Goal: Task Accomplishment & Management: Use online tool/utility

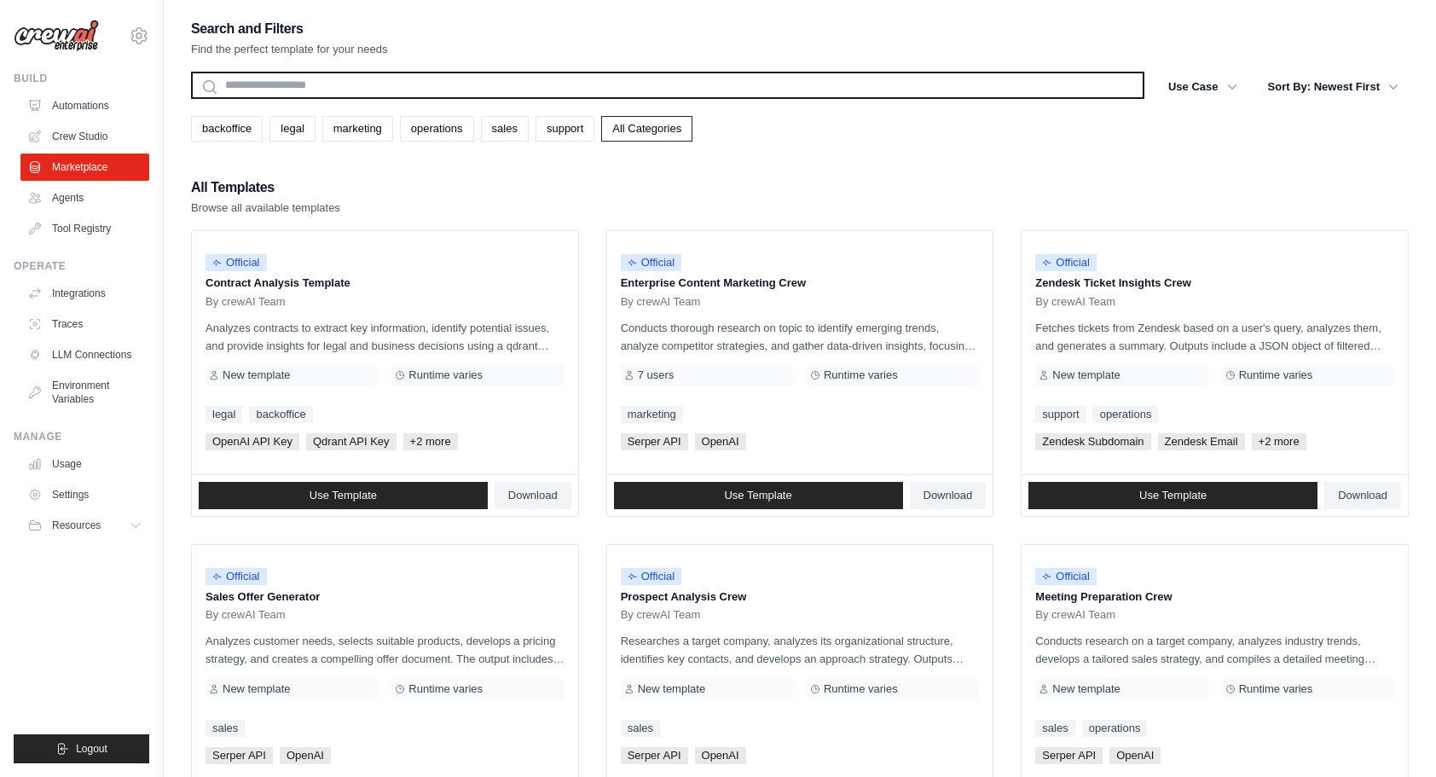
click at [386, 94] on input "text" at bounding box center [668, 85] width 954 height 27
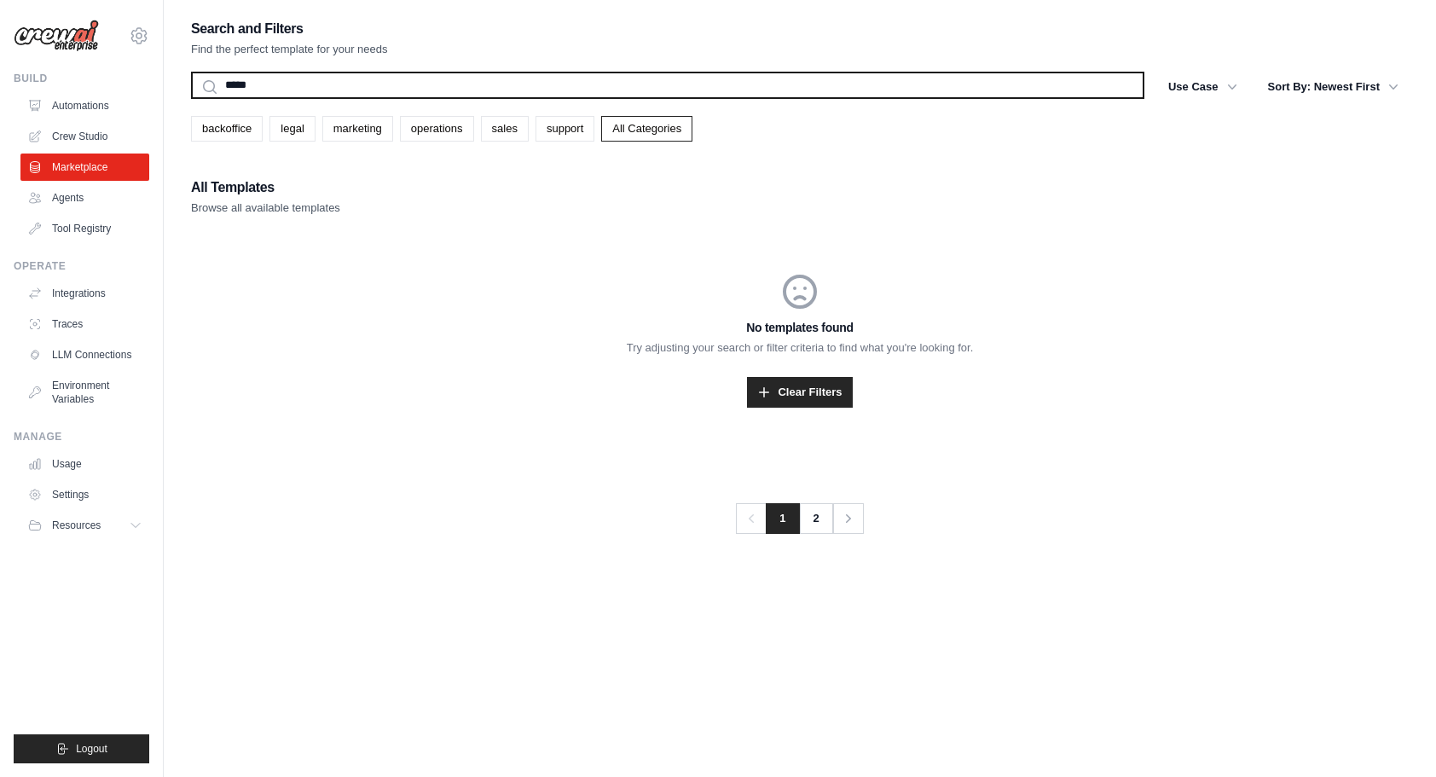
type input "*****"
click at [190, 98] on button "Search" at bounding box center [190, 98] width 1 height 1
drag, startPoint x: 503, startPoint y: 80, endPoint x: 165, endPoint y: 32, distance: 342.0
click at [165, 32] on div "Search and Filters Find the perfect template for your needs ***** Search Use Ca…" at bounding box center [800, 405] width 1273 height 777
type input "*****"
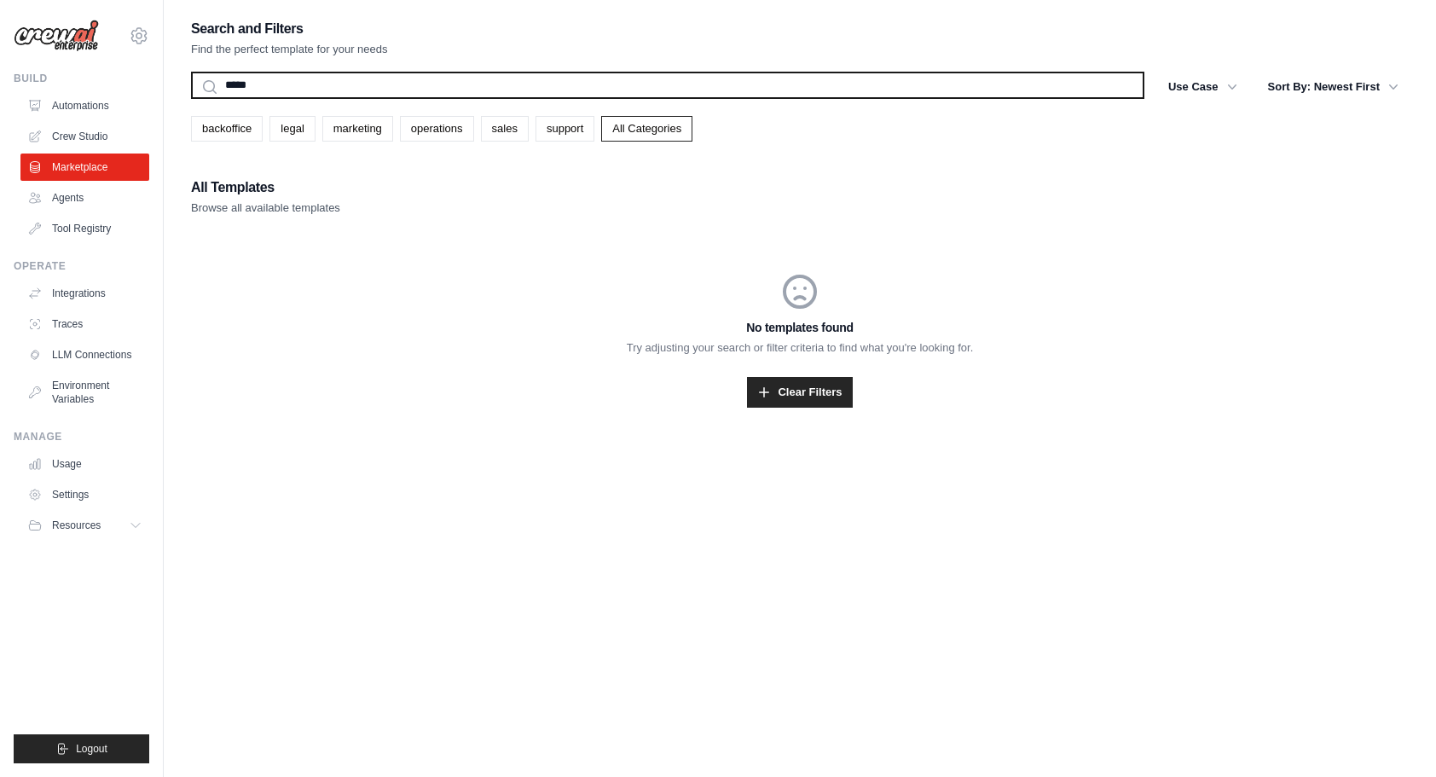
click at [190, 98] on button "Search" at bounding box center [190, 98] width 1 height 1
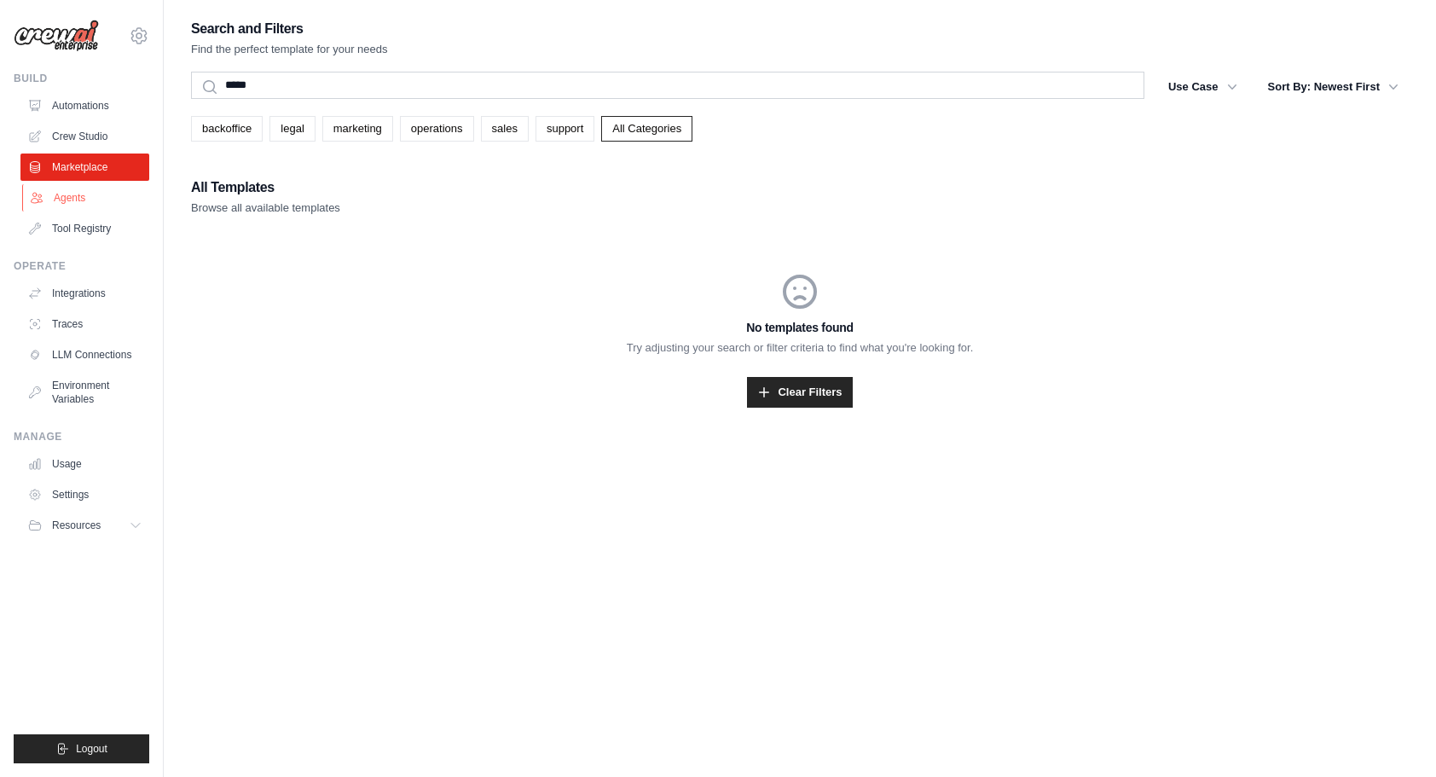
click at [97, 194] on link "Agents" at bounding box center [86, 197] width 129 height 27
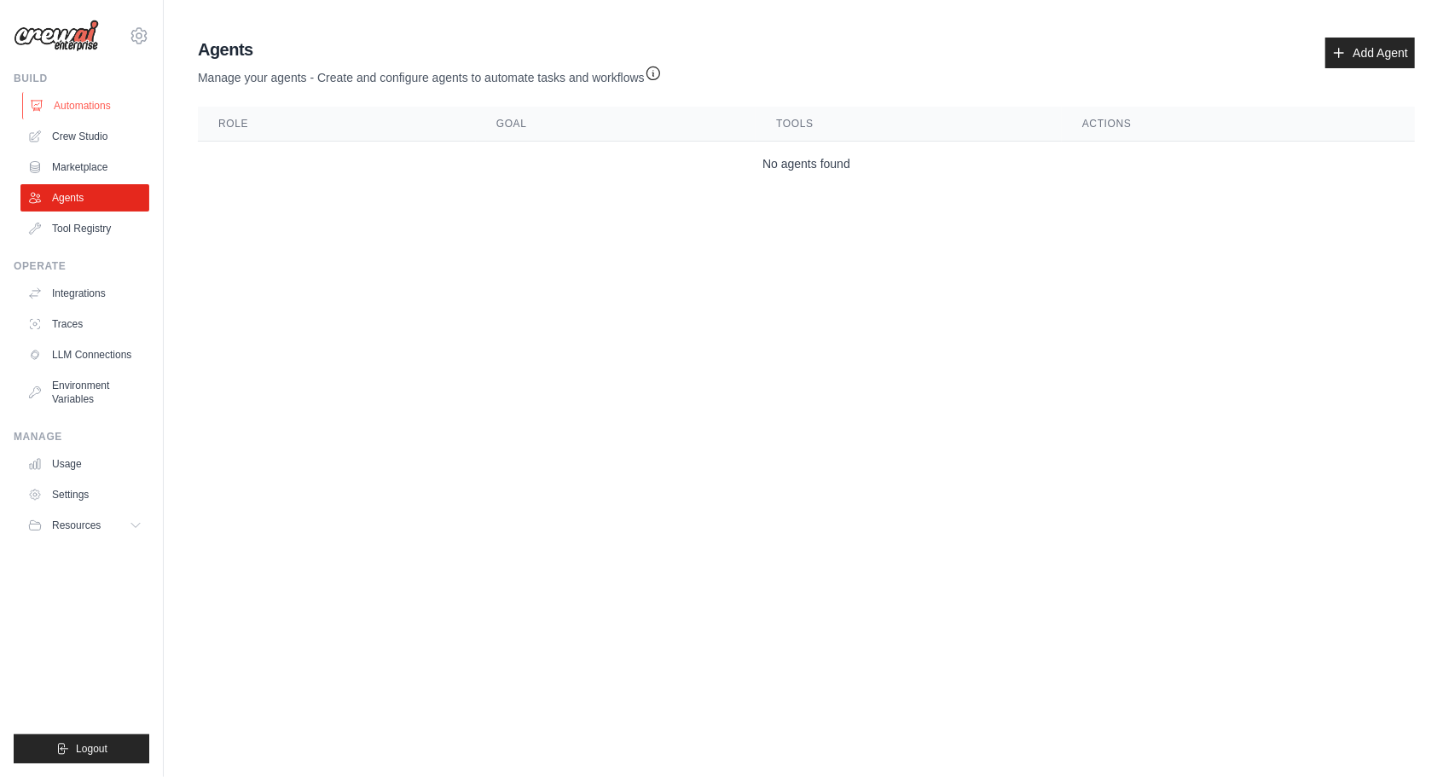
click at [75, 114] on link "Automations" at bounding box center [86, 105] width 129 height 27
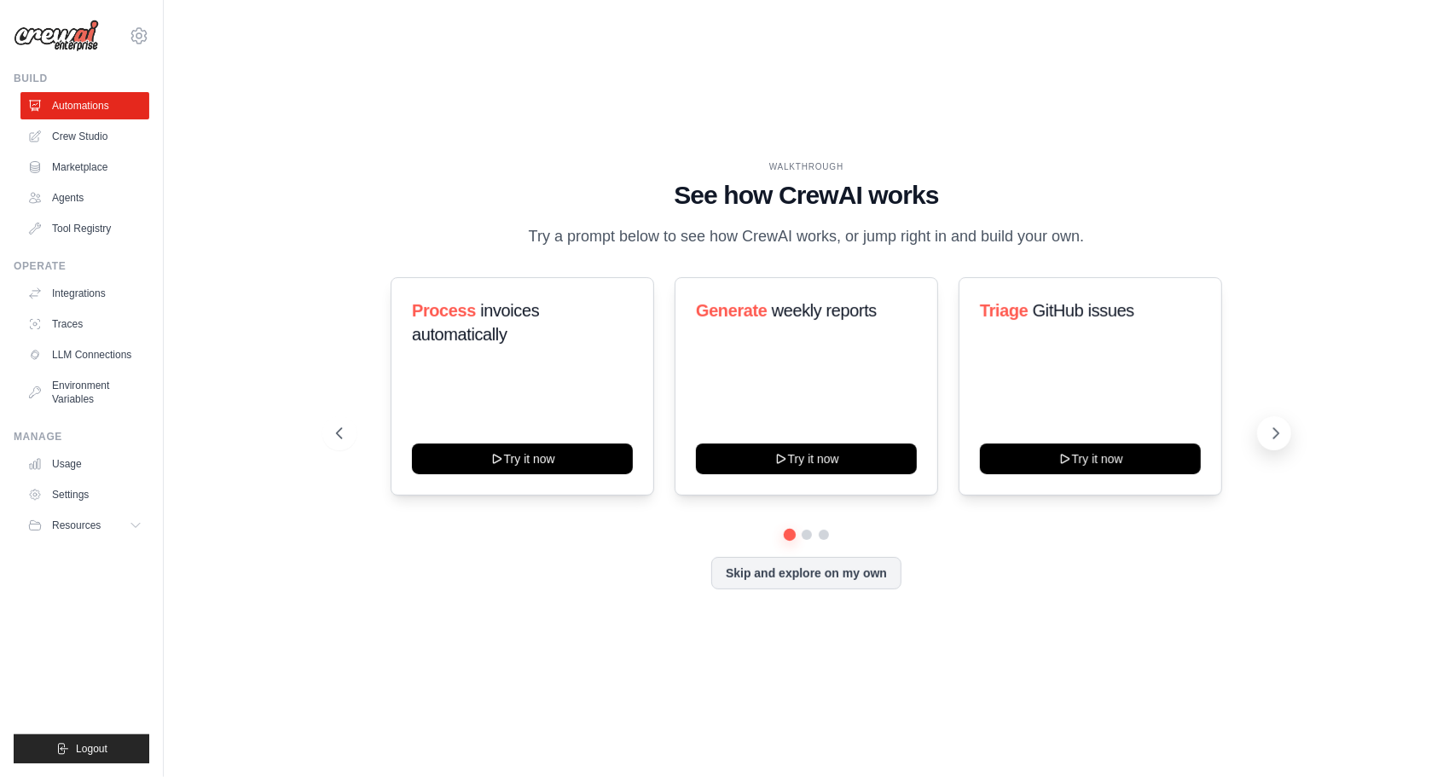
click at [1275, 438] on icon at bounding box center [1276, 433] width 5 height 10
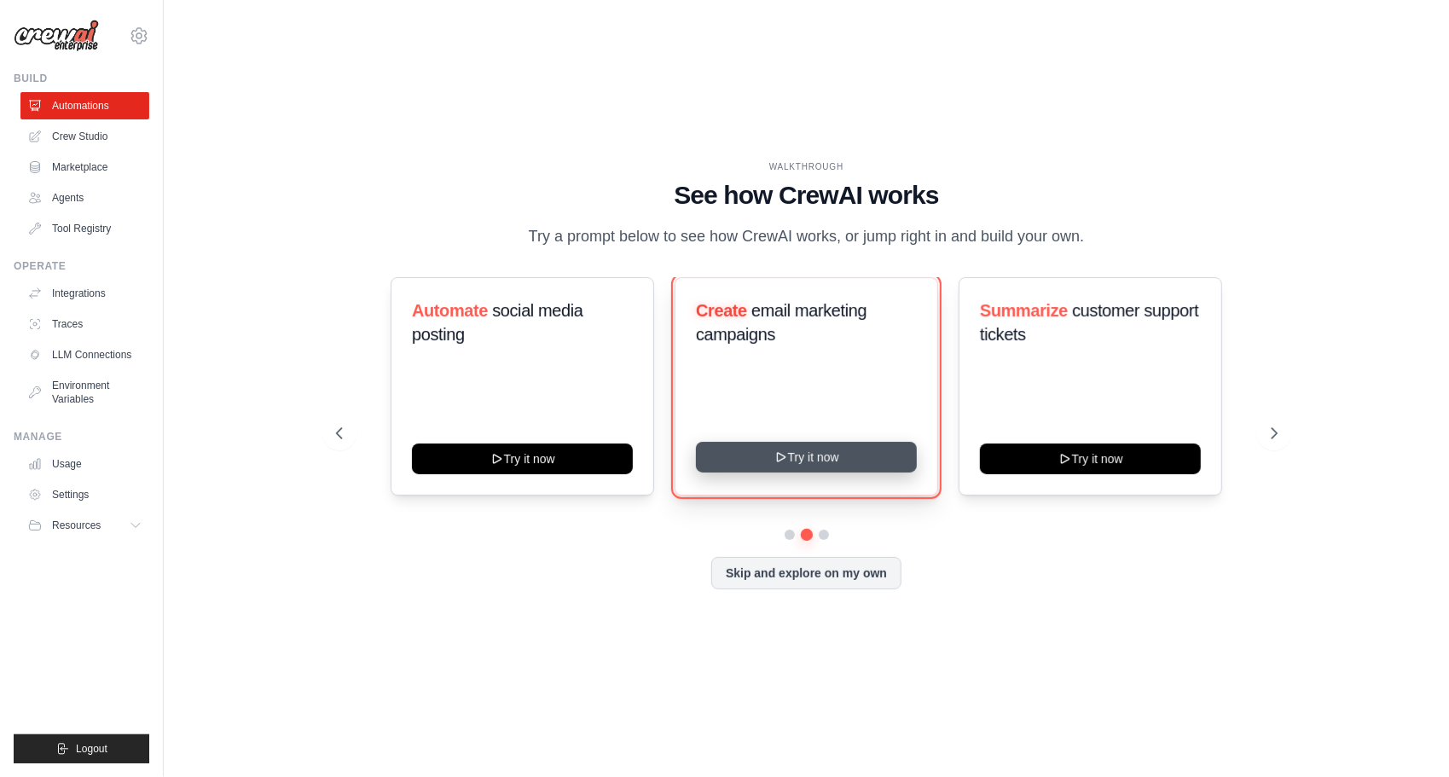
click at [834, 469] on button "Try it now" at bounding box center [806, 457] width 221 height 31
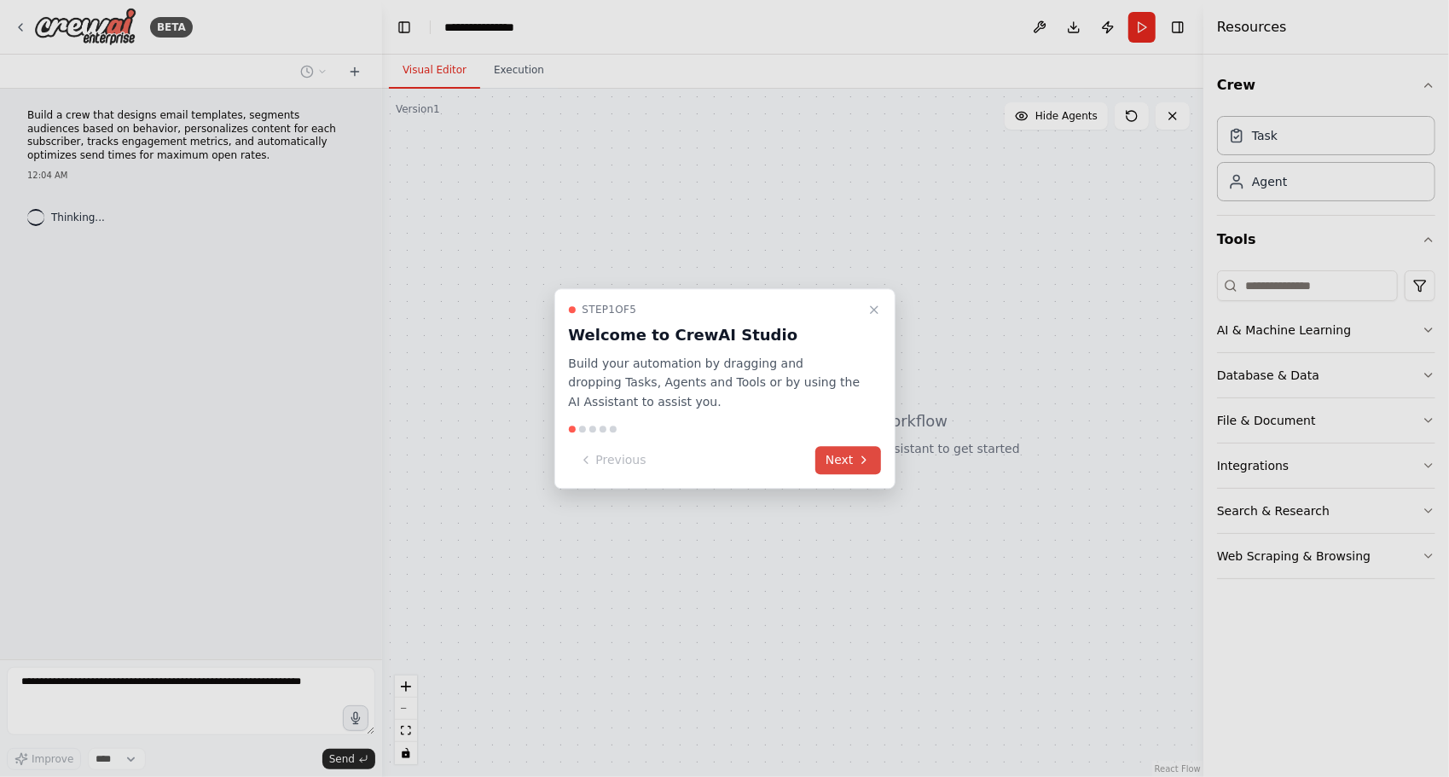
click at [838, 459] on button "Next" at bounding box center [848, 460] width 66 height 28
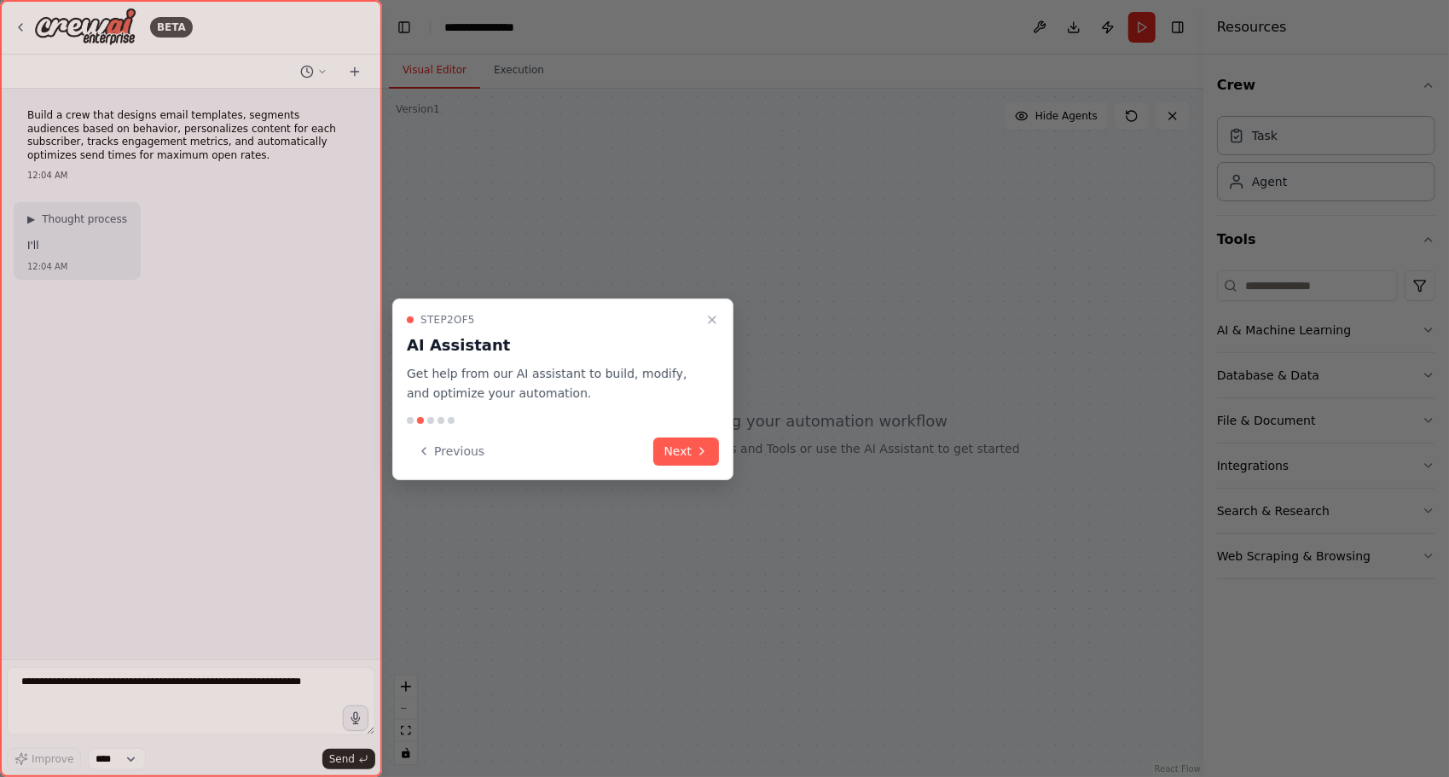
click at [720, 454] on div "Step 2 of 5 AI Assistant Get help from our AI assistant to build, modify, and o…" at bounding box center [562, 390] width 341 height 182
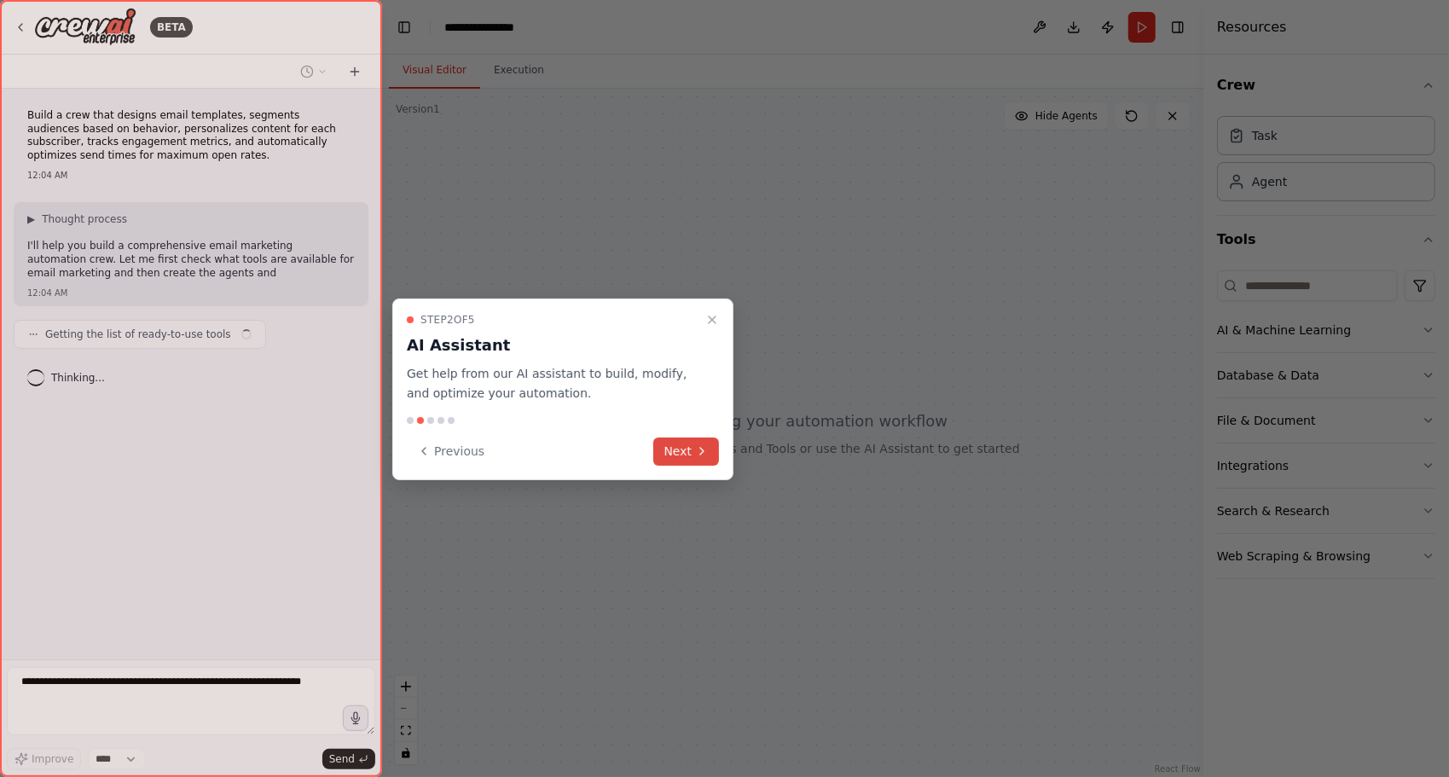
click at [693, 453] on button "Next" at bounding box center [686, 452] width 66 height 28
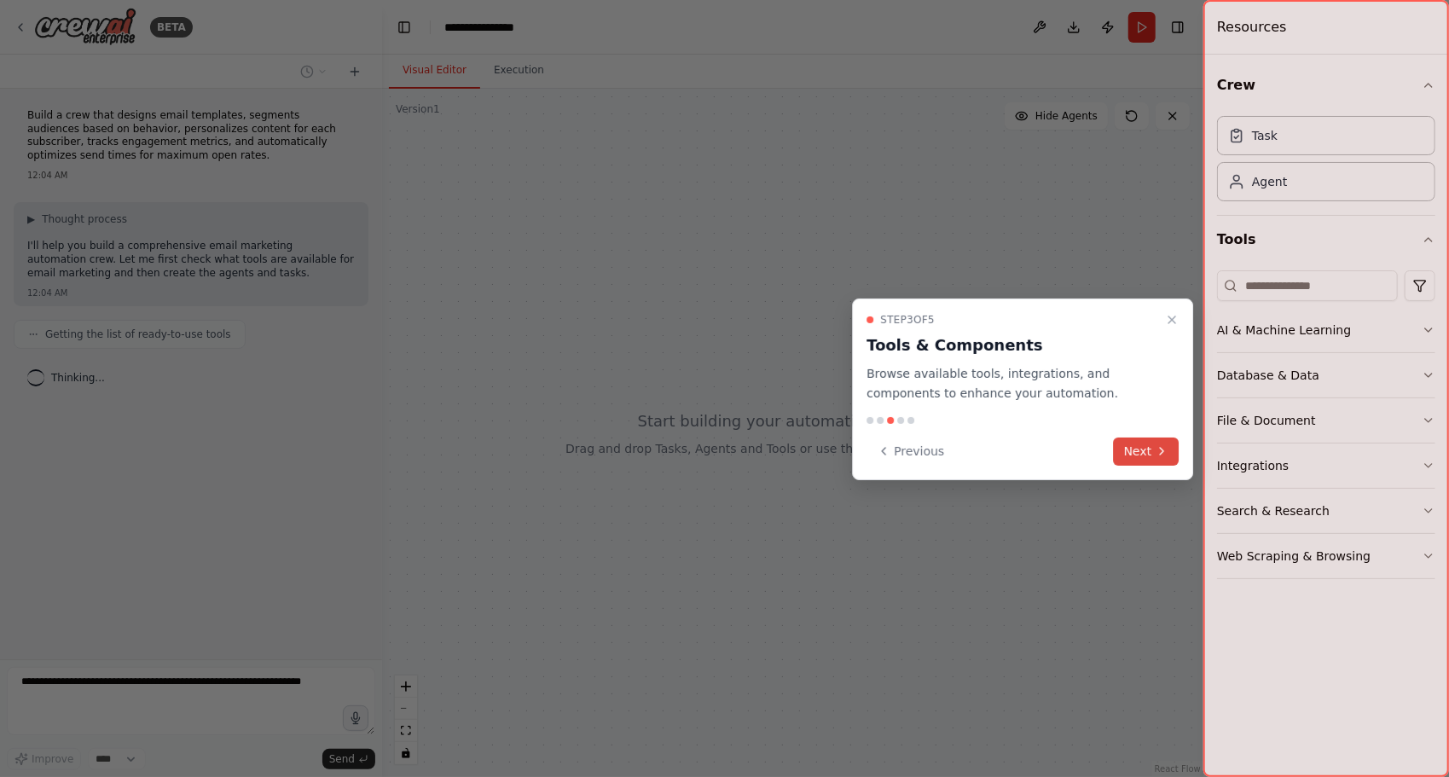
click at [1144, 454] on button "Next" at bounding box center [1147, 452] width 66 height 28
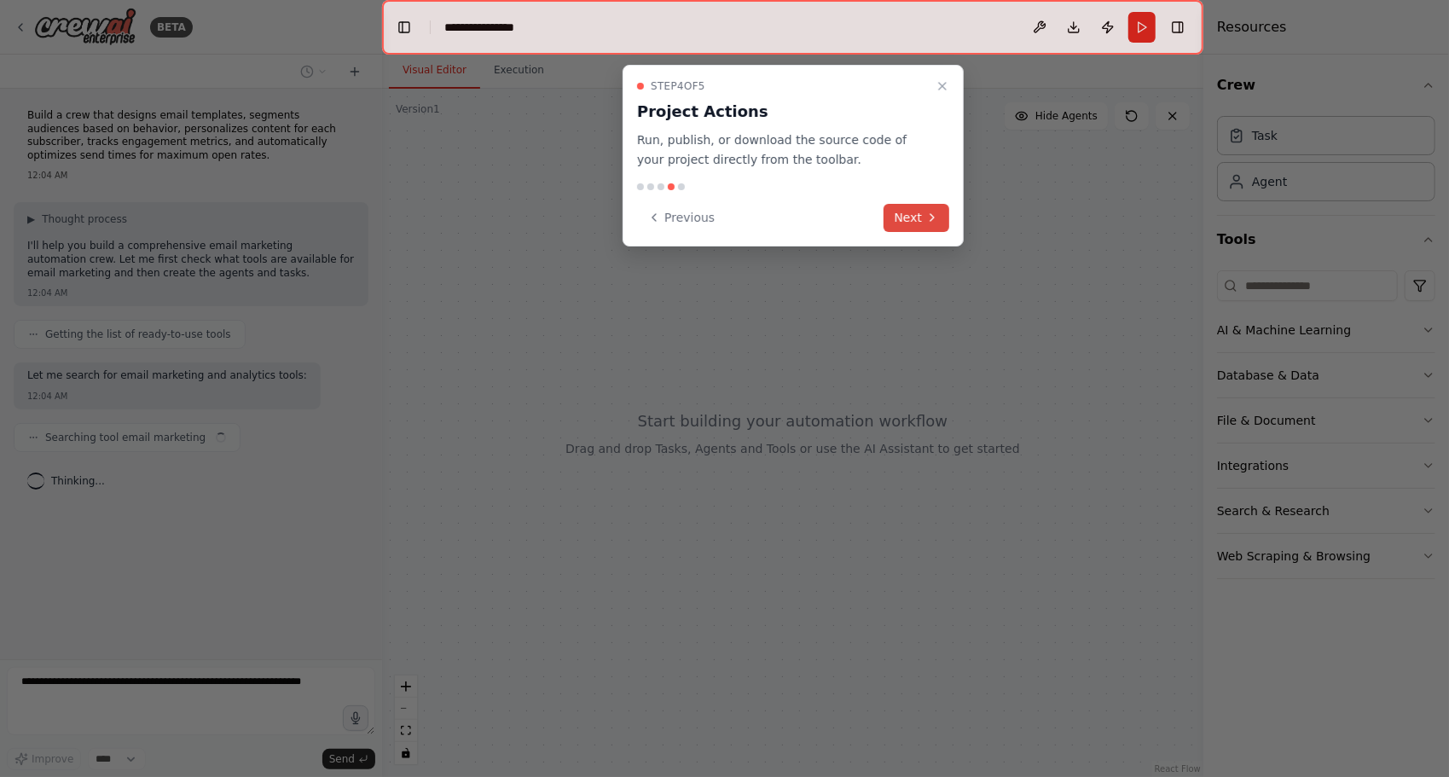
click at [917, 217] on button "Next" at bounding box center [917, 218] width 66 height 28
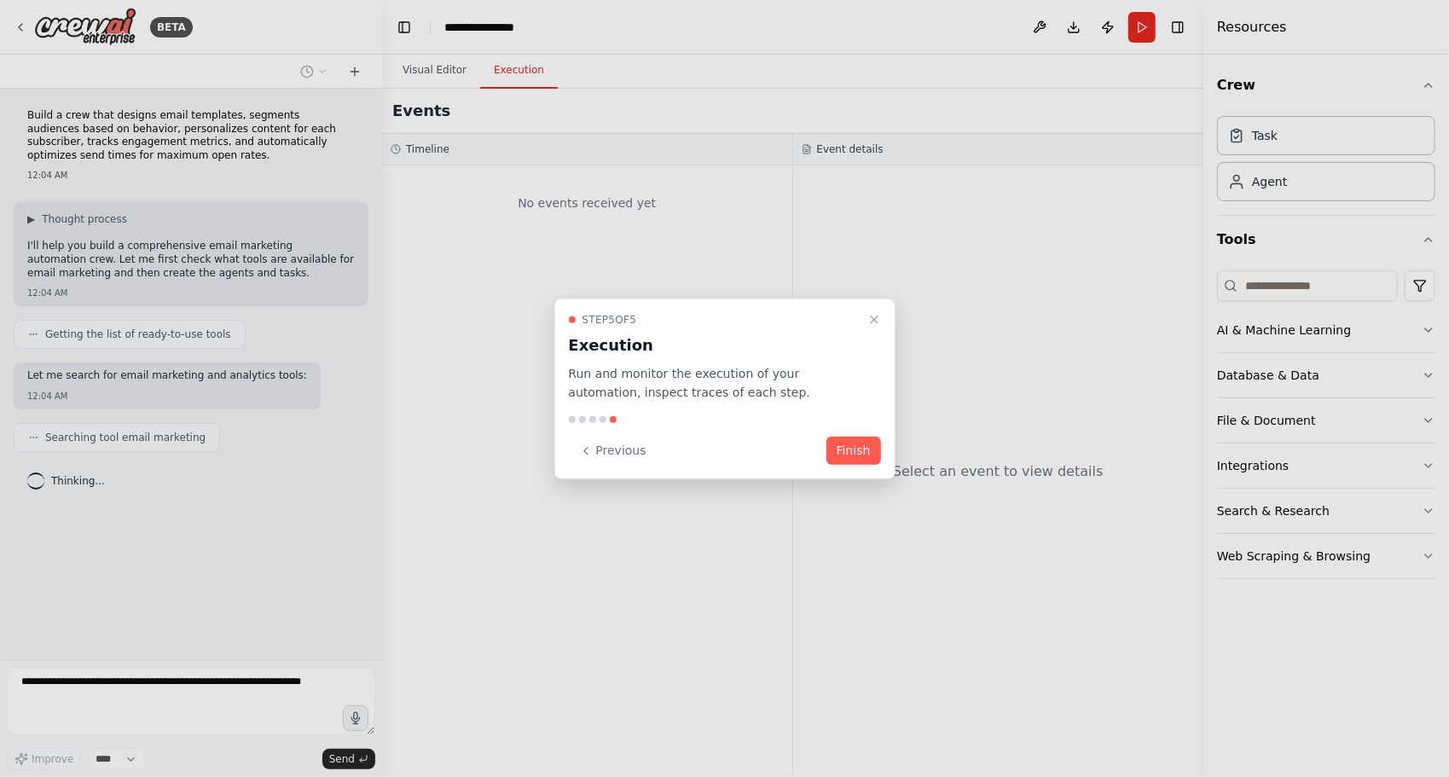
click at [131, 756] on div at bounding box center [724, 388] width 1449 height 777
click at [849, 450] on button "Finish" at bounding box center [854, 451] width 55 height 28
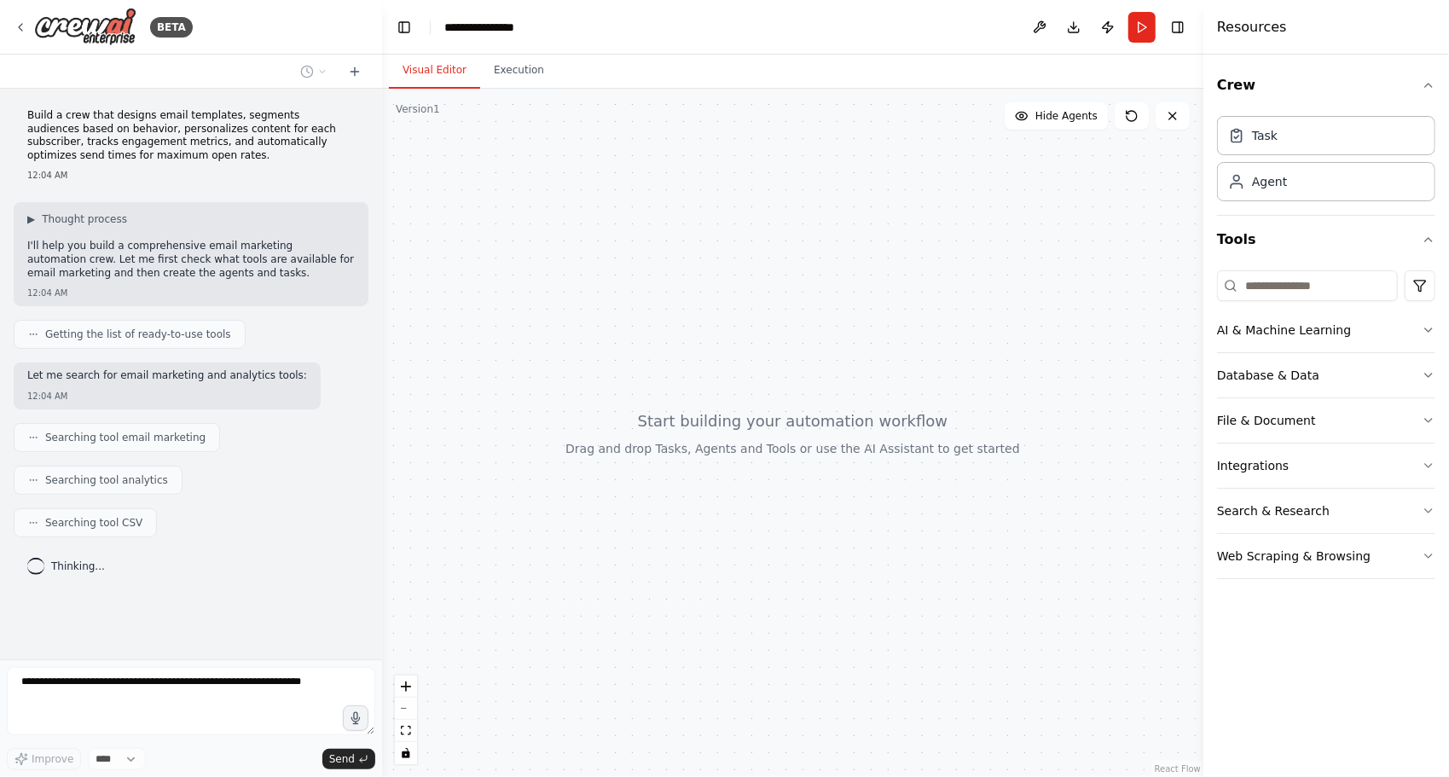
drag, startPoint x: 657, startPoint y: 368, endPoint x: 728, endPoint y: 324, distance: 83.8
click at [728, 324] on div at bounding box center [792, 433] width 821 height 688
click at [1277, 338] on button "AI & Machine Learning" at bounding box center [1326, 330] width 218 height 44
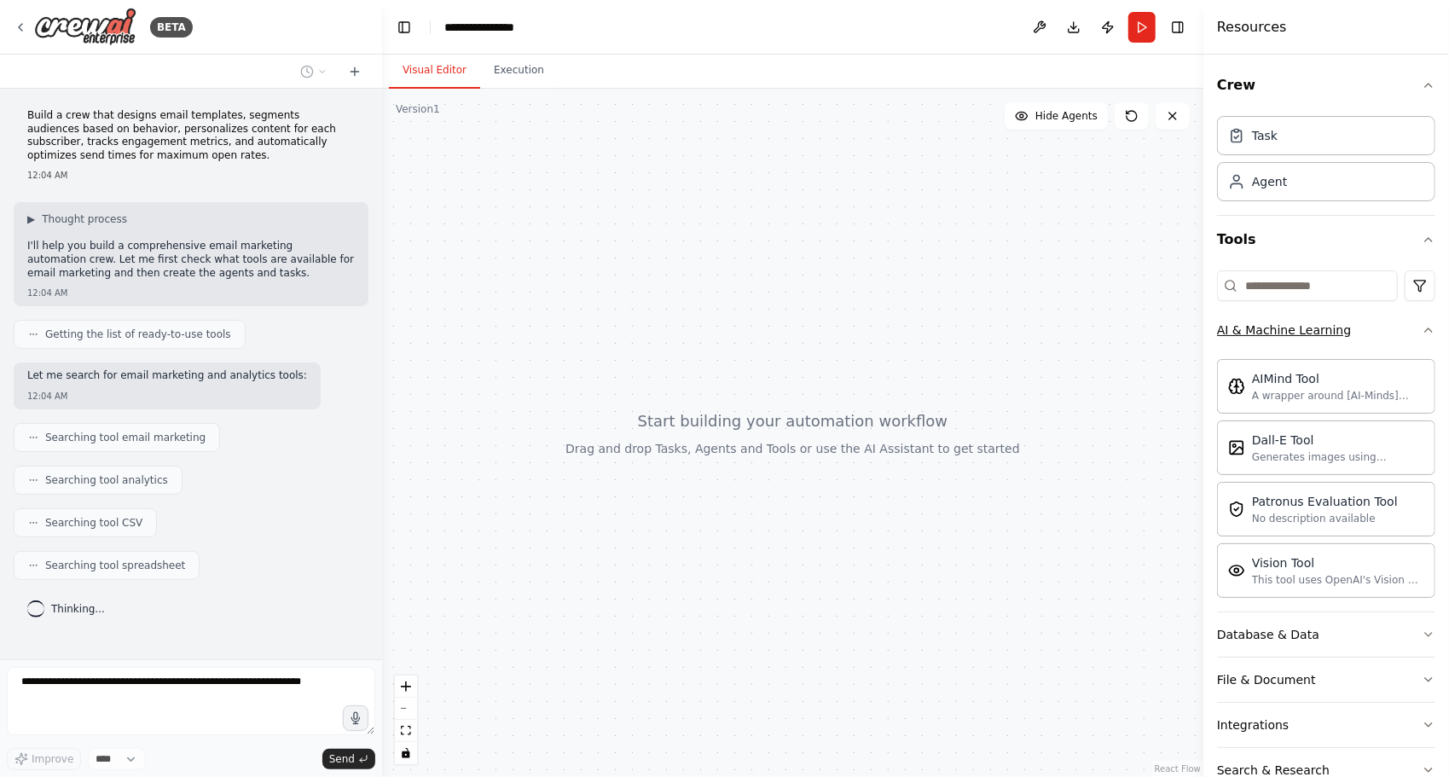
click at [1268, 319] on button "AI & Machine Learning" at bounding box center [1326, 330] width 218 height 44
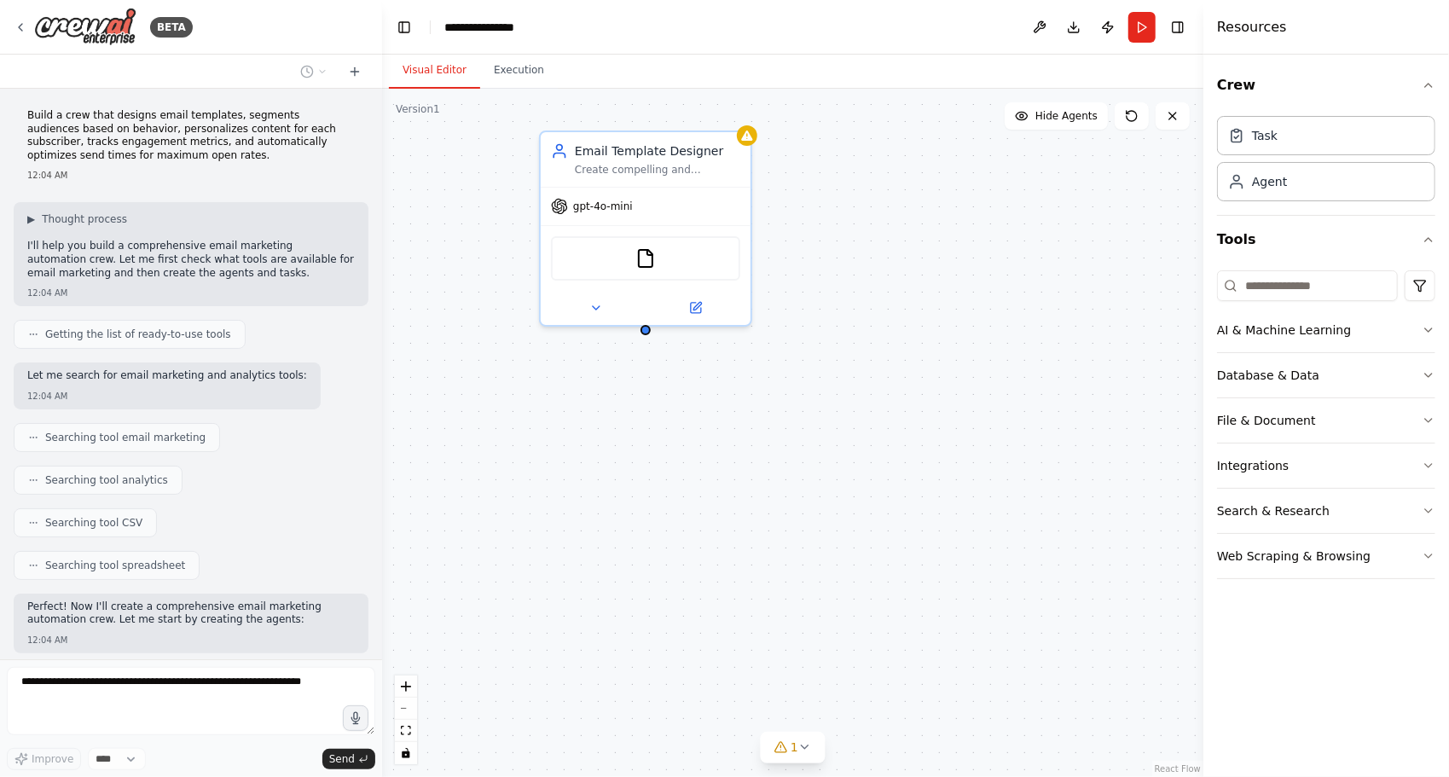
scroll to position [162, 0]
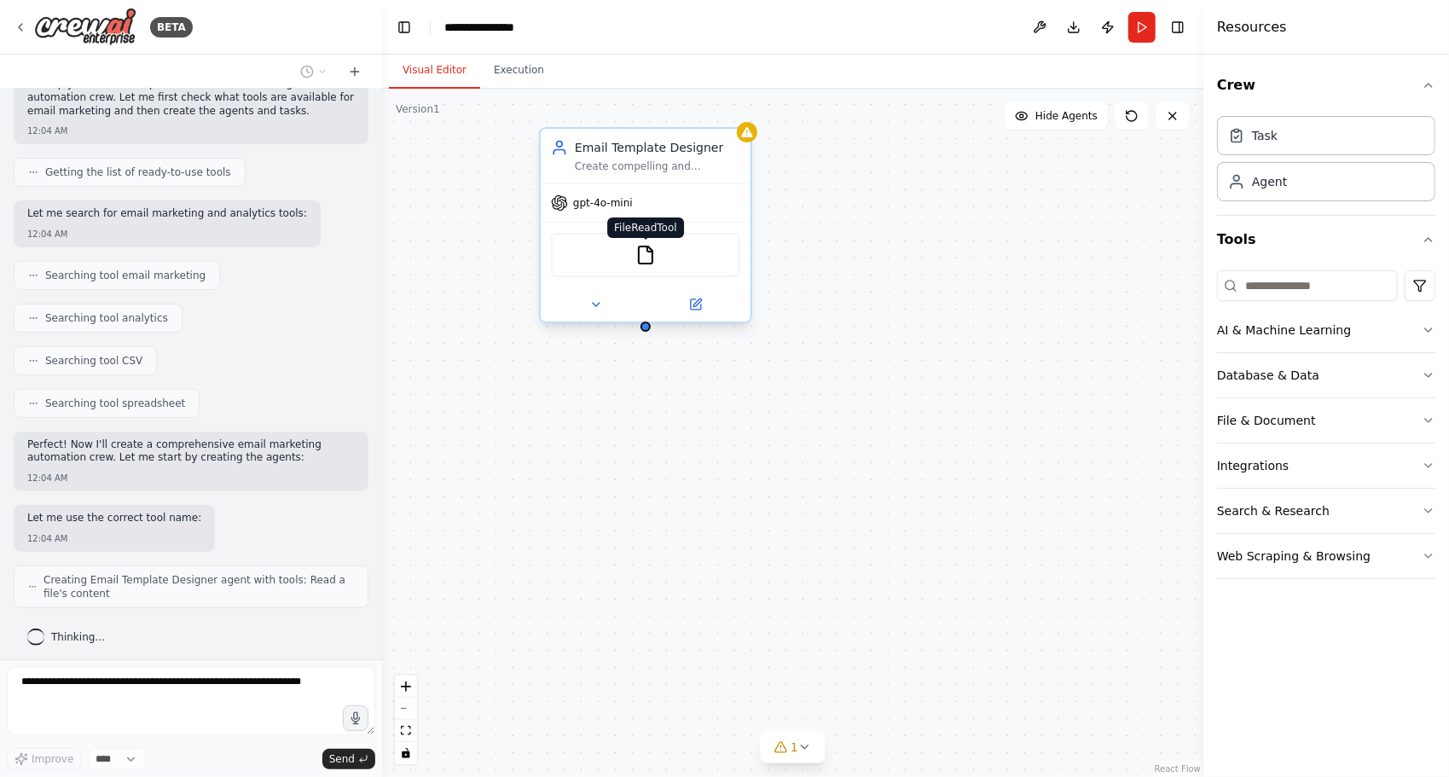
click at [638, 258] on img at bounding box center [645, 255] width 20 height 20
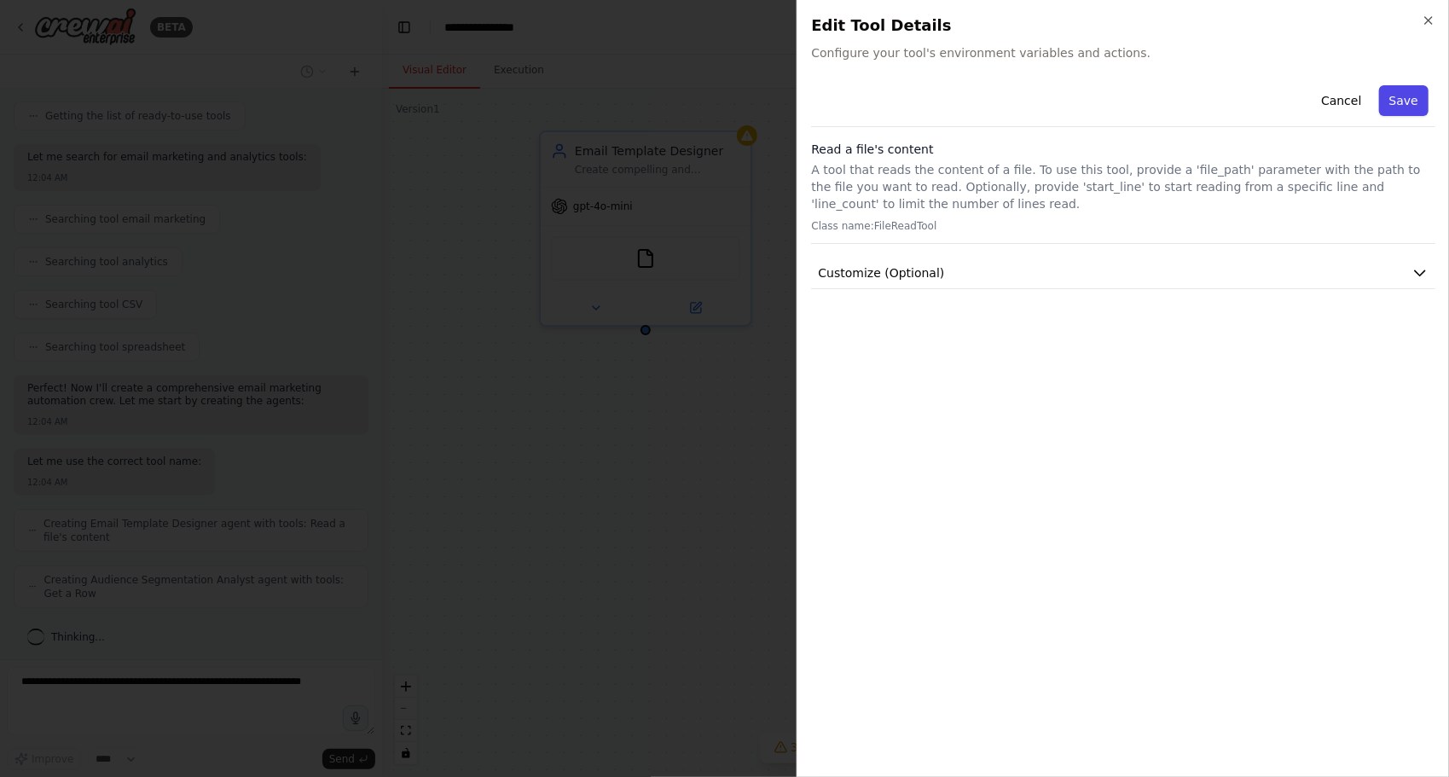
click at [1407, 98] on button "Save" at bounding box center [1403, 100] width 49 height 31
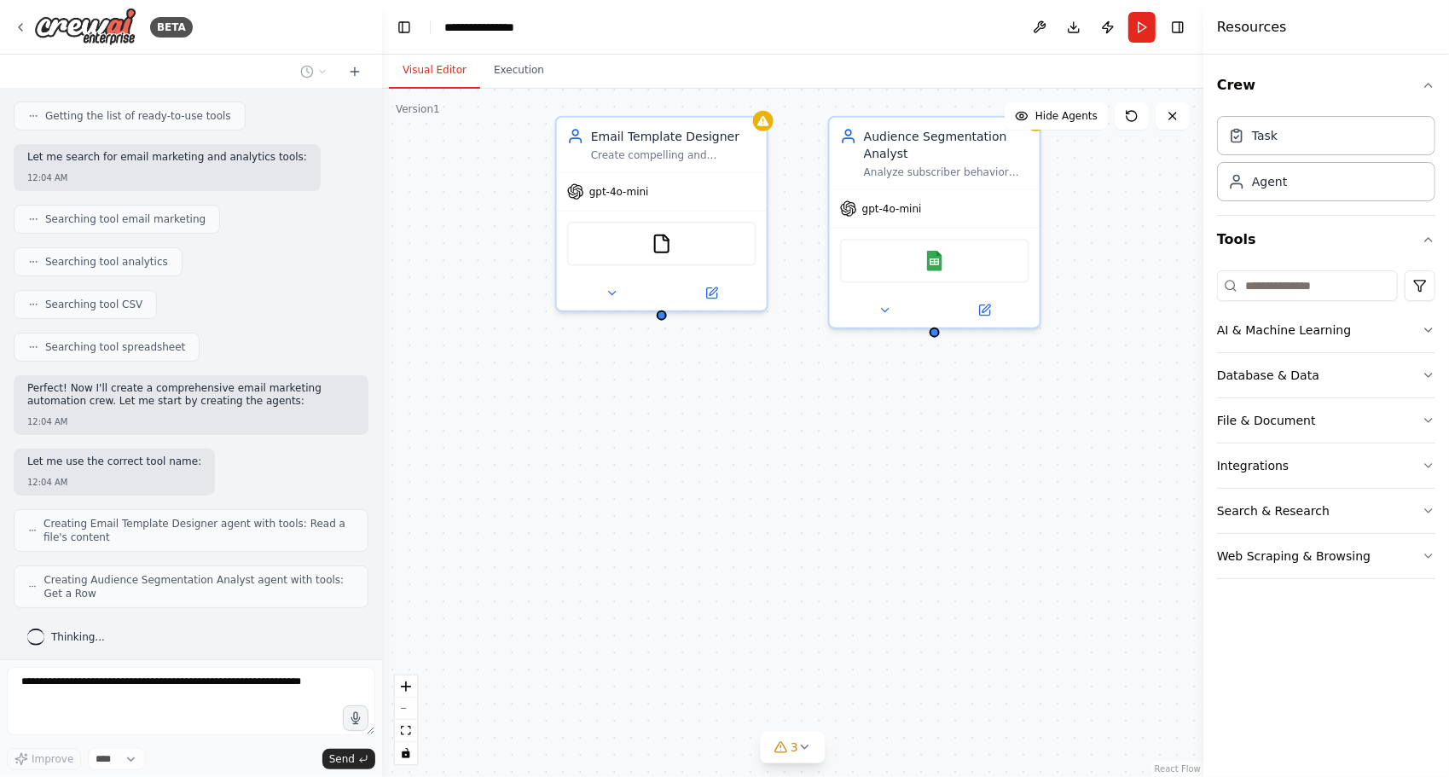
scroll to position [274, 0]
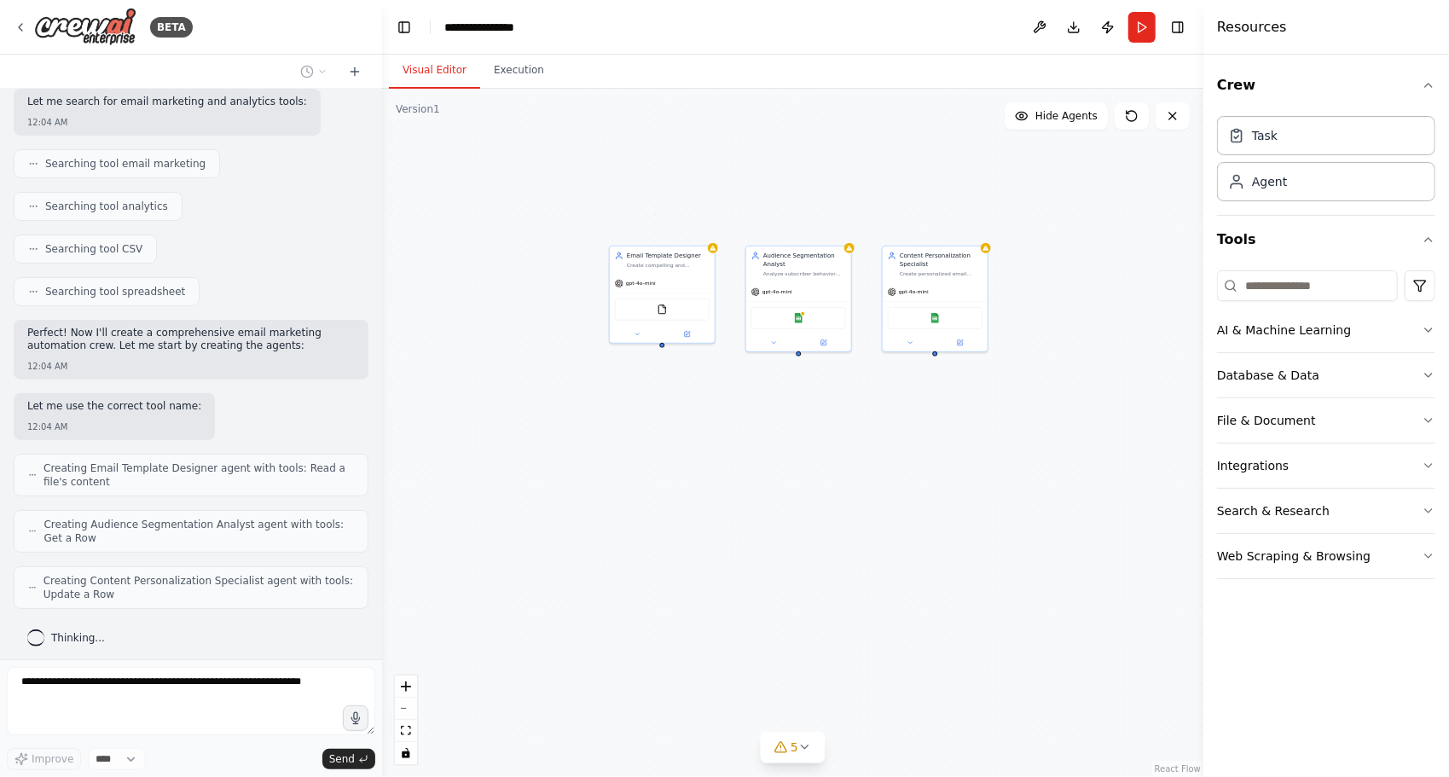
drag, startPoint x: 1044, startPoint y: 423, endPoint x: 882, endPoint y: 399, distance: 163.8
click at [882, 399] on div "Email Template Designer Create compelling and responsive email templates for {c…" at bounding box center [792, 433] width 821 height 688
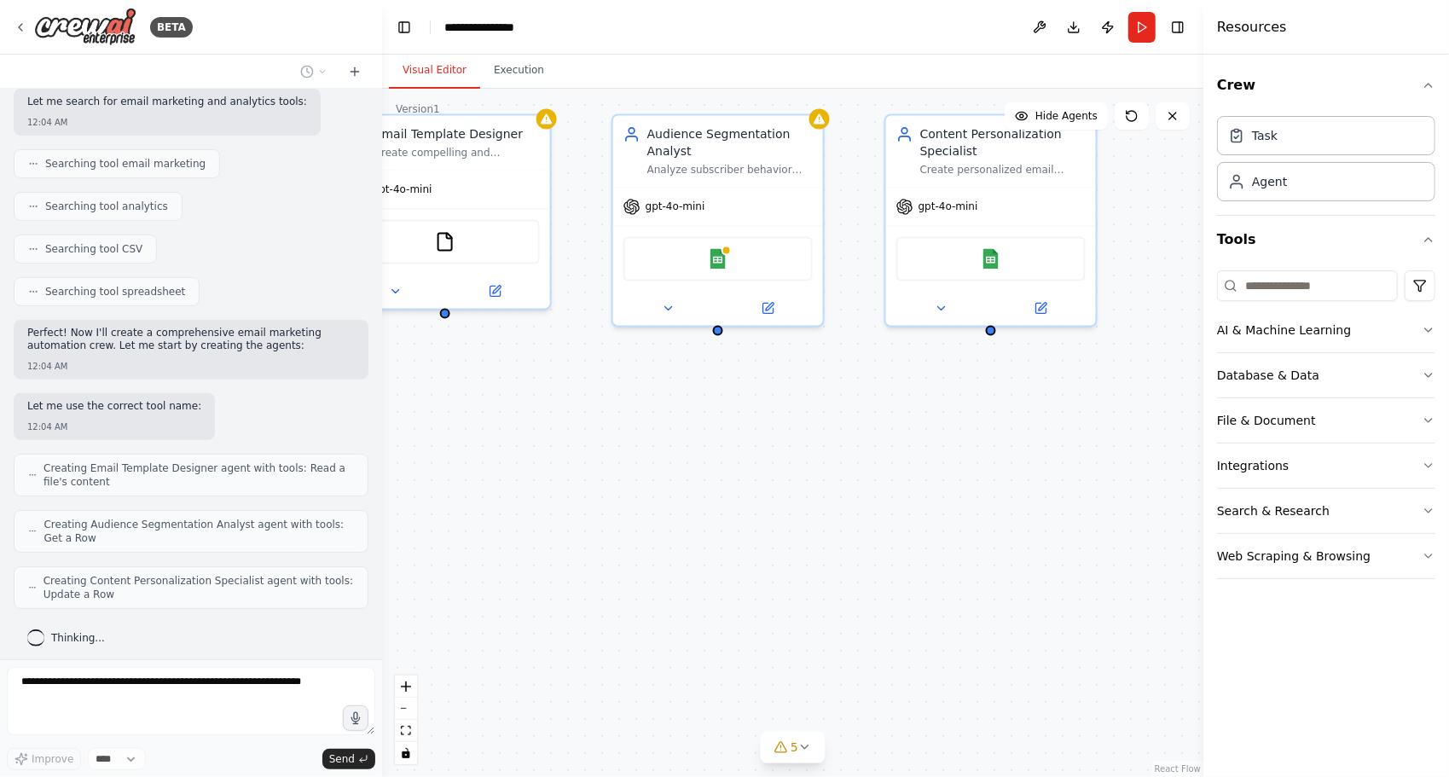
drag, startPoint x: 836, startPoint y: 371, endPoint x: 909, endPoint y: 392, distance: 76.4
click at [909, 392] on div "Email Template Designer Create compelling and responsive email templates for {c…" at bounding box center [792, 433] width 821 height 688
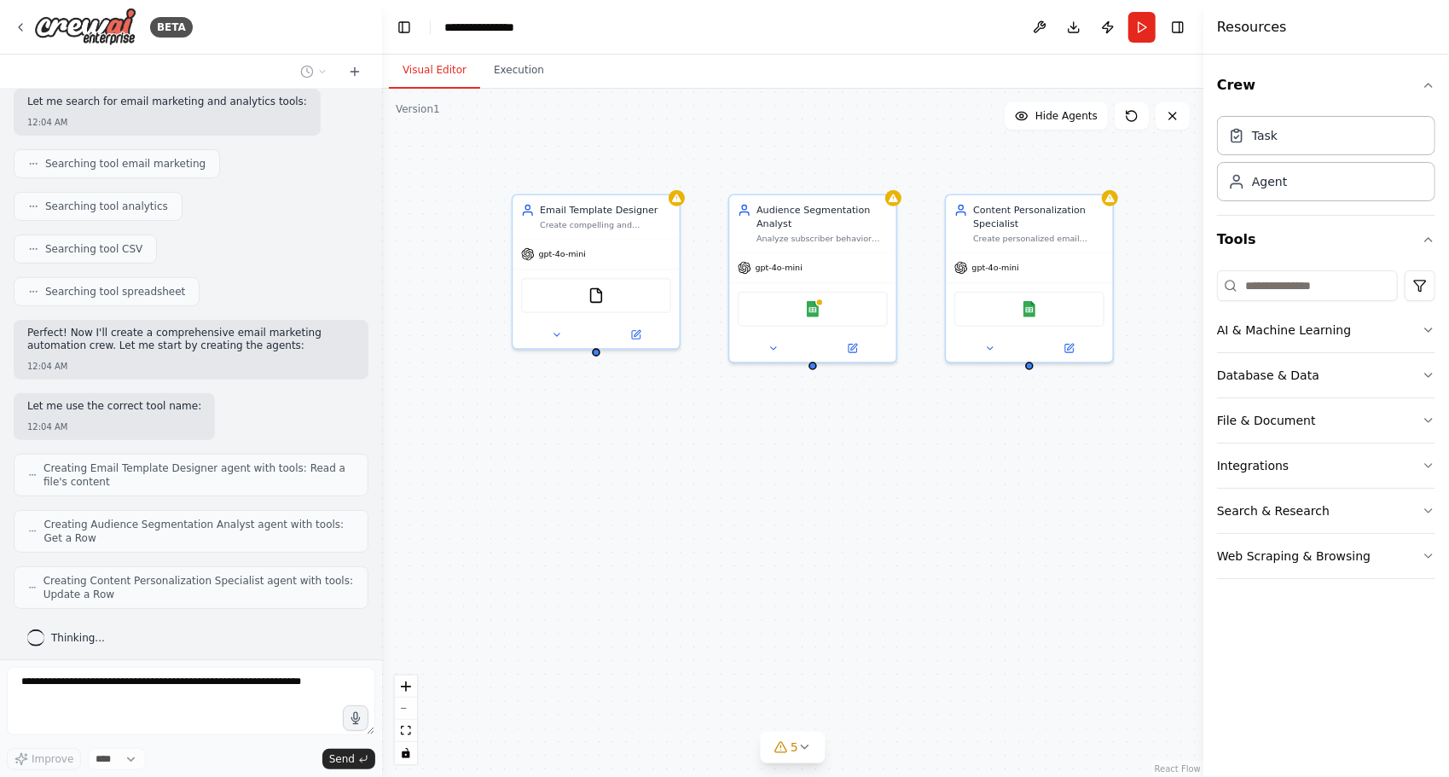
drag, startPoint x: 814, startPoint y: 394, endPoint x: 833, endPoint y: 404, distance: 21.4
click at [833, 404] on div "Email Template Designer Create compelling and responsive email templates for {c…" at bounding box center [792, 433] width 821 height 688
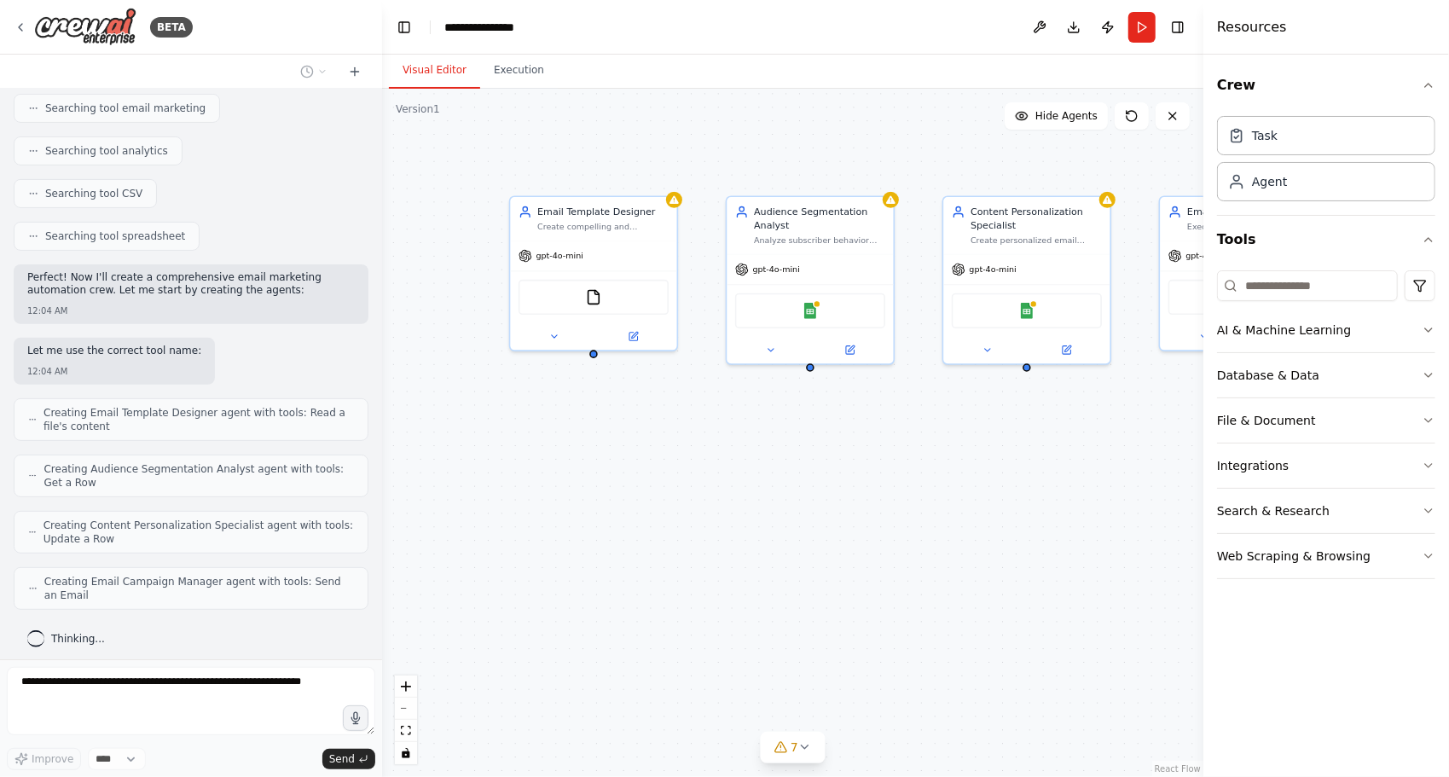
drag, startPoint x: 653, startPoint y: 478, endPoint x: 566, endPoint y: 457, distance: 90.2
click at [546, 457] on div "Email Template Designer Create compelling and responsive email templates for {c…" at bounding box center [792, 433] width 821 height 688
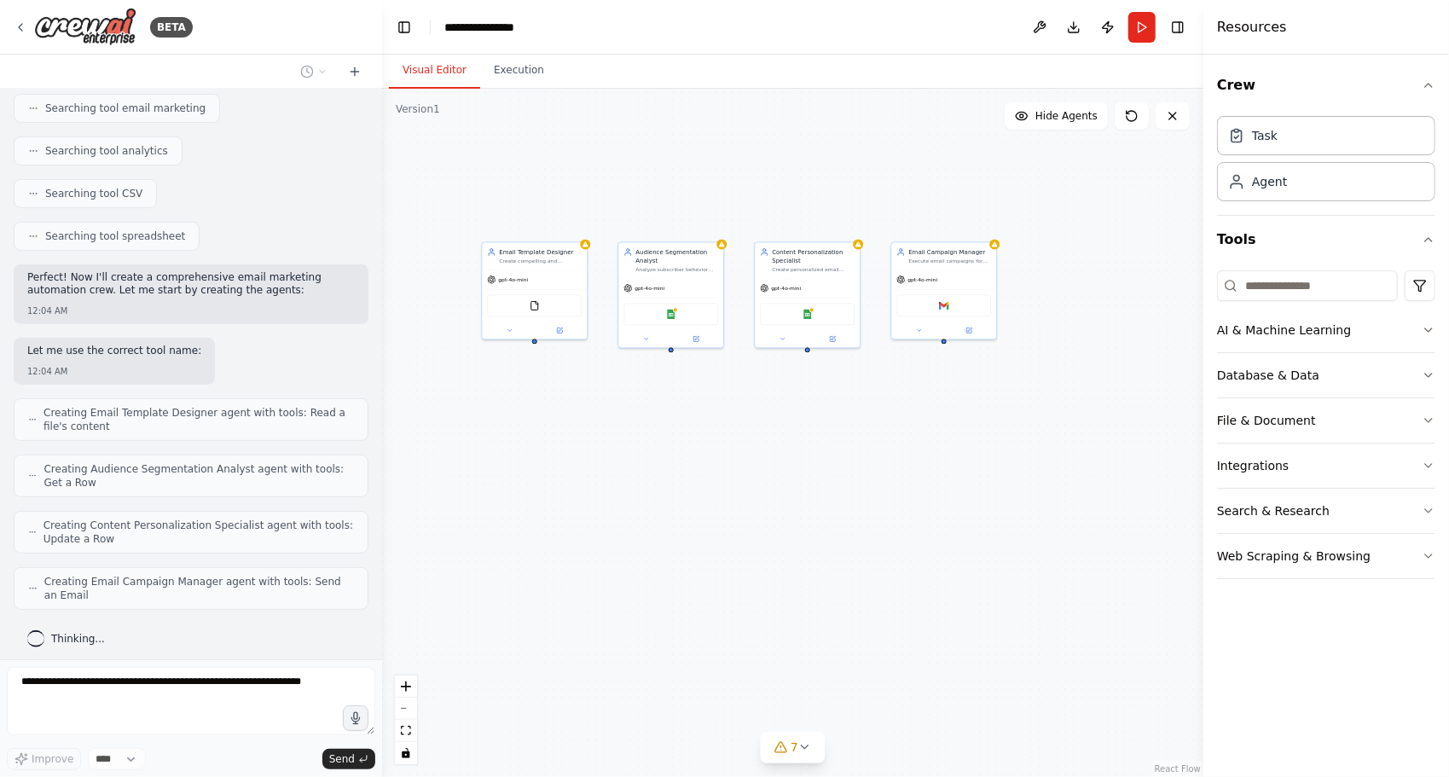
drag, startPoint x: 634, startPoint y: 450, endPoint x: 624, endPoint y: 415, distance: 36.2
click at [624, 415] on div "Email Template Designer Create compelling and responsive email templates for {c…" at bounding box center [792, 433] width 821 height 688
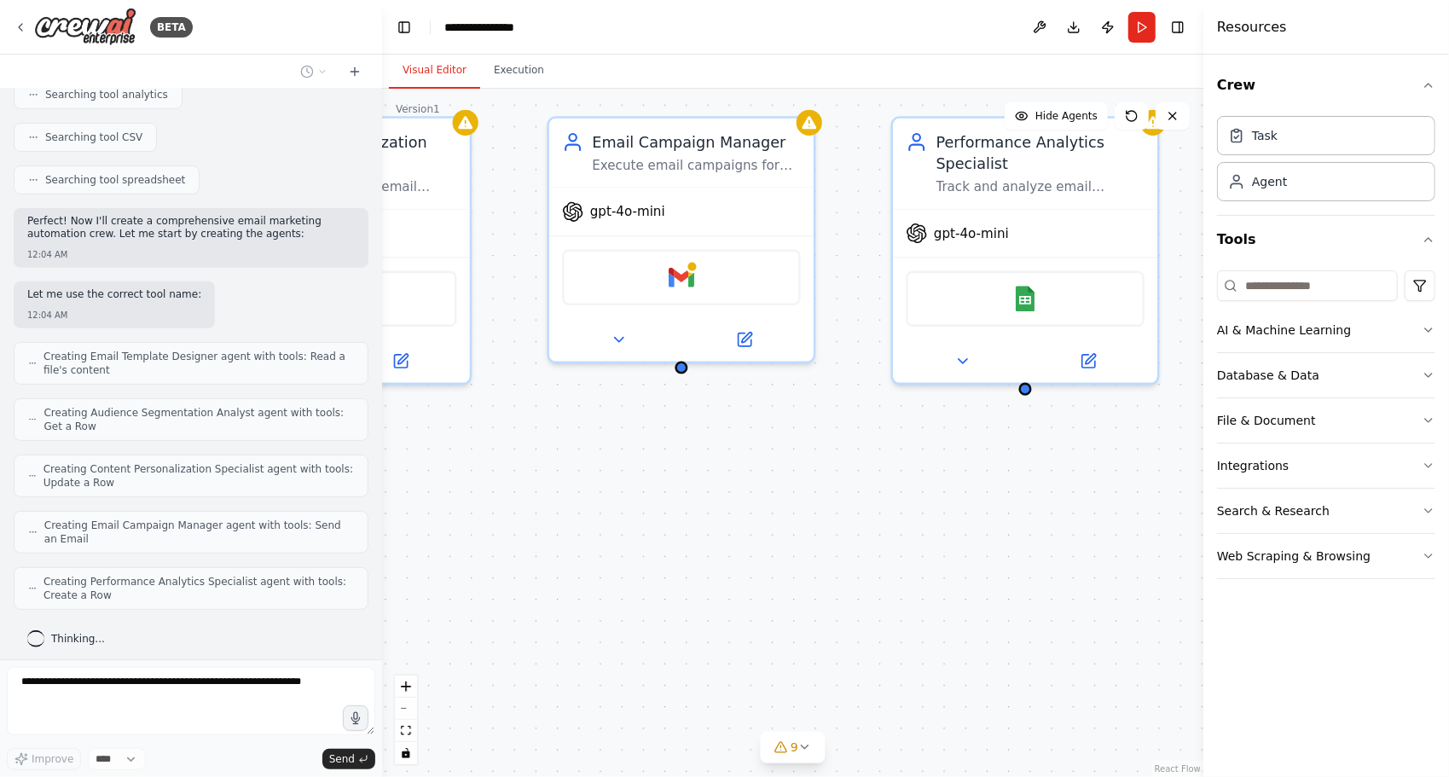
drag, startPoint x: 987, startPoint y: 394, endPoint x: 906, endPoint y: 443, distance: 94.5
click at [906, 443] on div "Email Template Designer Create compelling and responsive email templates for {c…" at bounding box center [792, 433] width 821 height 688
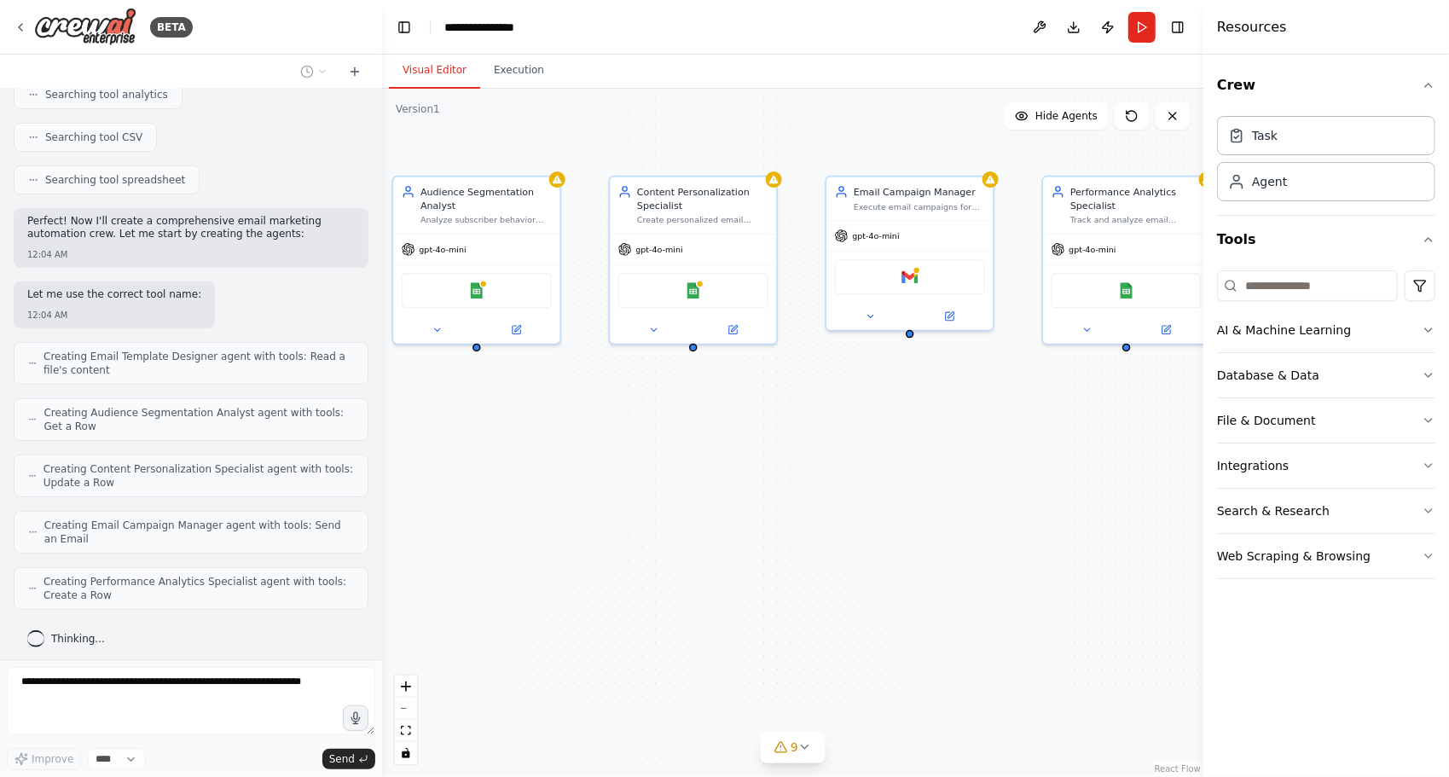
drag, startPoint x: 947, startPoint y: 370, endPoint x: 959, endPoint y: 353, distance: 20.8
click at [967, 355] on div "Email Template Designer Create compelling and responsive email templates for {c…" at bounding box center [792, 433] width 821 height 688
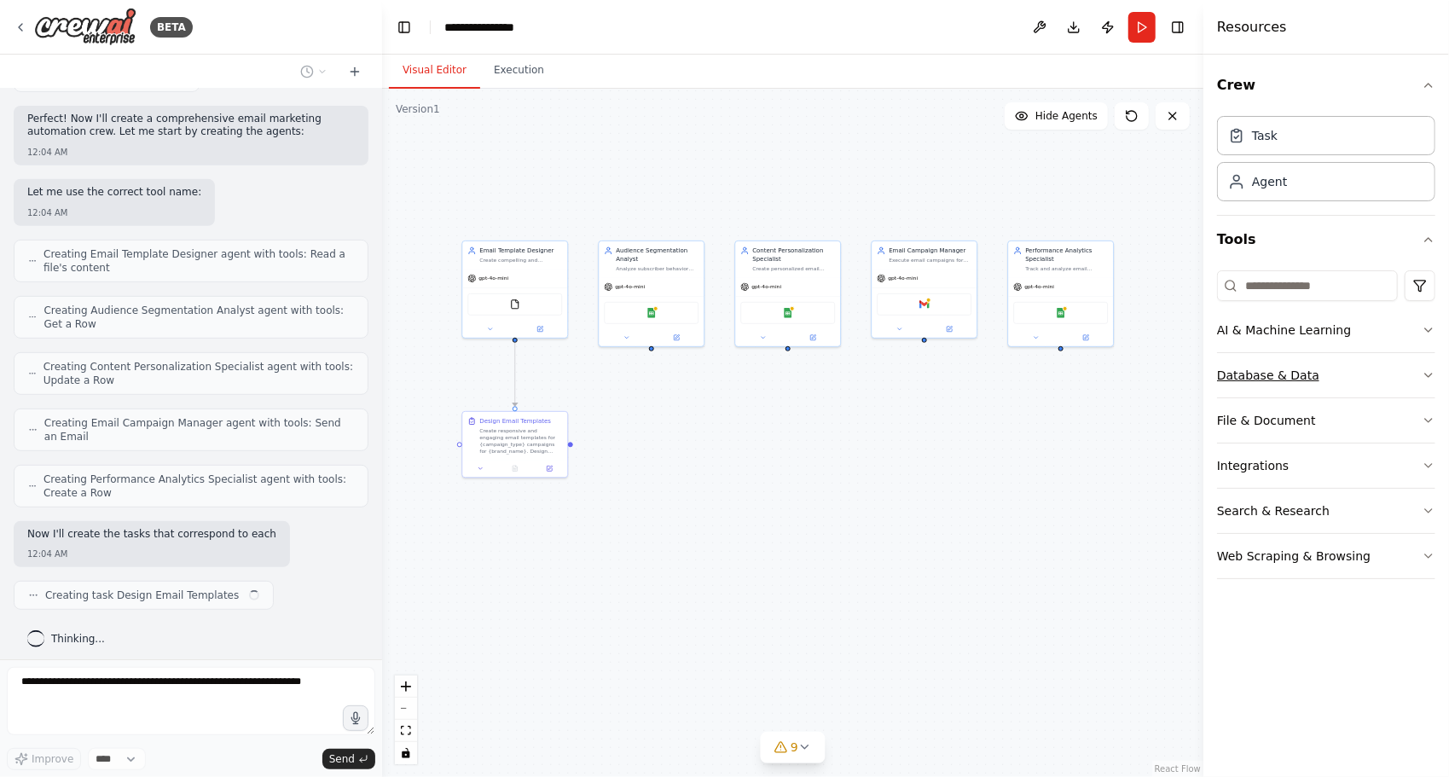
scroll to position [501, 0]
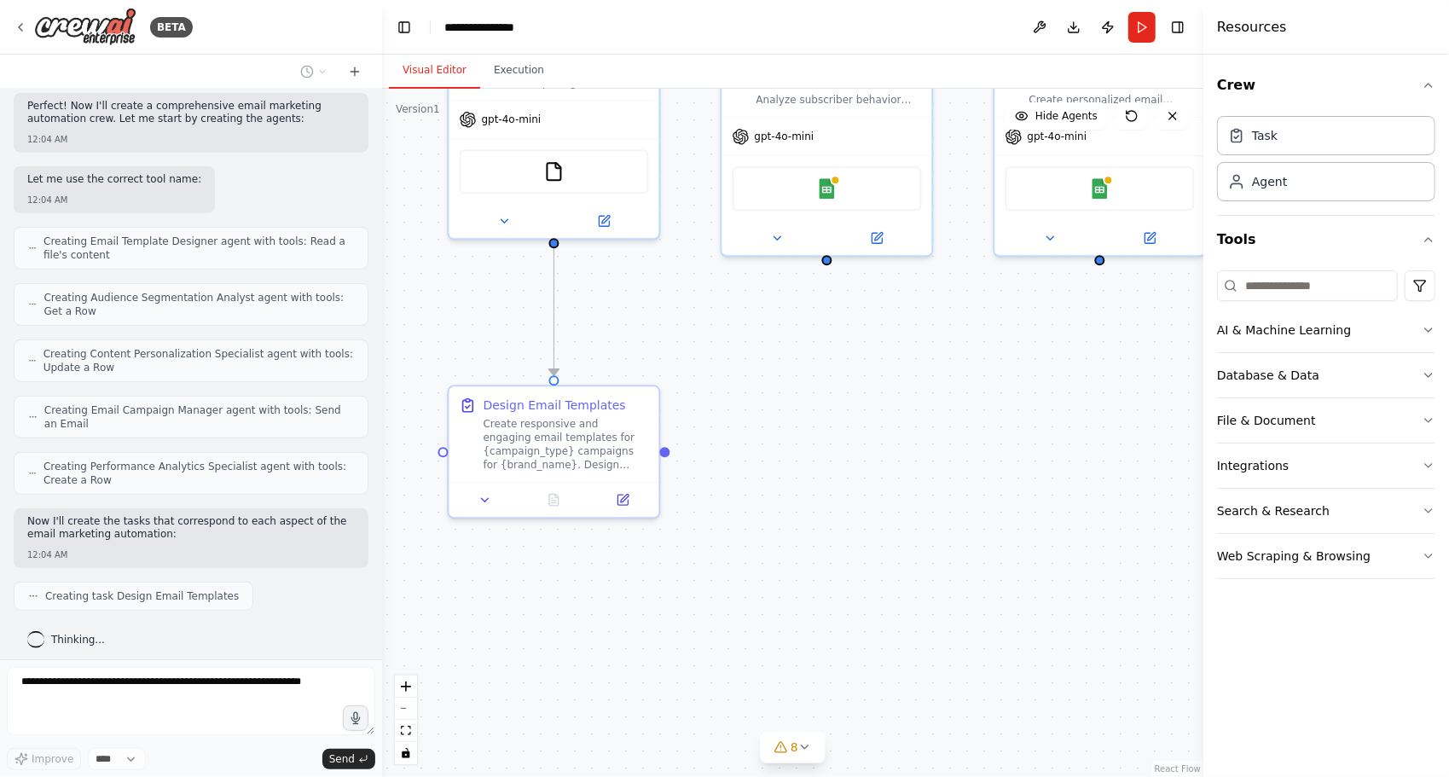
drag, startPoint x: 730, startPoint y: 401, endPoint x: 757, endPoint y: 396, distance: 26.9
click at [757, 396] on div ".deletable-edge-delete-btn { width: 20px; height: 20px; border: 0px solid #ffff…" at bounding box center [792, 433] width 821 height 688
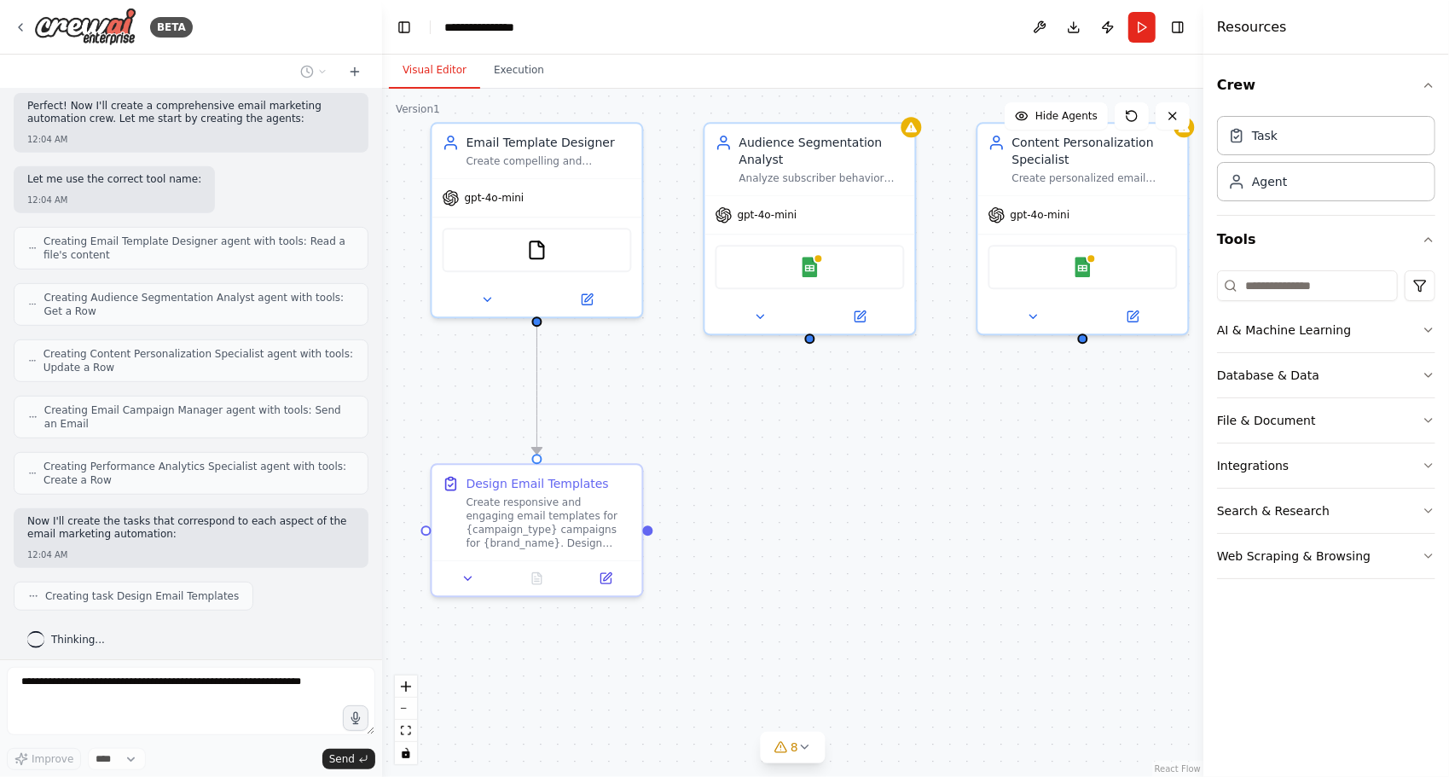
drag, startPoint x: 765, startPoint y: 367, endPoint x: 722, endPoint y: 447, distance: 91.2
click at [722, 447] on div ".deletable-edge-delete-btn { width: 20px; height: 20px; border: 0px solid #ffff…" at bounding box center [792, 433] width 821 height 688
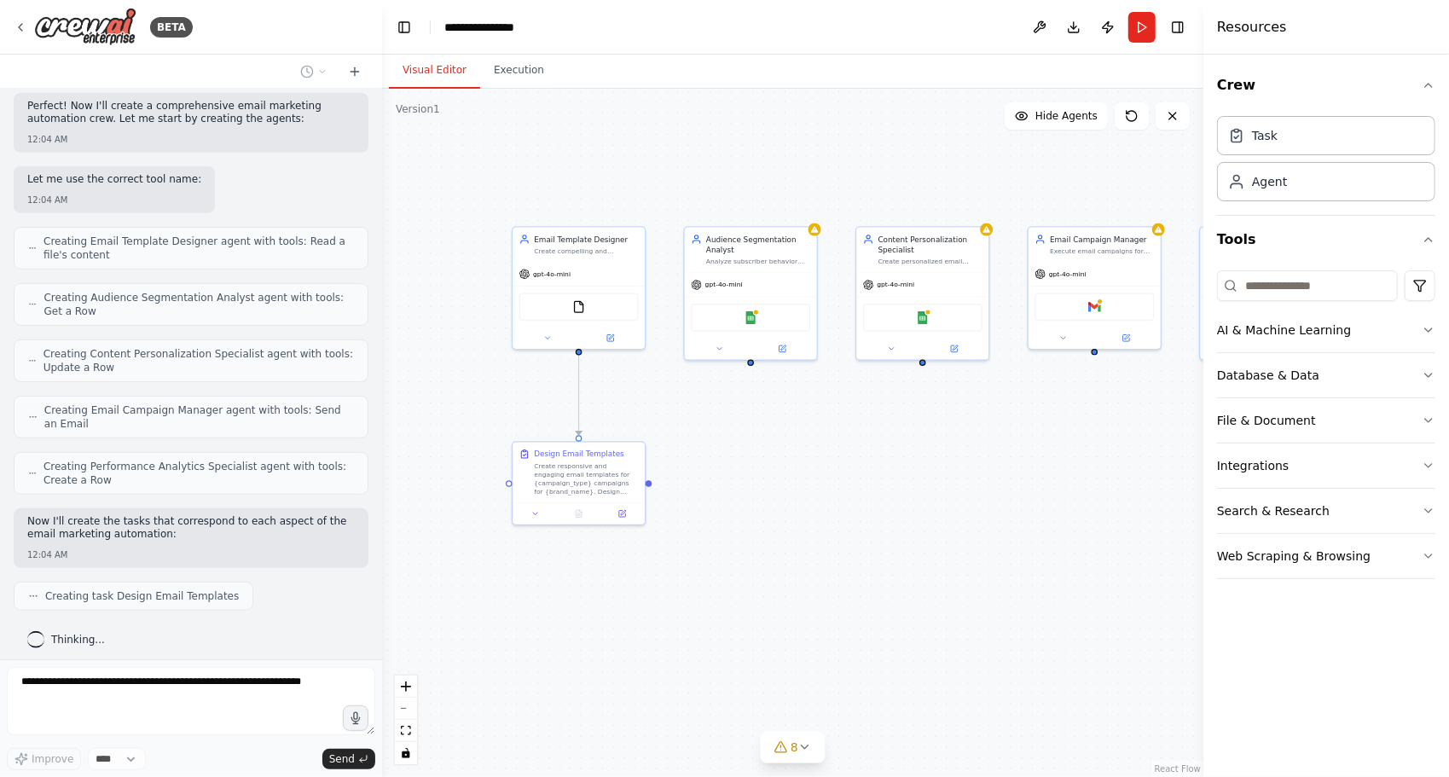
drag, startPoint x: 731, startPoint y: 435, endPoint x: 701, endPoint y: 423, distance: 32.2
click at [701, 423] on div ".deletable-edge-delete-btn { width: 20px; height: 20px; border: 0px solid #ffff…" at bounding box center [792, 433] width 821 height 688
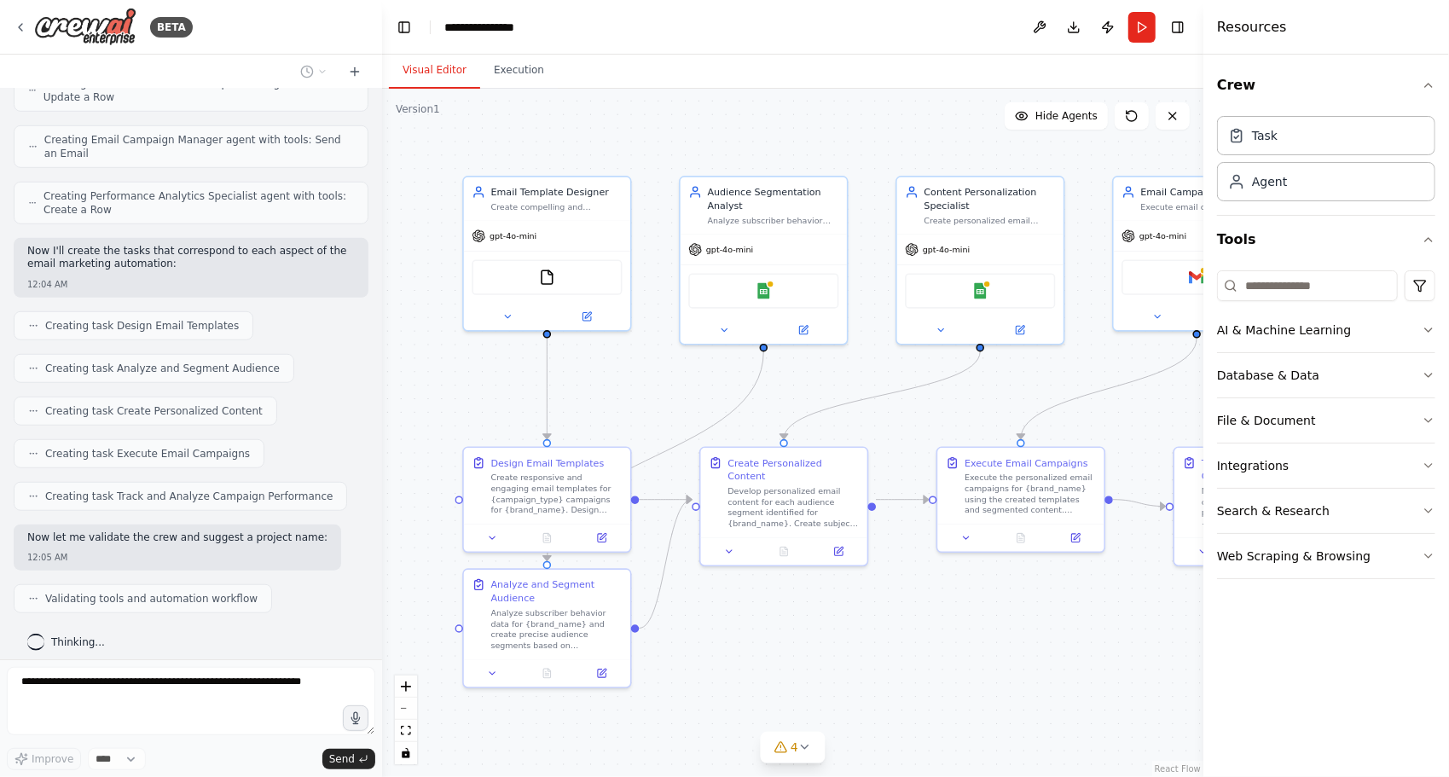
scroll to position [814, 0]
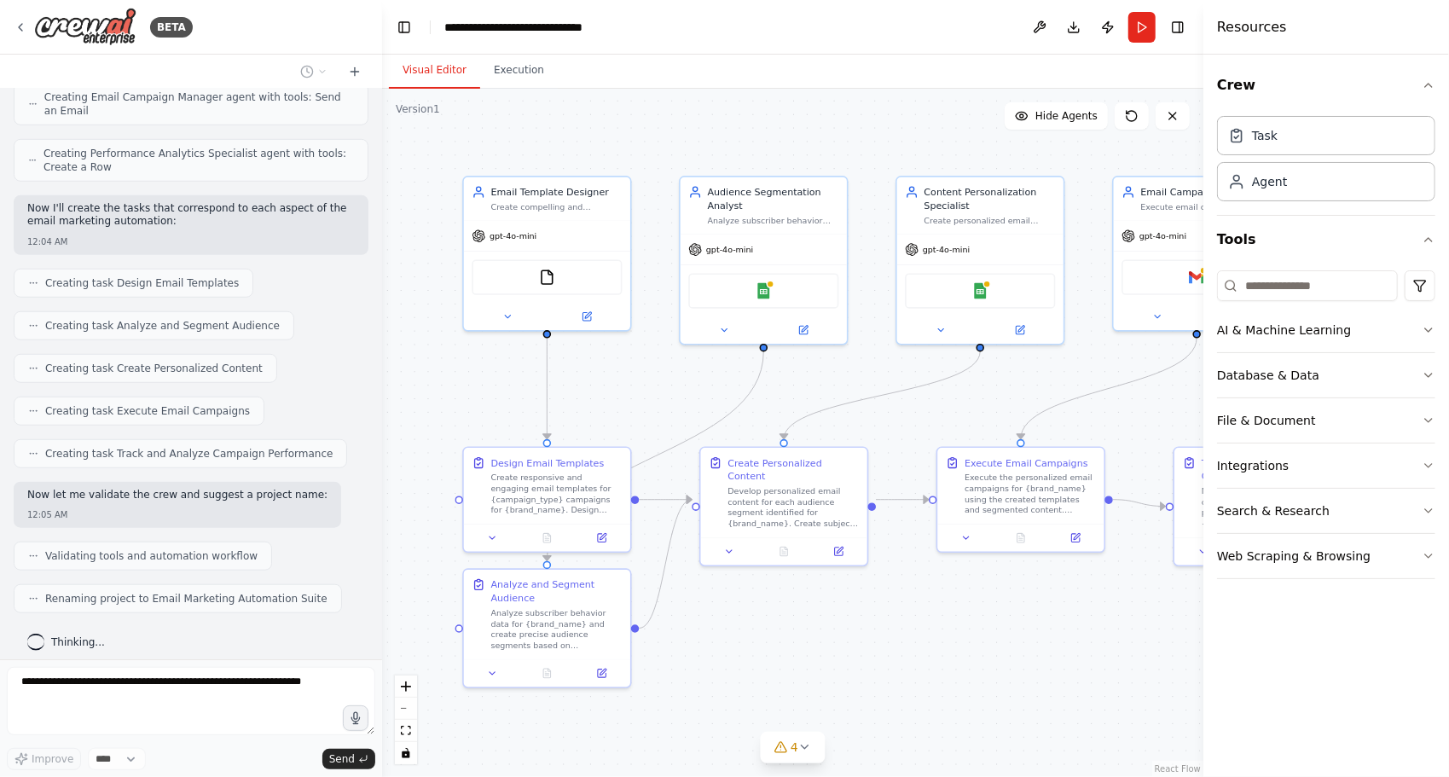
click at [295, 627] on div "Thinking..." at bounding box center [191, 642] width 355 height 31
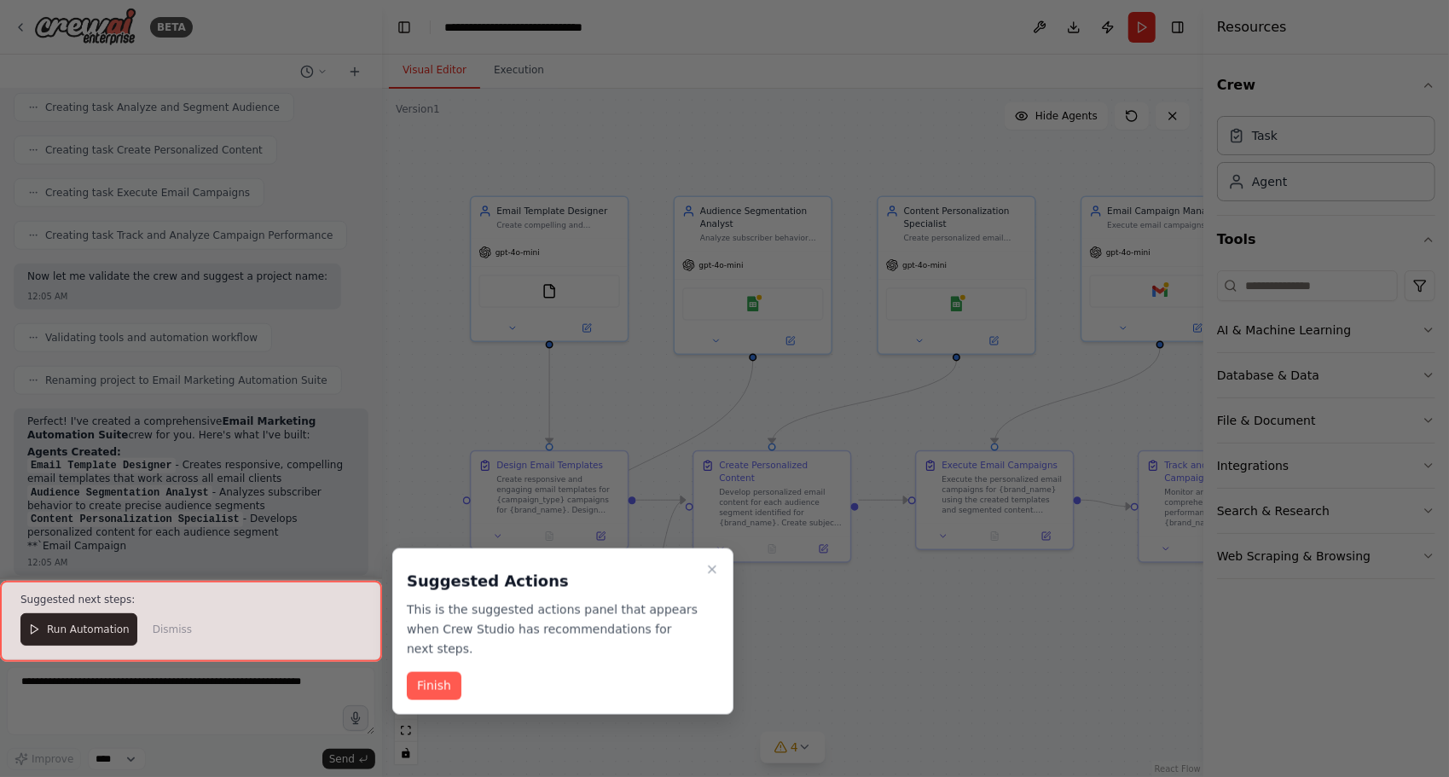
click at [787, 621] on div at bounding box center [724, 388] width 1449 height 777
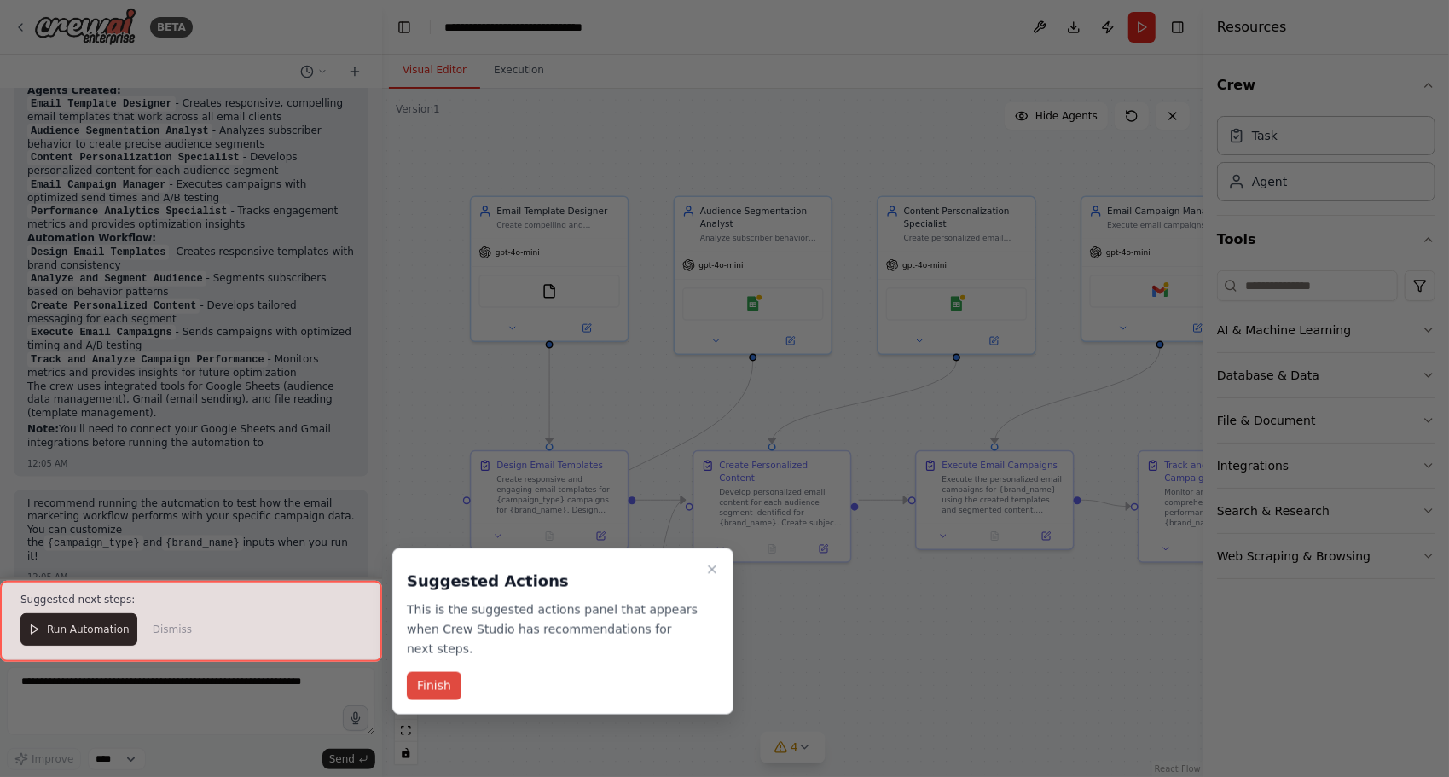
scroll to position [1407, 0]
click at [441, 672] on button "Finish" at bounding box center [434, 686] width 55 height 28
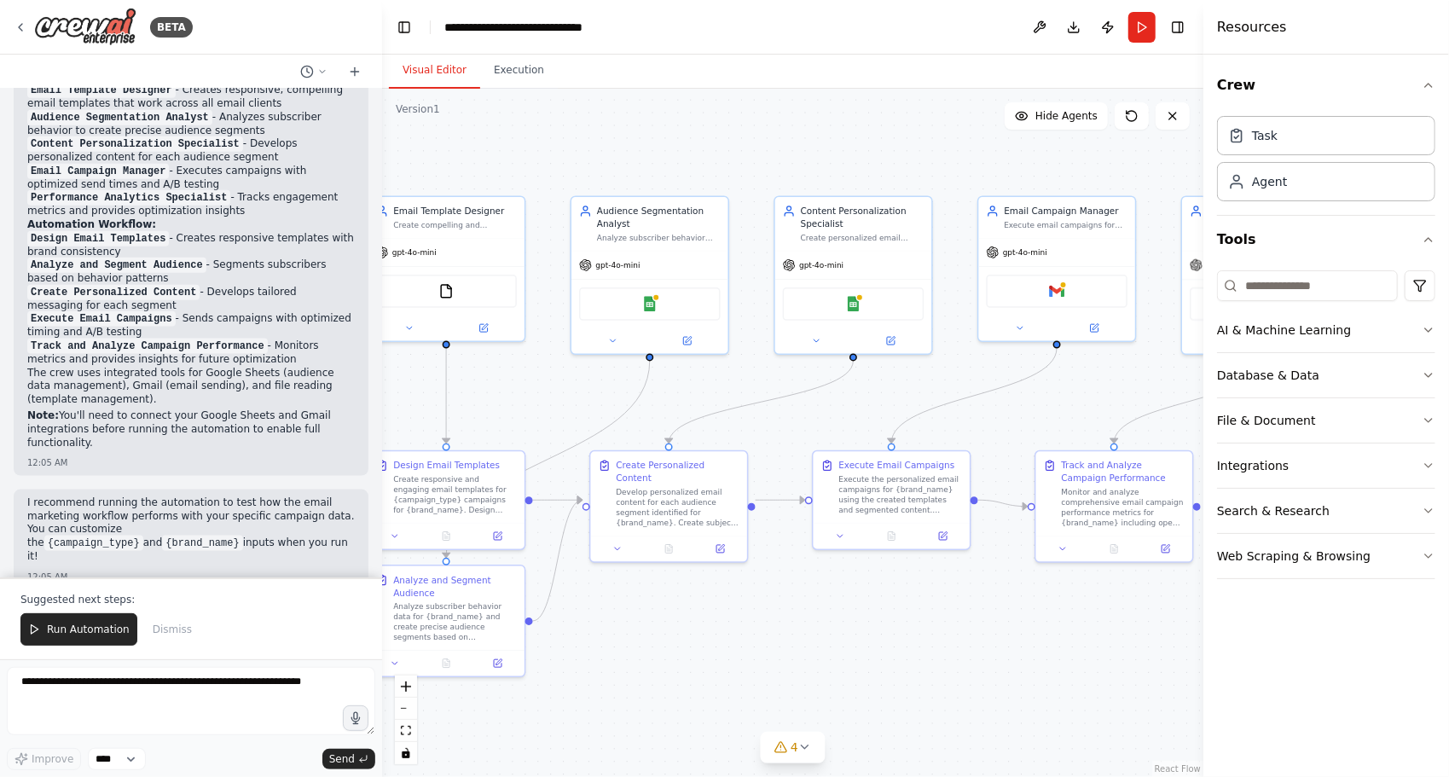
drag, startPoint x: 1041, startPoint y: 377, endPoint x: 933, endPoint y: 366, distance: 108.9
click at [932, 372] on div ".deletable-edge-delete-btn { width: 20px; height: 20px; border: 0px solid #ffff…" at bounding box center [792, 433] width 821 height 688
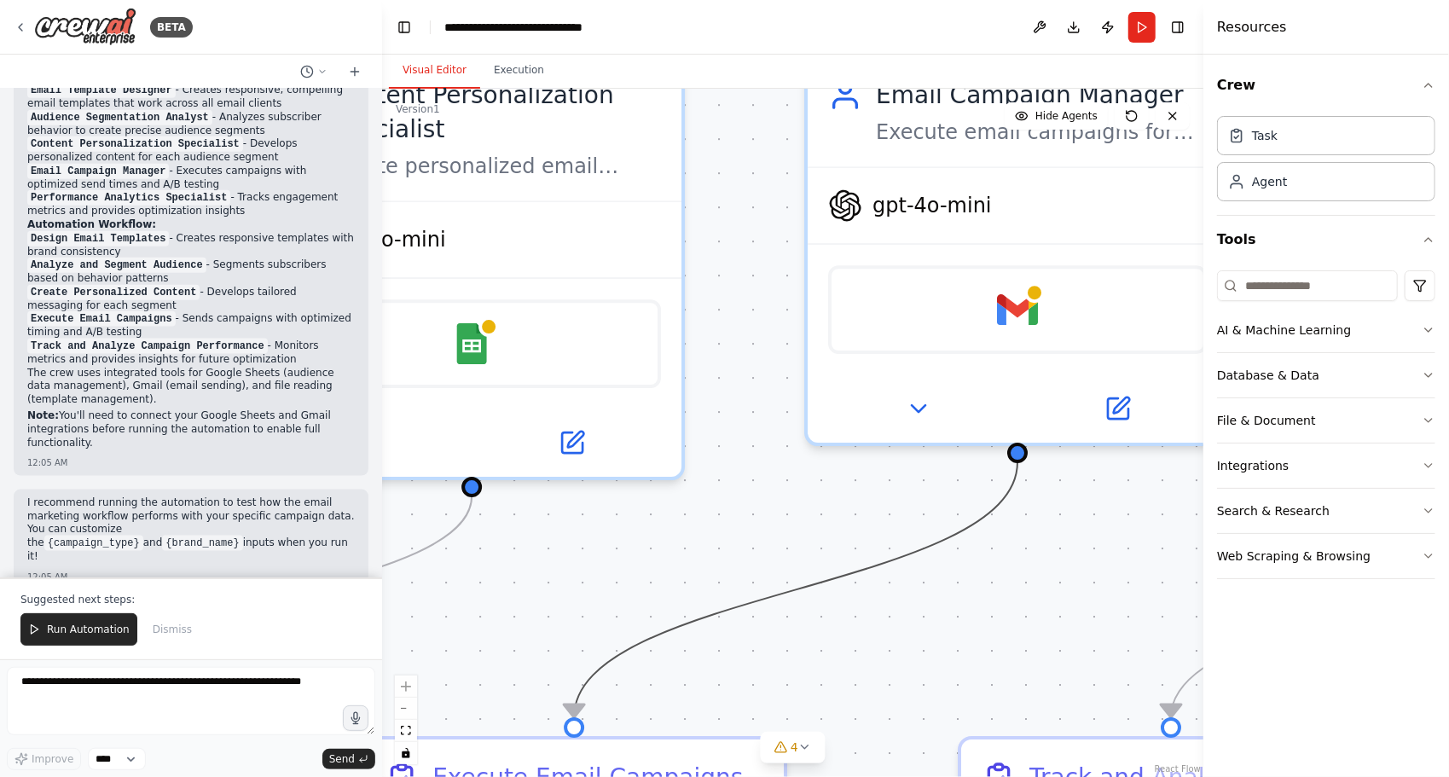
drag, startPoint x: 976, startPoint y: 511, endPoint x: 721, endPoint y: 402, distance: 277.4
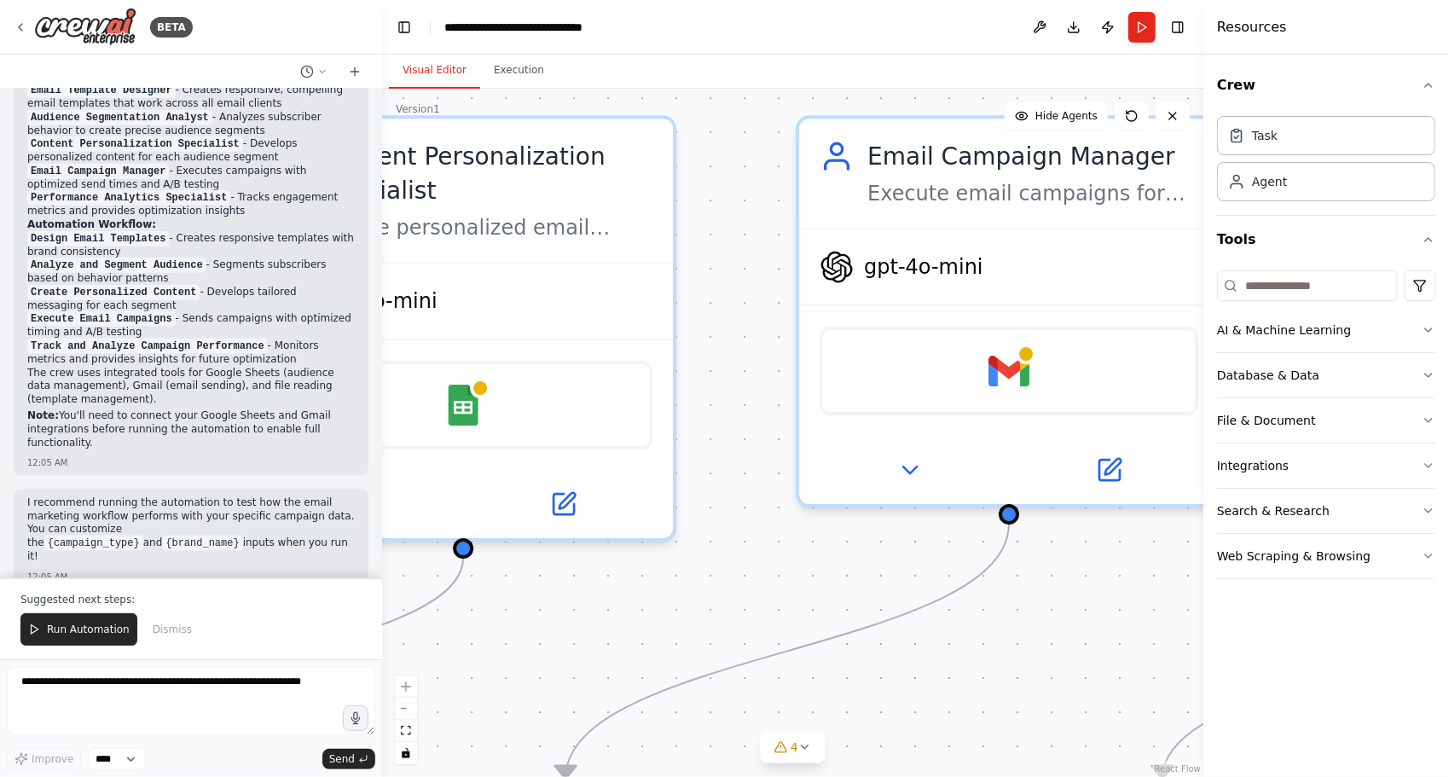
drag, startPoint x: 735, startPoint y: 399, endPoint x: 686, endPoint y: 408, distance: 50.2
click at [688, 422] on div ".deletable-edge-delete-btn { width: 20px; height: 20px; border: 0px solid #ffff…" at bounding box center [792, 433] width 821 height 688
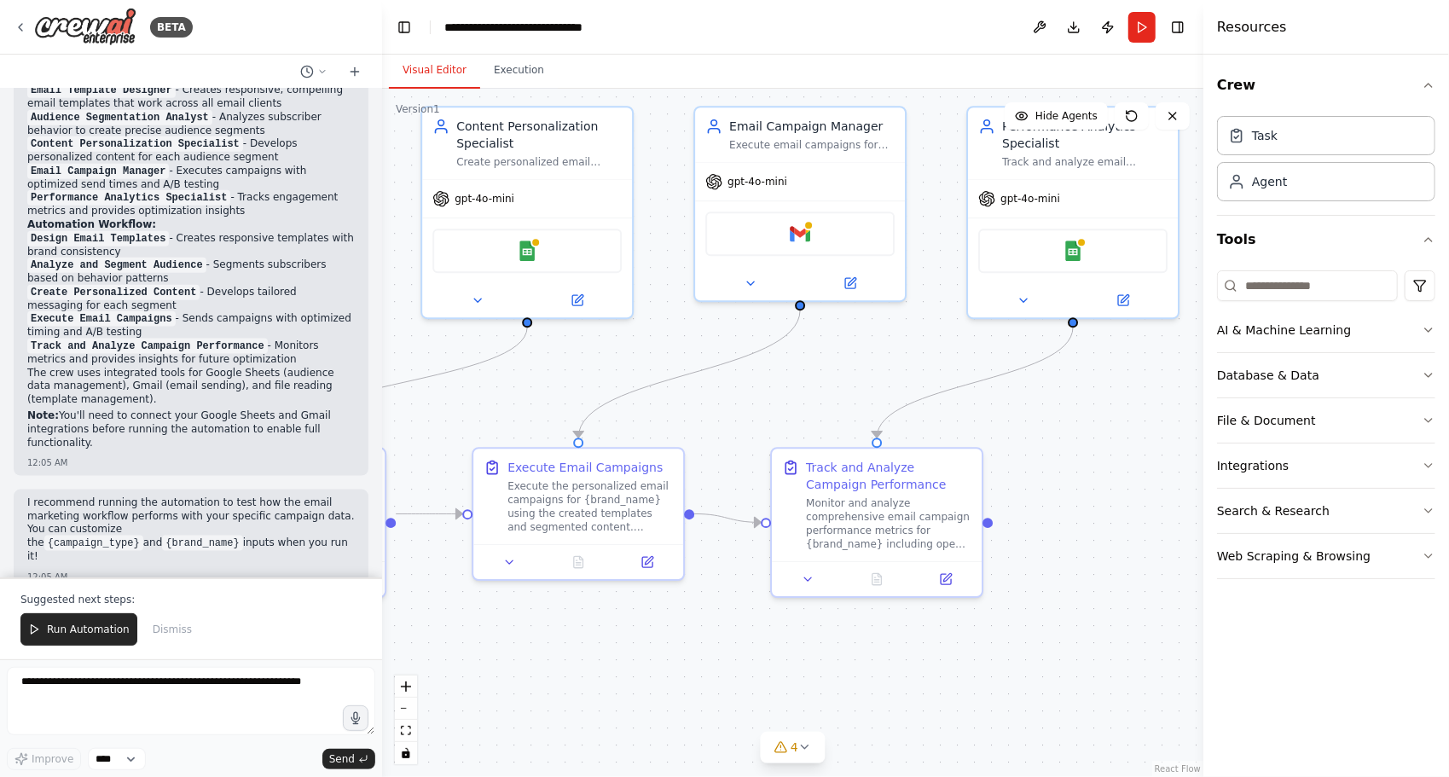
drag, startPoint x: 817, startPoint y: 497, endPoint x: 904, endPoint y: 340, distance: 179.5
click at [922, 327] on div ".deletable-edge-delete-btn { width: 20px; height: 20px; border: 0px solid #ffff…" at bounding box center [792, 433] width 821 height 688
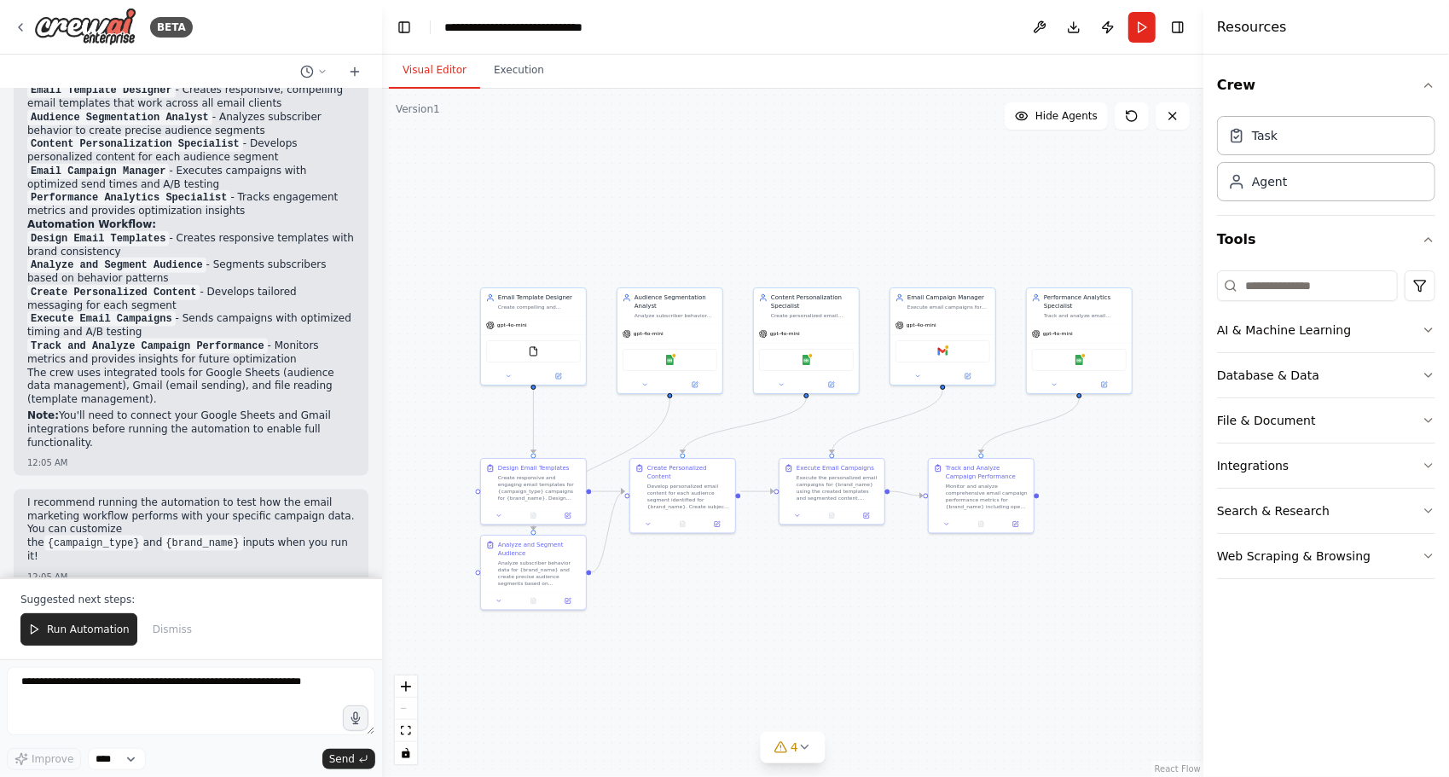
drag, startPoint x: 794, startPoint y: 466, endPoint x: 834, endPoint y: 411, distance: 67.7
click at [834, 411] on div ".deletable-edge-delete-btn { width: 20px; height: 20px; border: 0px solid #ffff…" at bounding box center [792, 433] width 821 height 688
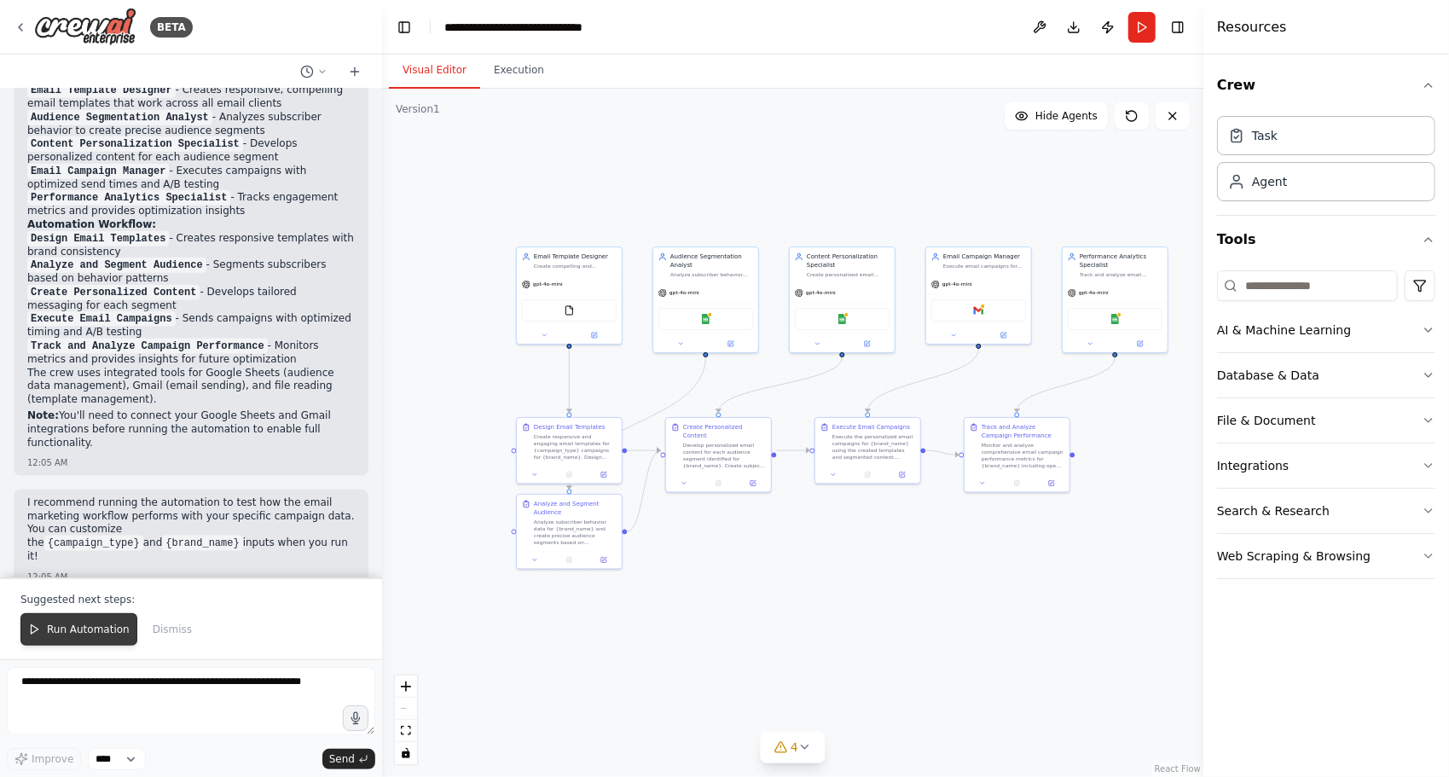
click at [80, 628] on span "Run Automation" at bounding box center [88, 630] width 83 height 14
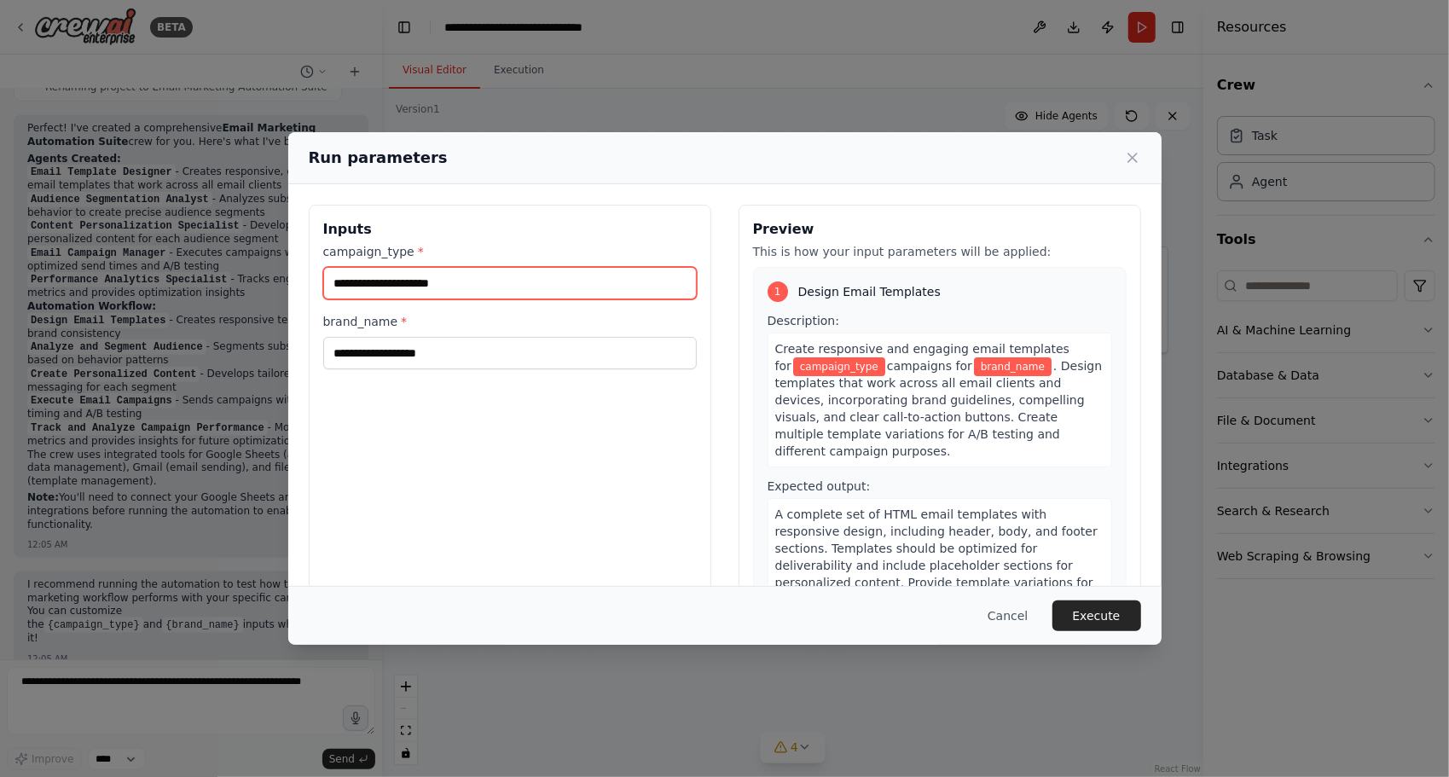
click at [473, 282] on input "campaign_type *" at bounding box center [510, 283] width 374 height 32
type input "*"
type input "********"
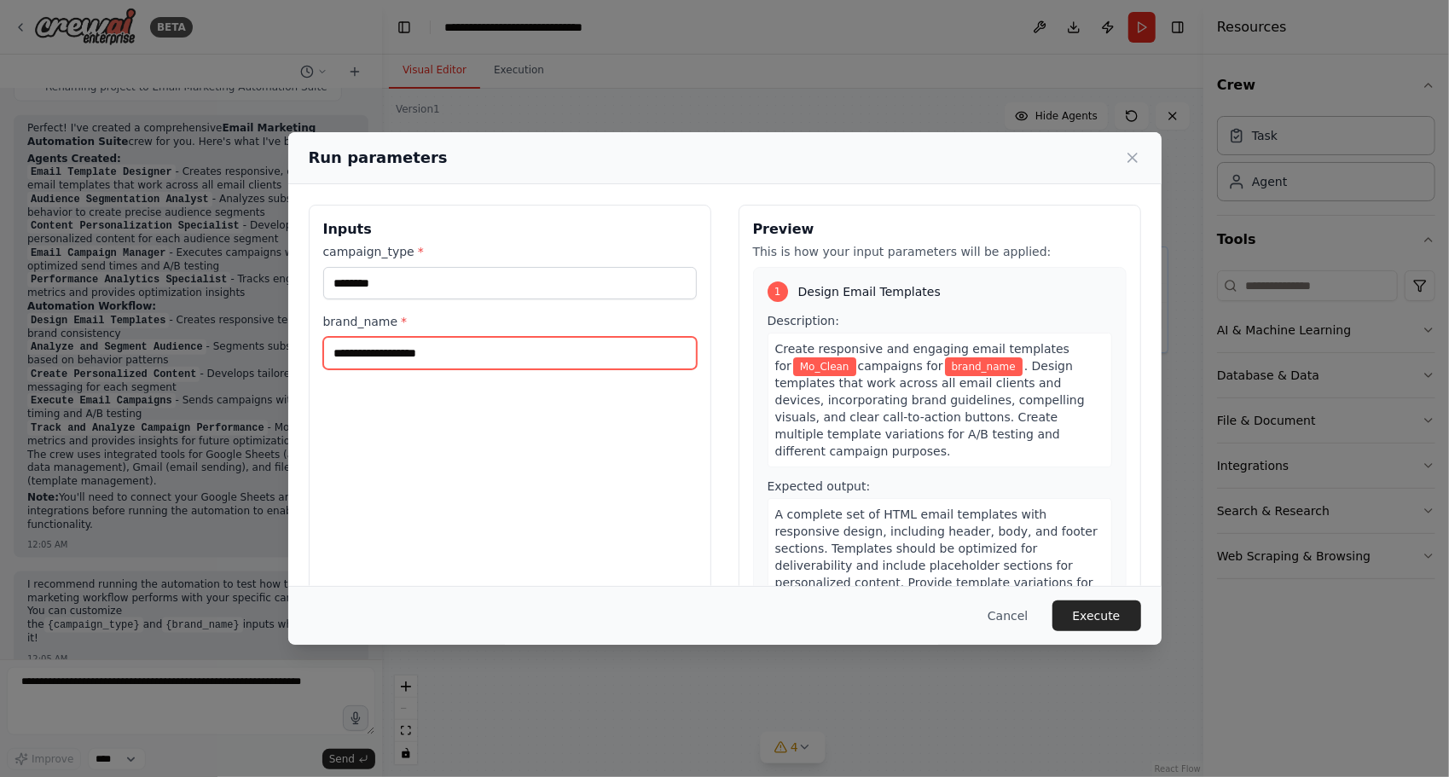
click at [507, 350] on input "brand_name *" at bounding box center [510, 353] width 374 height 32
type input "********"
drag, startPoint x: 358, startPoint y: 245, endPoint x: 350, endPoint y: 247, distance: 8.9
click at [350, 247] on label "campaign_type *" at bounding box center [510, 251] width 374 height 17
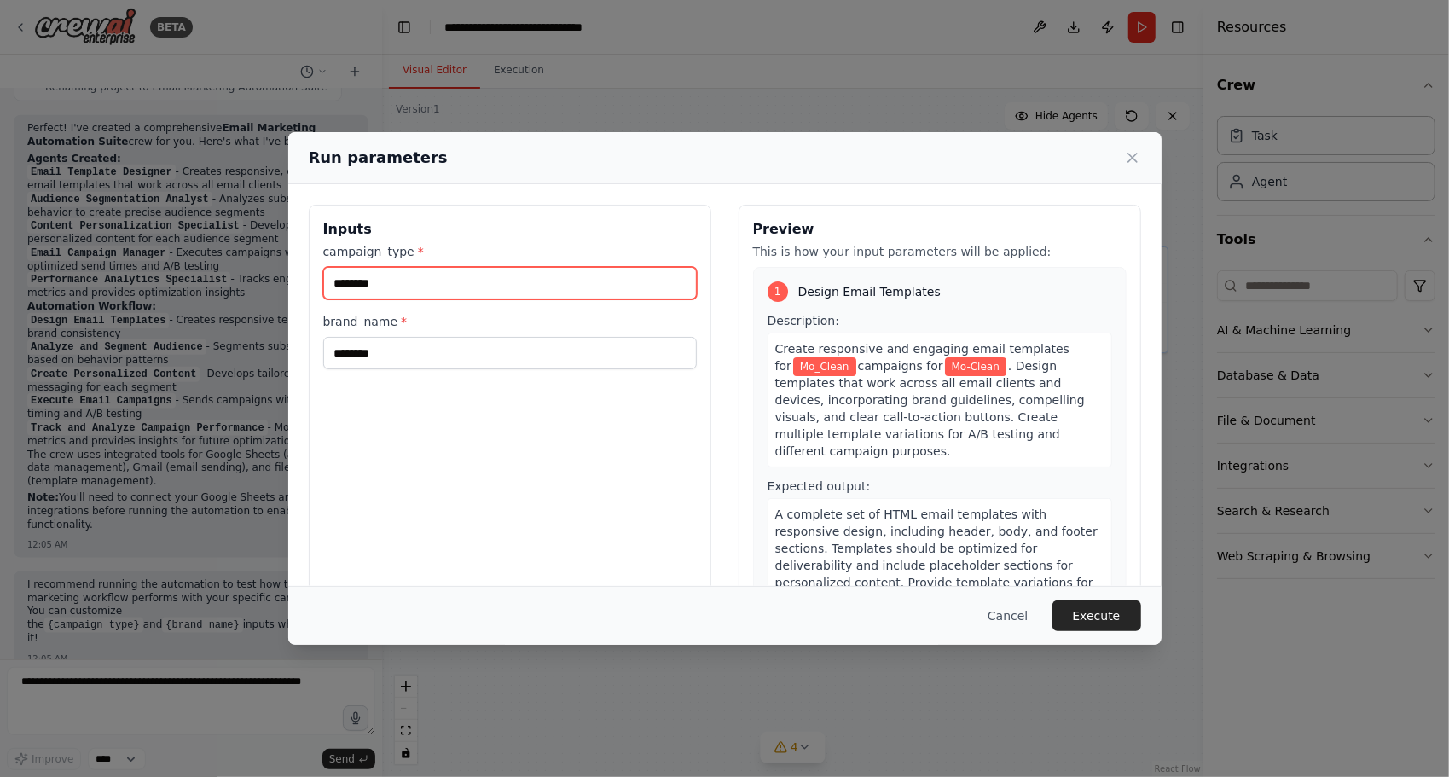
drag, startPoint x: 367, startPoint y: 269, endPoint x: 172, endPoint y: 239, distance: 196.8
click at [172, 239] on div "Run parameters Inputs campaign_type * ******** brand_name * ******** Preview Th…" at bounding box center [724, 388] width 1449 height 777
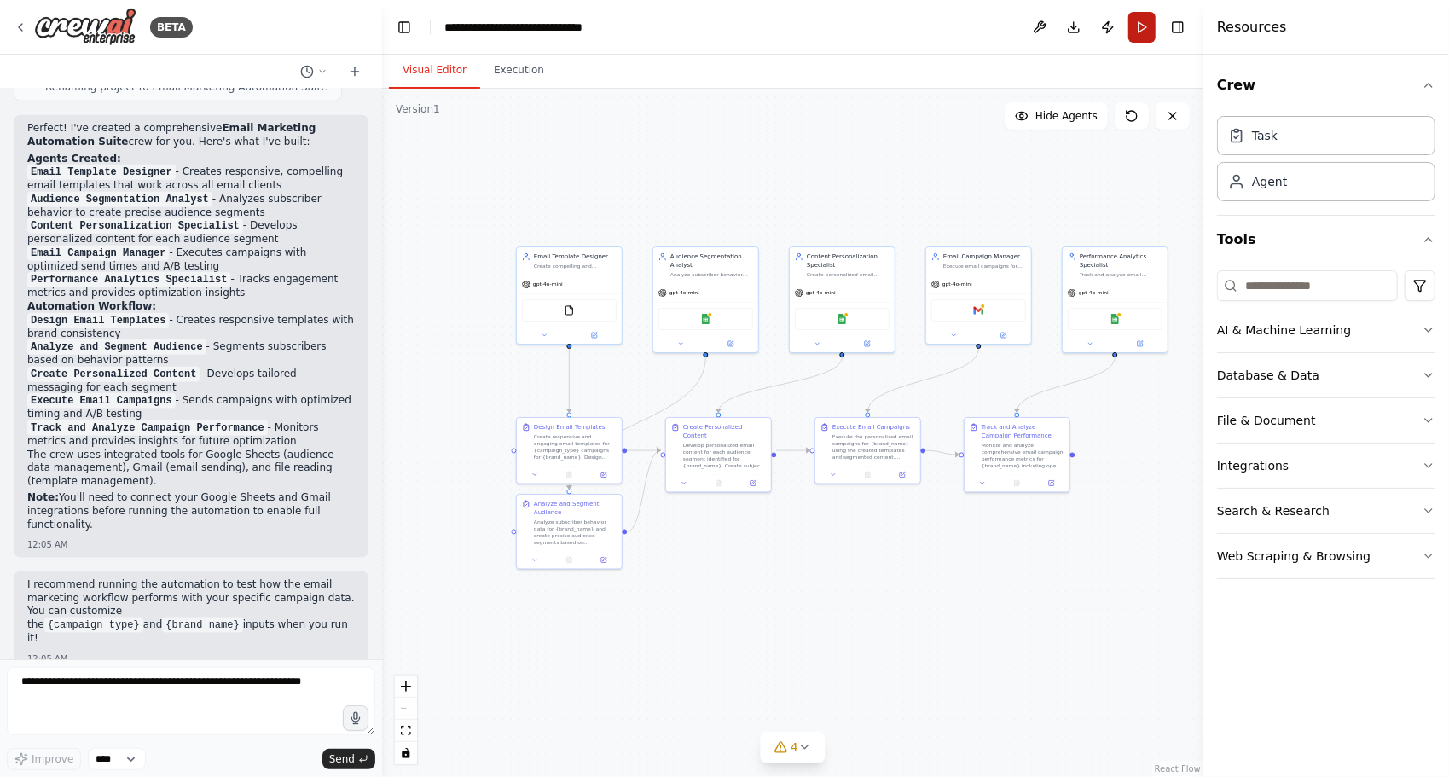
click at [1146, 38] on button "Run" at bounding box center [1142, 27] width 27 height 31
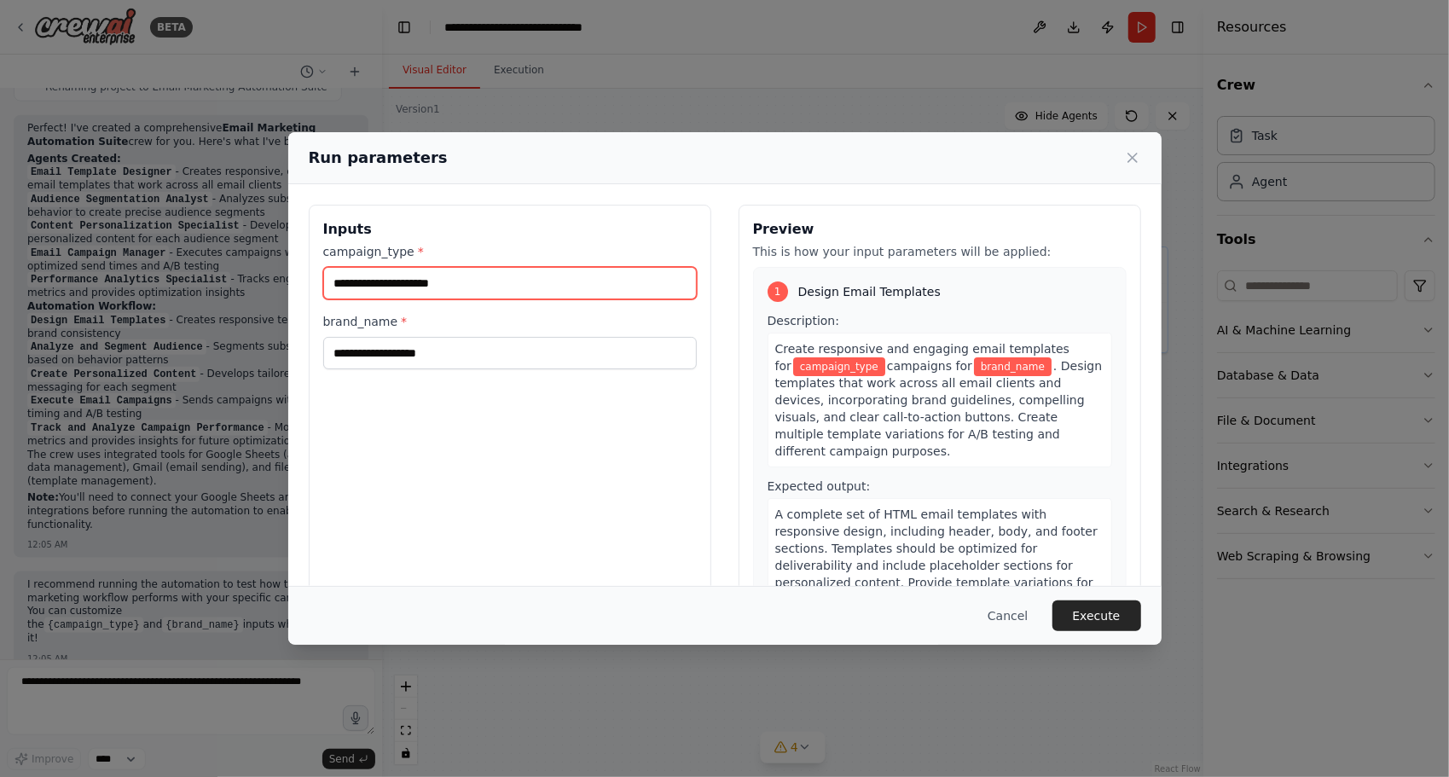
click at [534, 287] on input "campaign_type *" at bounding box center [510, 283] width 374 height 32
click at [469, 285] on input "campaign_type *" at bounding box center [510, 283] width 374 height 32
type input "*********"
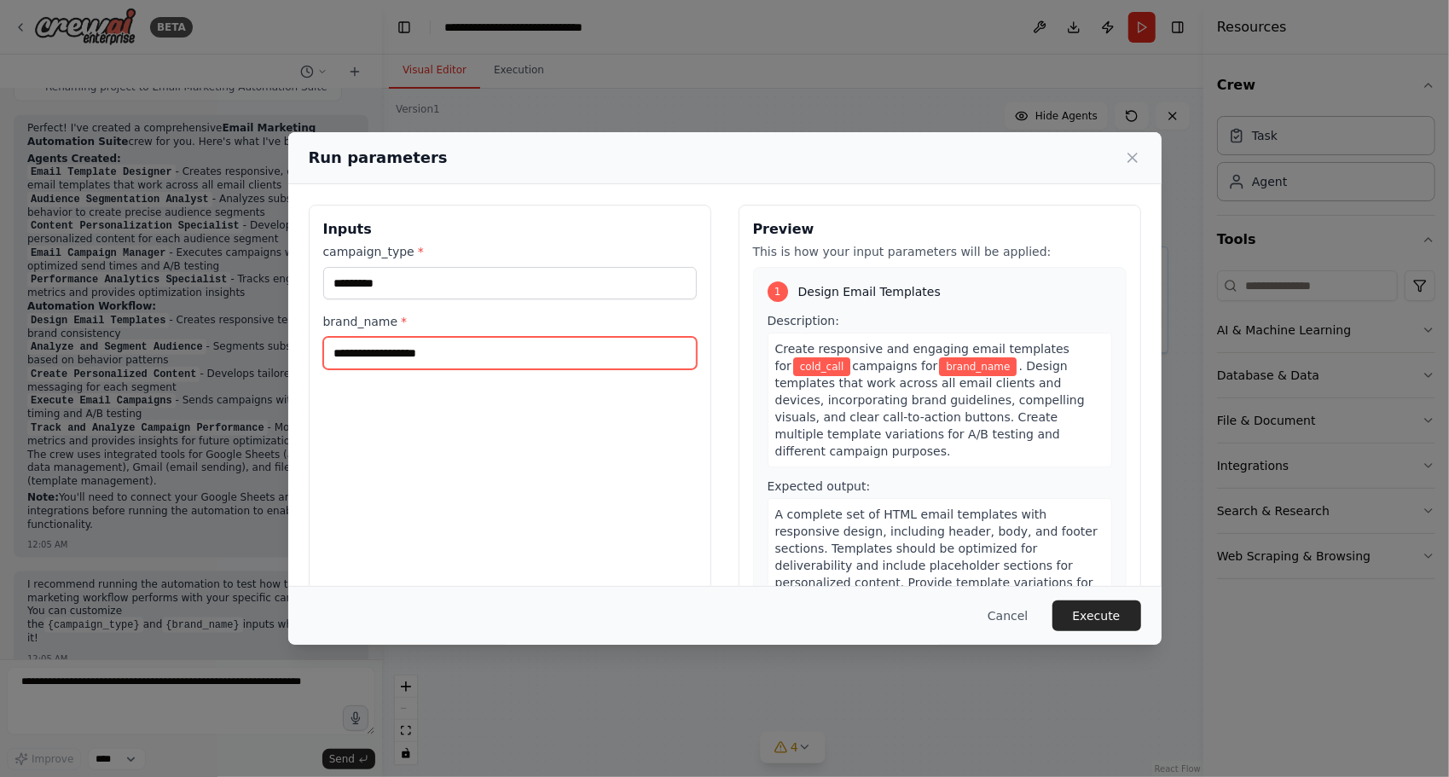
drag, startPoint x: 435, startPoint y: 346, endPoint x: 444, endPoint y: 342, distance: 9.5
click at [435, 346] on input "brand_name *" at bounding box center [510, 353] width 374 height 32
type input "********"
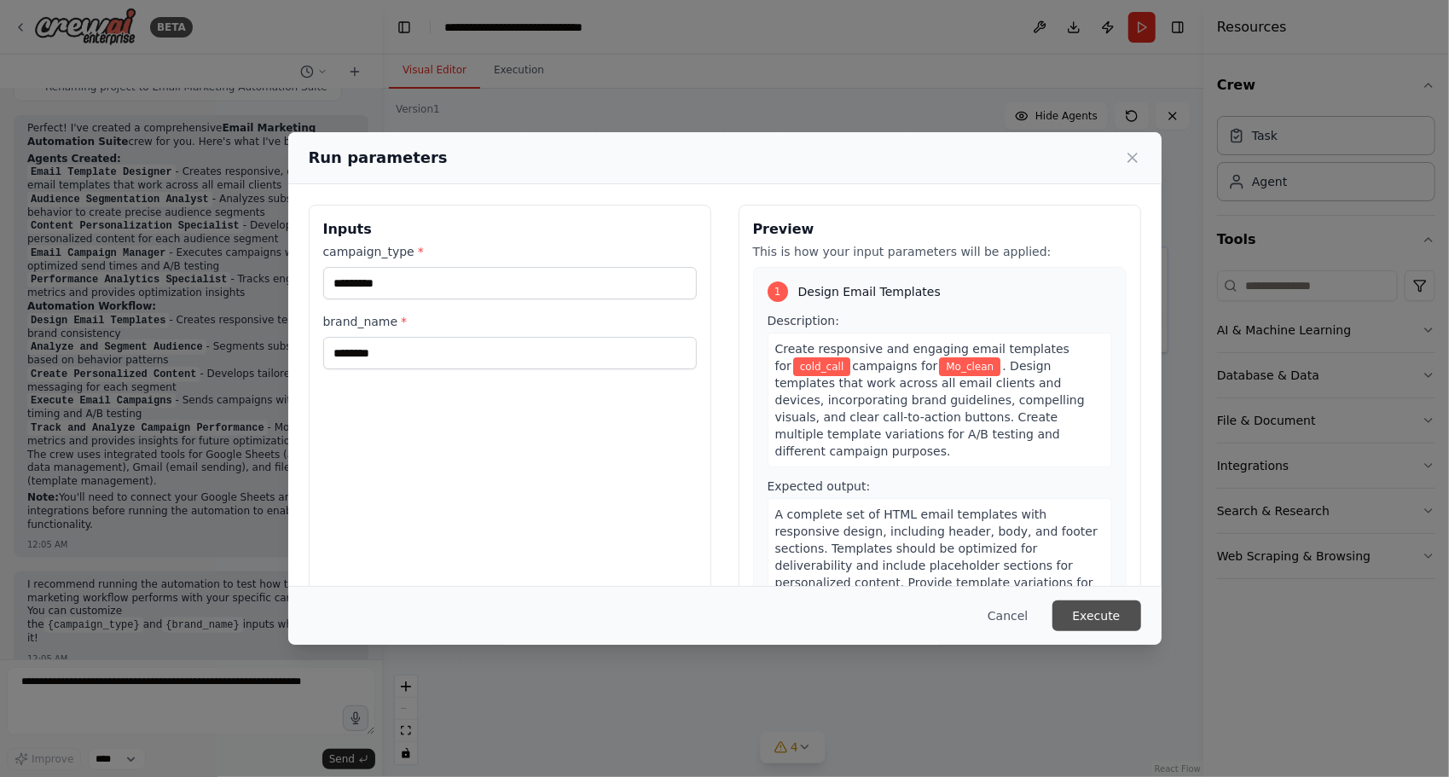
click at [1083, 606] on button "Execute" at bounding box center [1097, 616] width 89 height 31
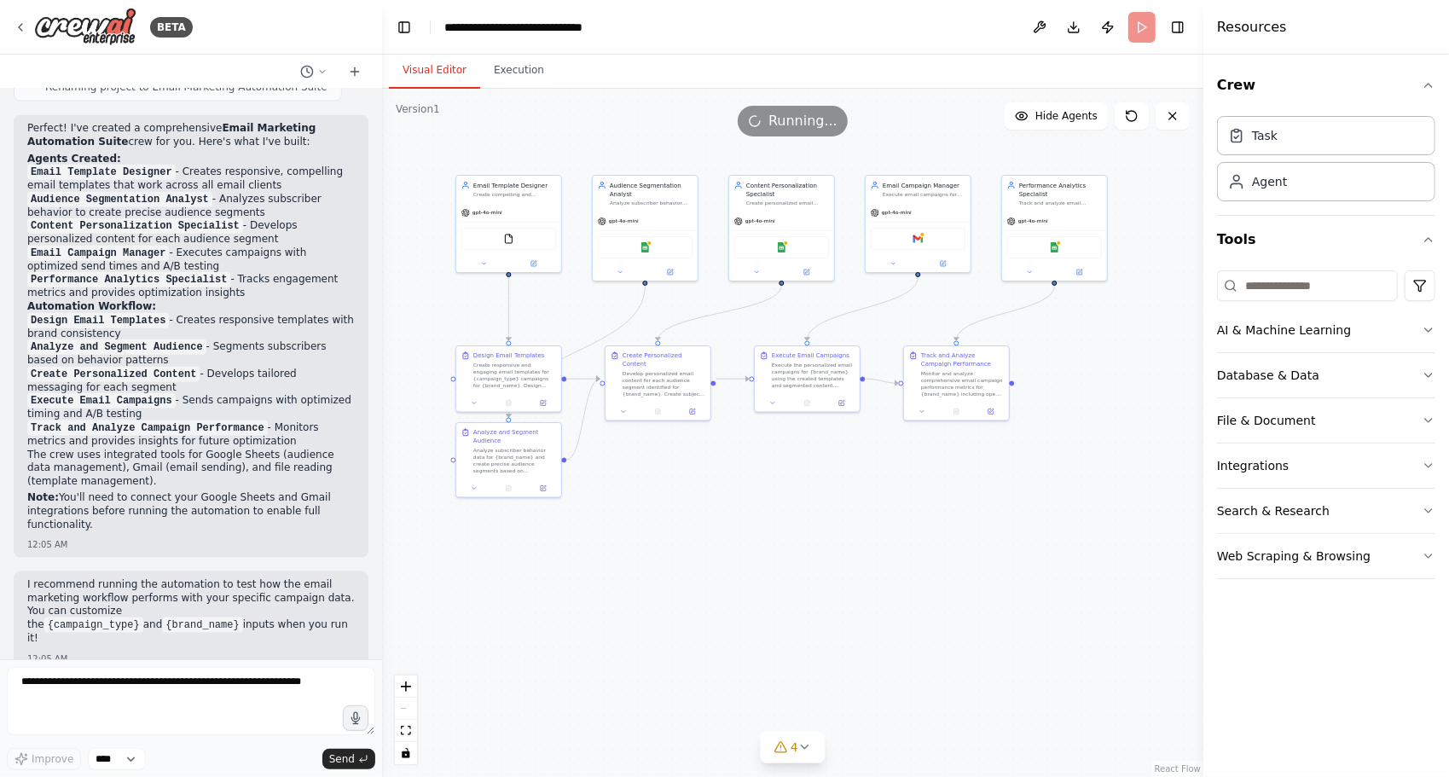
drag, startPoint x: 878, startPoint y: 230, endPoint x: 817, endPoint y: 159, distance: 93.8
click at [817, 159] on div ".deletable-edge-delete-btn { width: 20px; height: 20px; border: 0px solid #ffff…" at bounding box center [792, 433] width 821 height 688
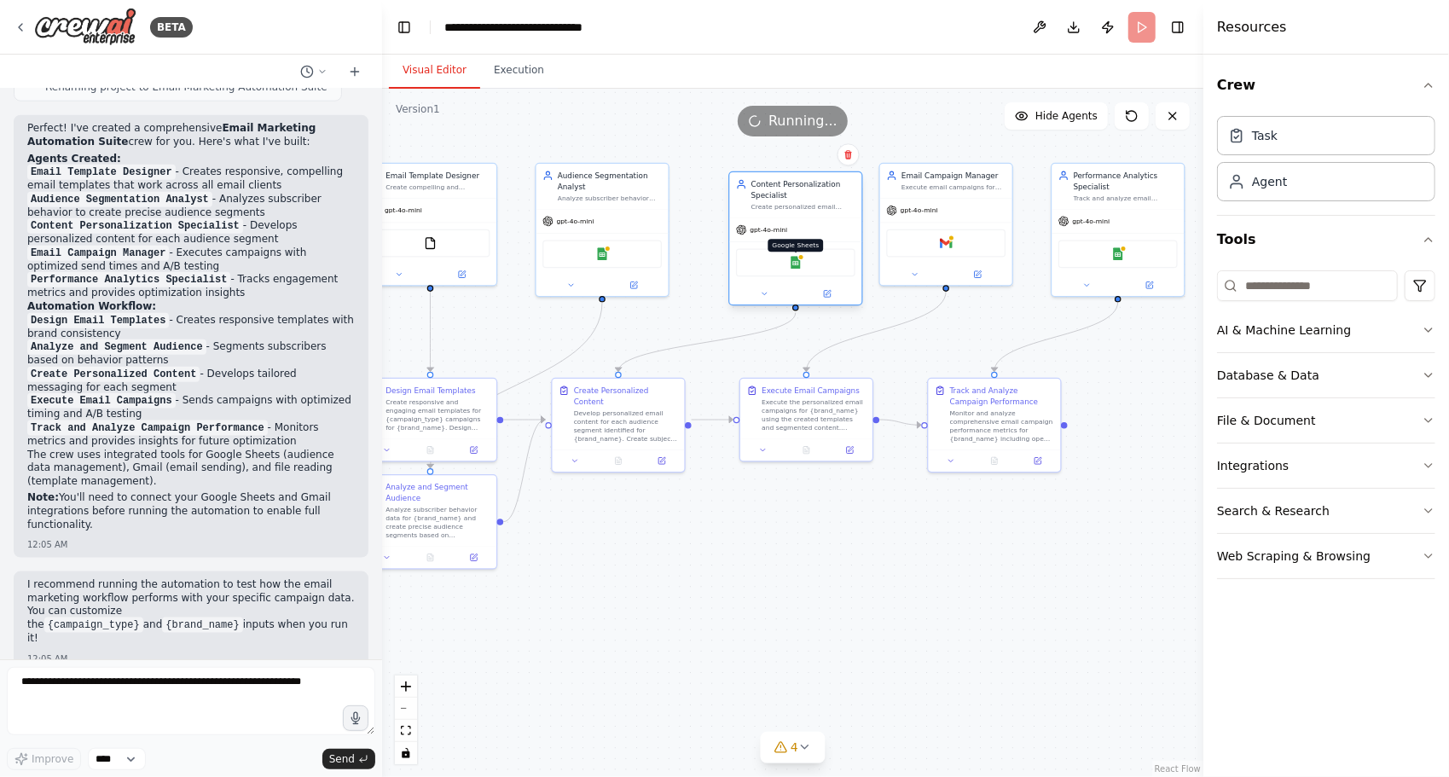
drag, startPoint x: 802, startPoint y: 266, endPoint x: 832, endPoint y: 285, distance: 35.3
click at [832, 277] on div "Google Sheets" at bounding box center [795, 263] width 119 height 28
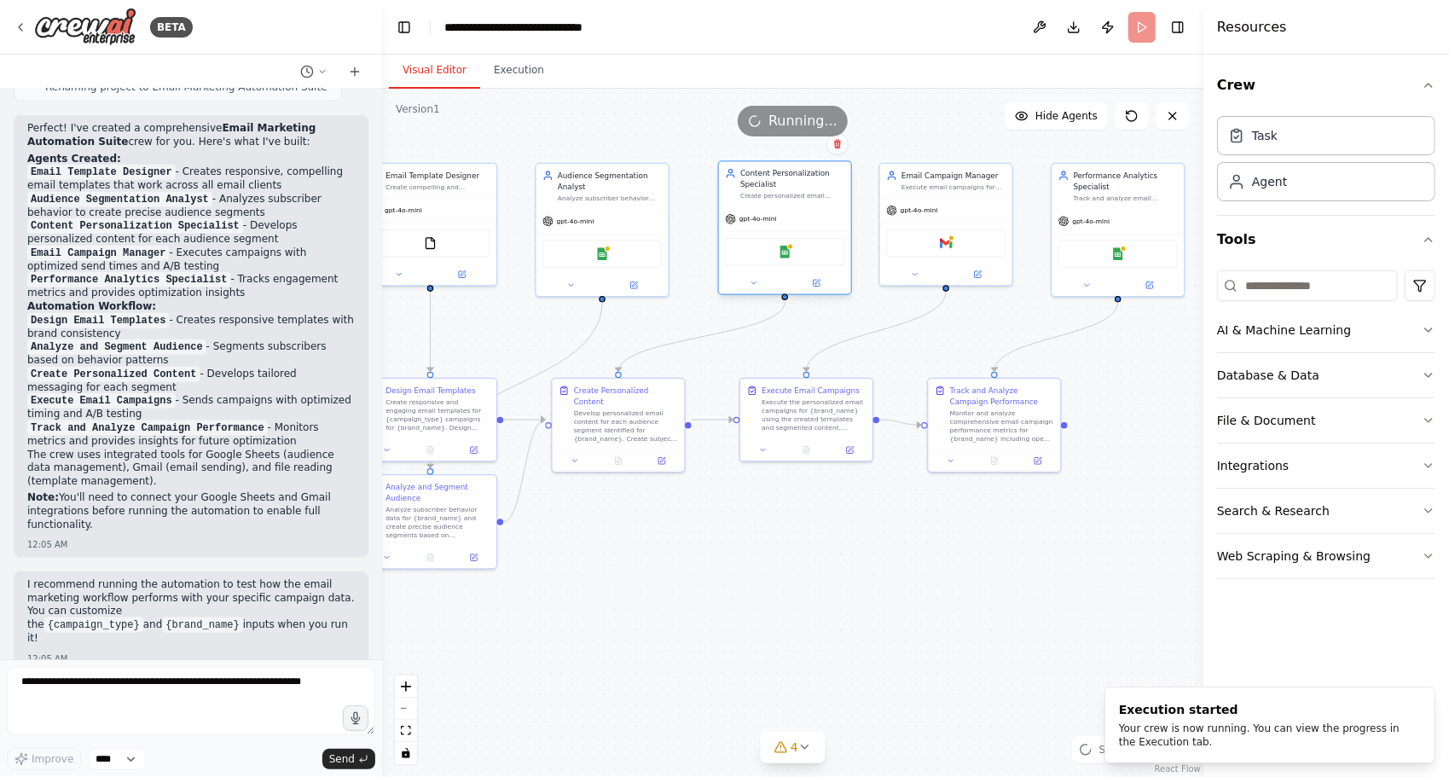
drag, startPoint x: 807, startPoint y: 246, endPoint x: 717, endPoint y: 251, distance: 89.7
click at [755, 206] on div "Content Personalization Specialist Create personalized email content for each s…" at bounding box center [785, 227] width 134 height 134
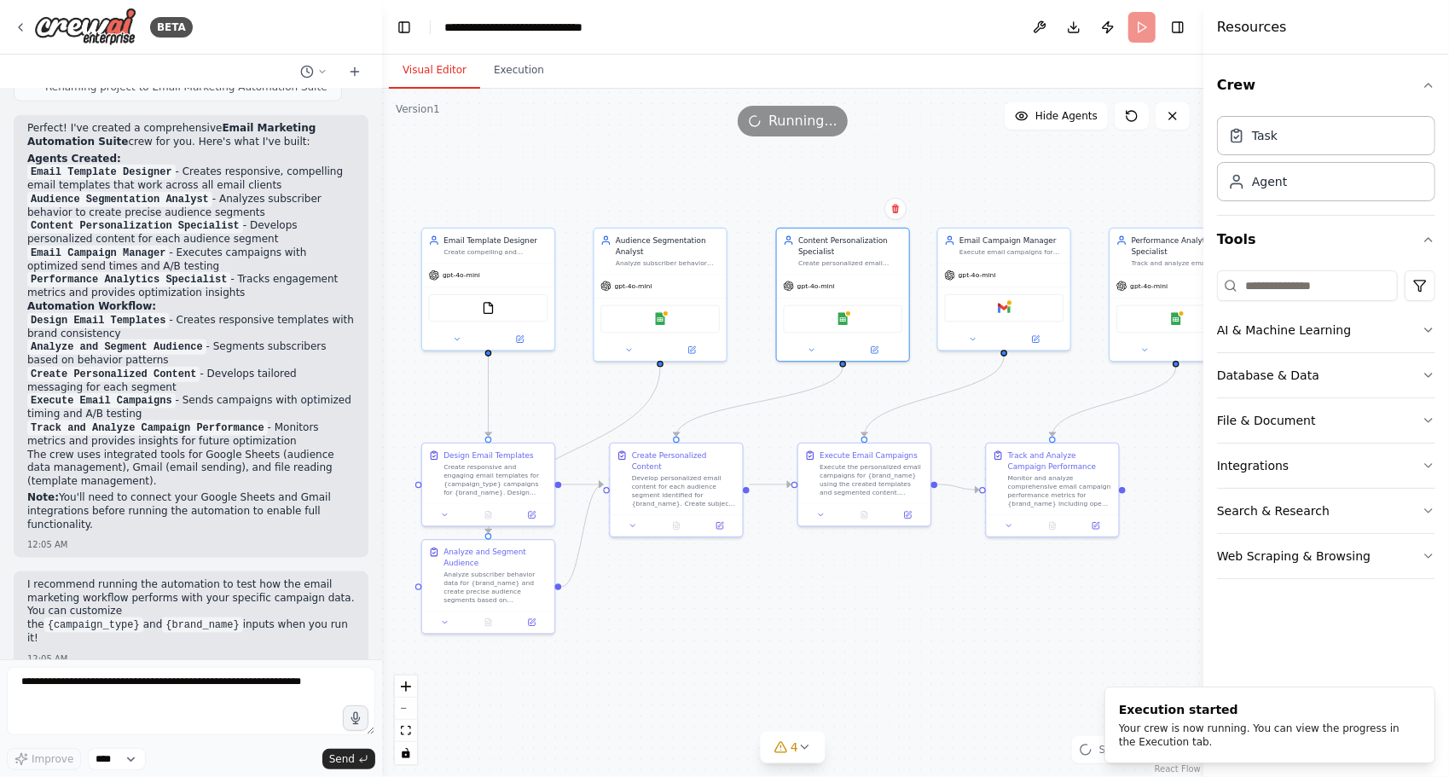
drag, startPoint x: 727, startPoint y: 299, endPoint x: 785, endPoint y: 363, distance: 87.0
click at [785, 363] on div ".deletable-edge-delete-btn { width: 20px; height: 20px; border: 0px solid #ffff…" at bounding box center [792, 433] width 821 height 688
click at [1051, 186] on div ".deletable-edge-delete-btn { width: 20px; height: 20px; border: 0px solid #ffff…" at bounding box center [792, 433] width 821 height 688
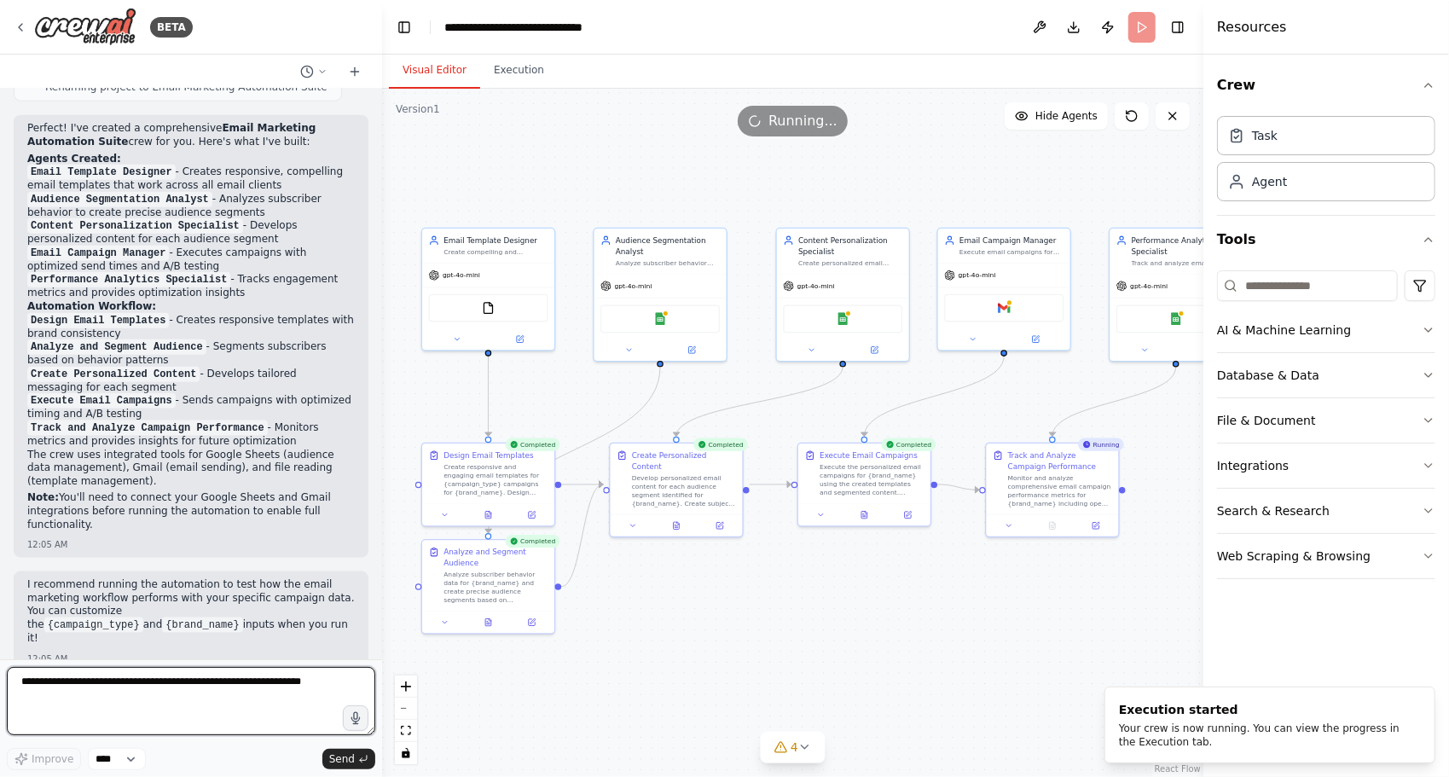
click at [276, 682] on textarea at bounding box center [191, 701] width 368 height 68
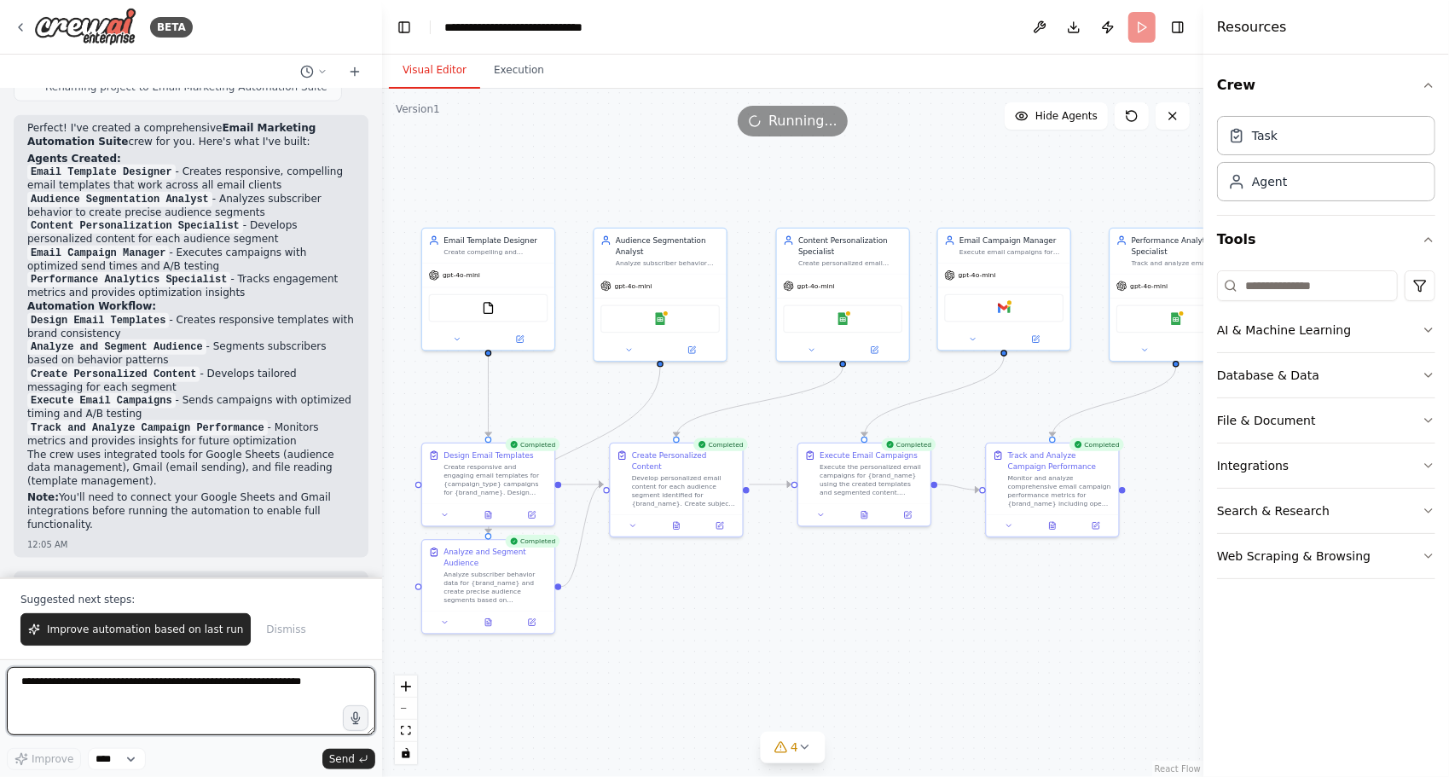
scroll to position [1407, 0]
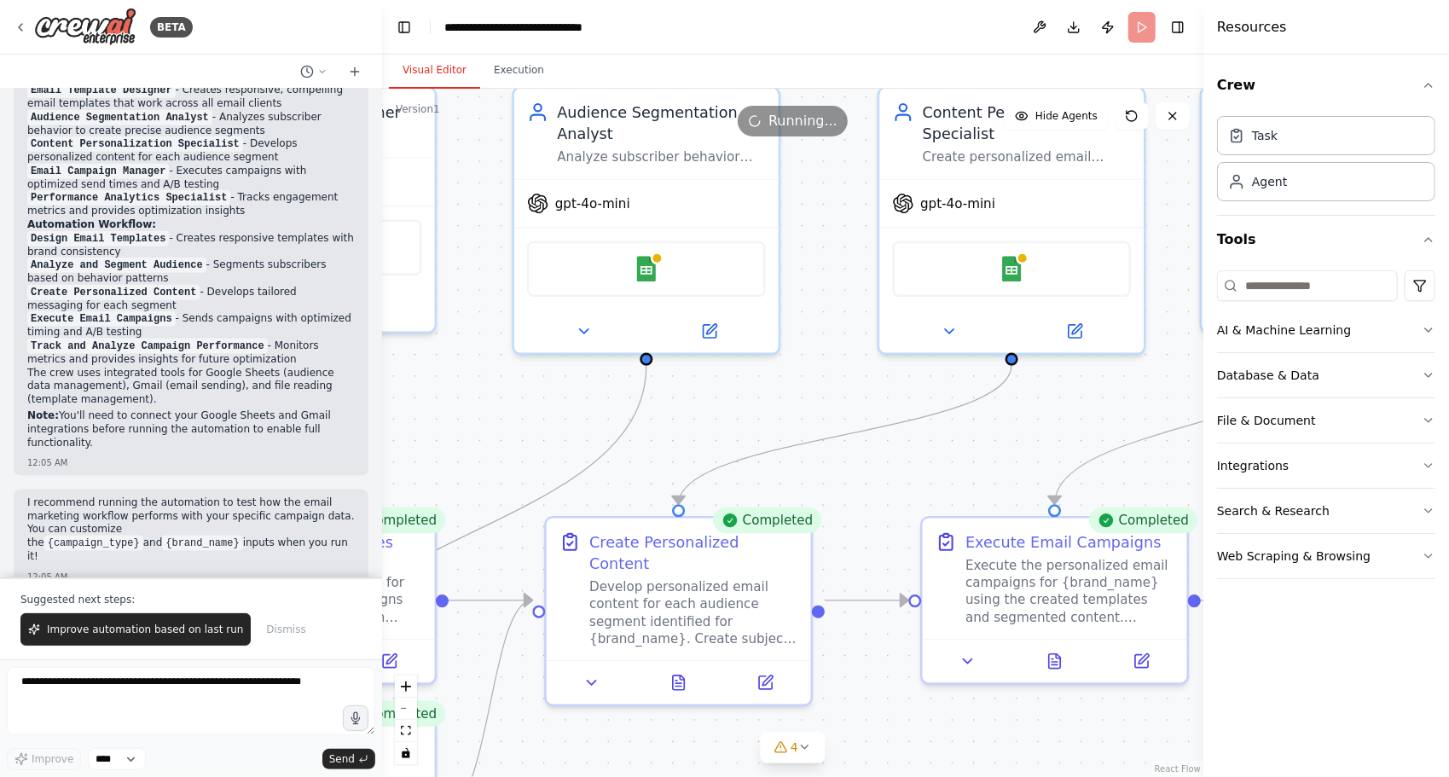
drag, startPoint x: 780, startPoint y: 270, endPoint x: 841, endPoint y: 263, distance: 60.9
click at [841, 263] on div ".deletable-edge-delete-btn { width: 20px; height: 20px; border: 0px solid #ffff…" at bounding box center [792, 433] width 821 height 688
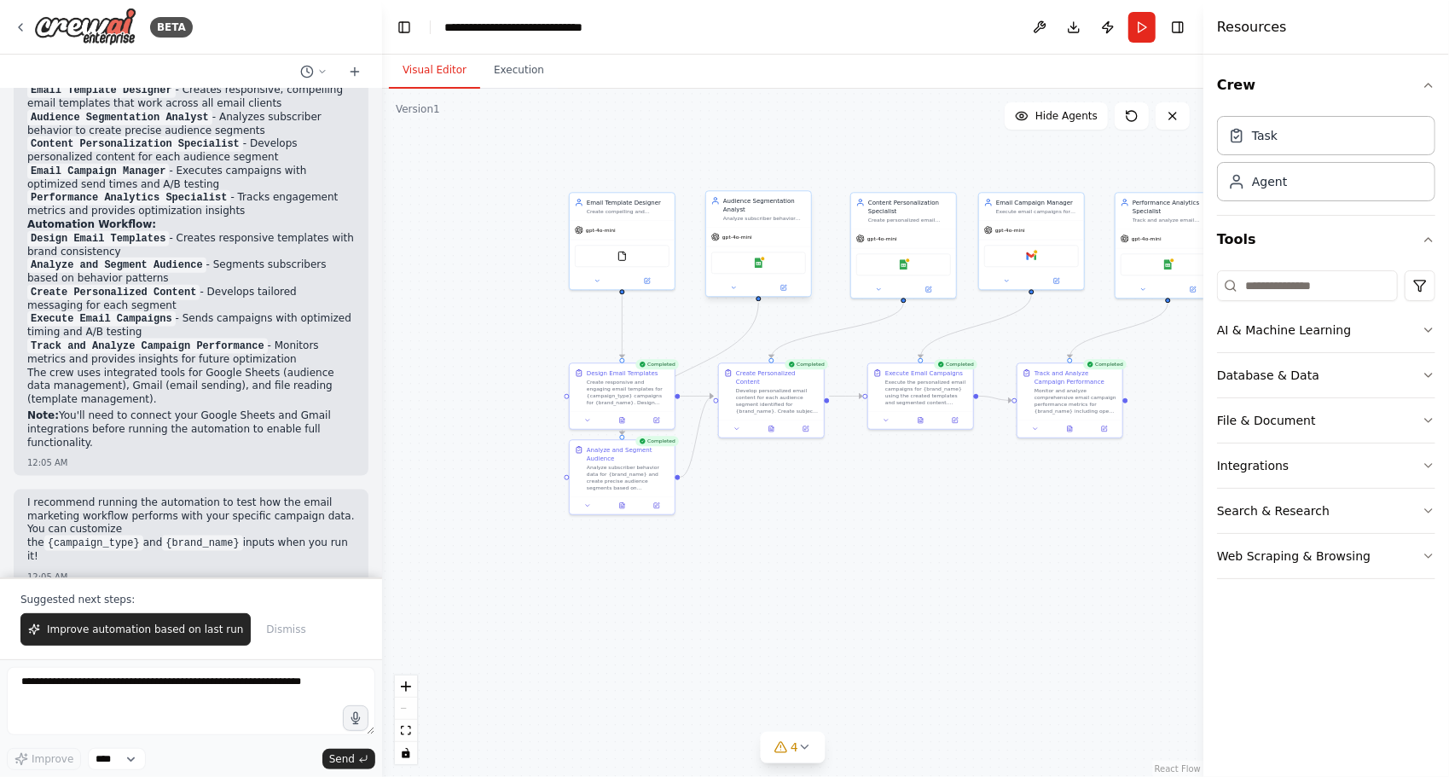
drag, startPoint x: 761, startPoint y: 184, endPoint x: 689, endPoint y: 183, distance: 71.7
click at [653, 164] on div ".deletable-edge-delete-btn { width: 20px; height: 20px; border: 0px solid #ffff…" at bounding box center [792, 433] width 821 height 688
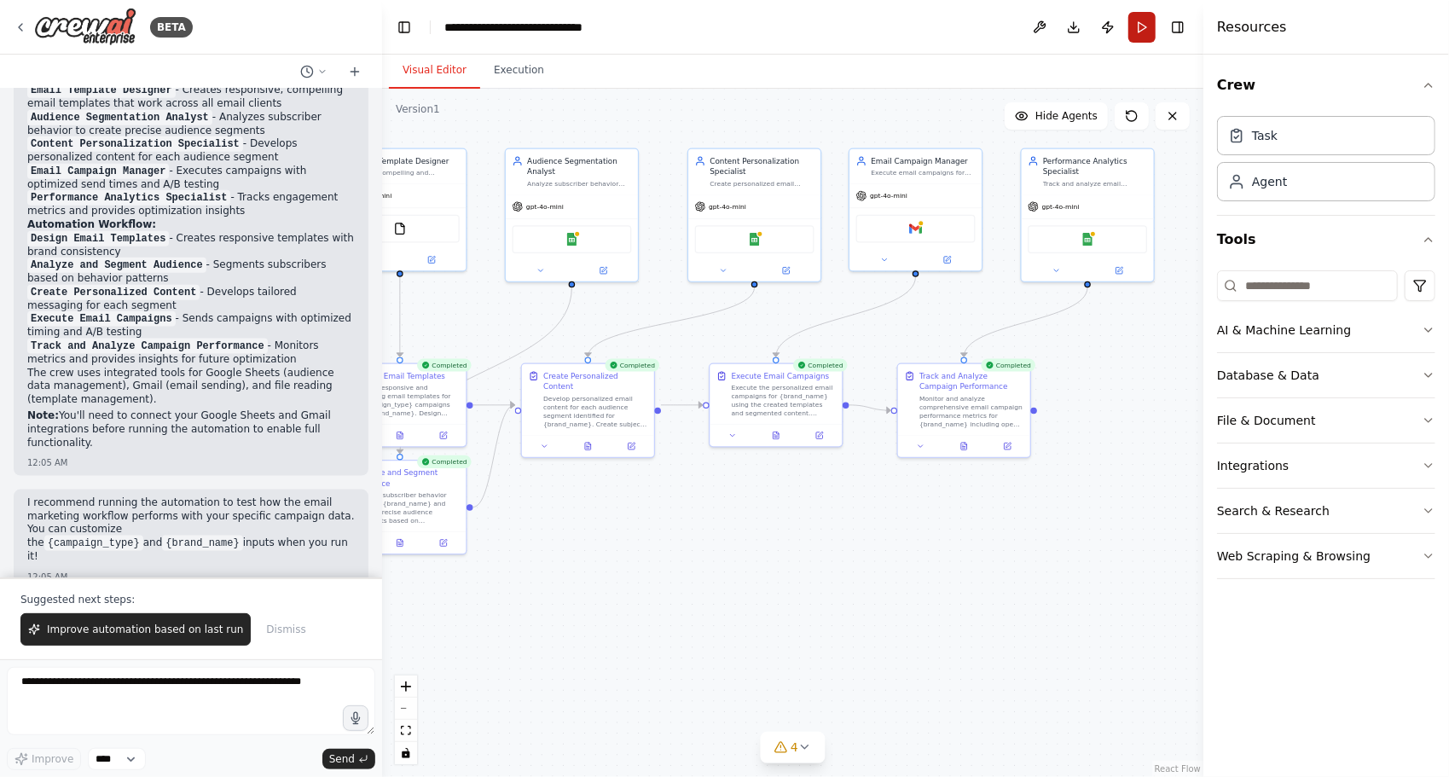
click at [1130, 27] on button "Run" at bounding box center [1142, 27] width 27 height 31
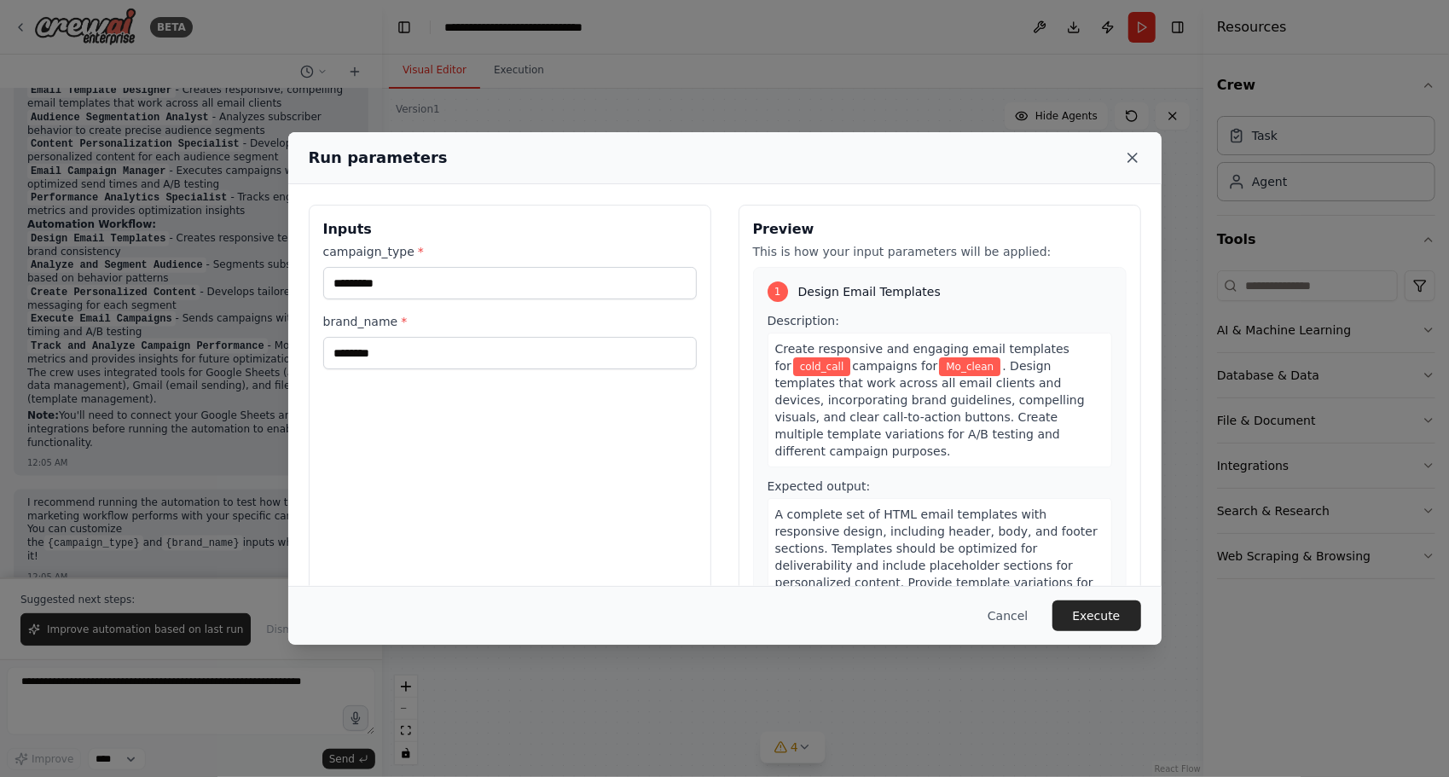
click at [1136, 154] on icon at bounding box center [1133, 158] width 9 height 9
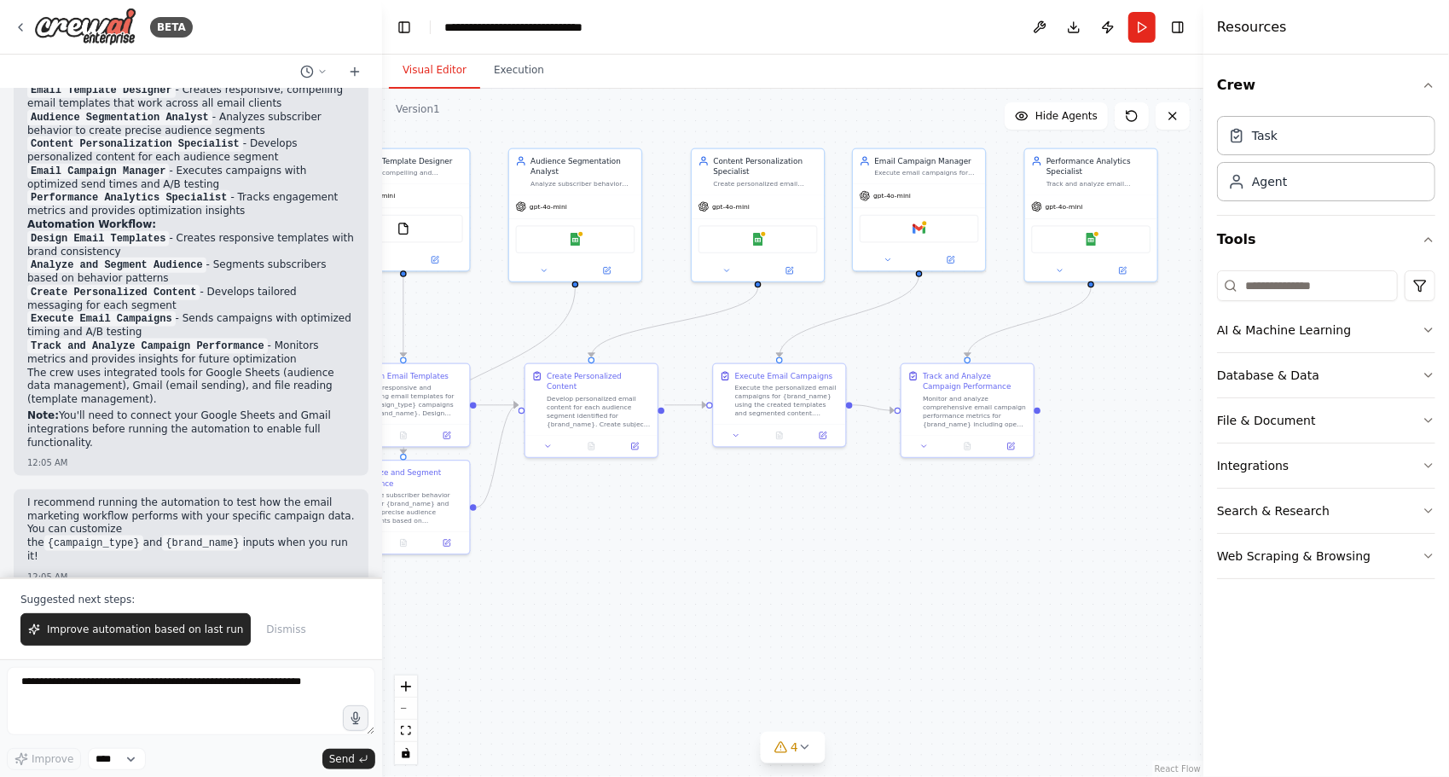
drag, startPoint x: 868, startPoint y: 328, endPoint x: 967, endPoint y: 324, distance: 99.0
click at [978, 324] on div ".deletable-edge-delete-btn { width: 20px; height: 20px; border: 0px solid #ffff…" at bounding box center [792, 433] width 821 height 688
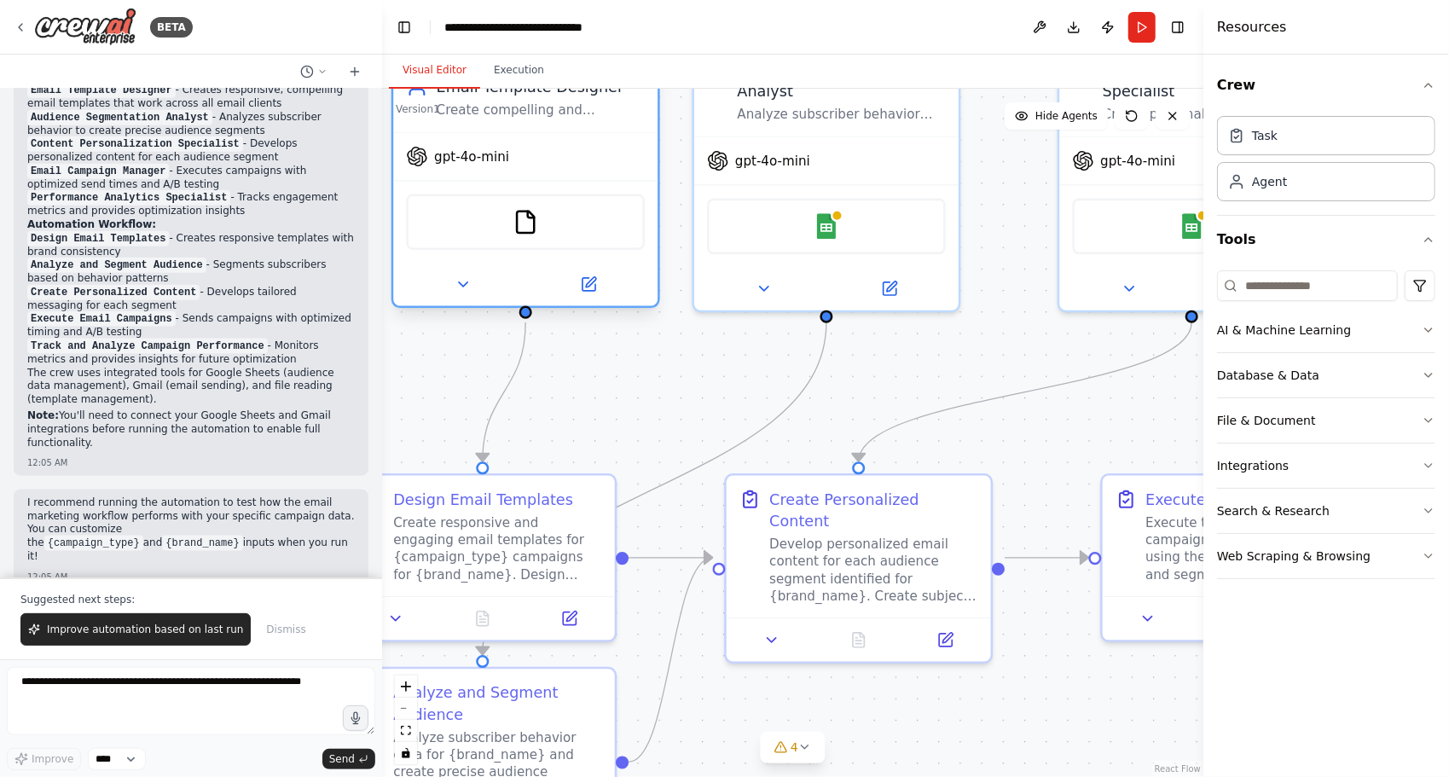
drag, startPoint x: 505, startPoint y: 163, endPoint x: 548, endPoint y: 179, distance: 45.6
click at [548, 180] on div "FileReadTool" at bounding box center [525, 221] width 264 height 83
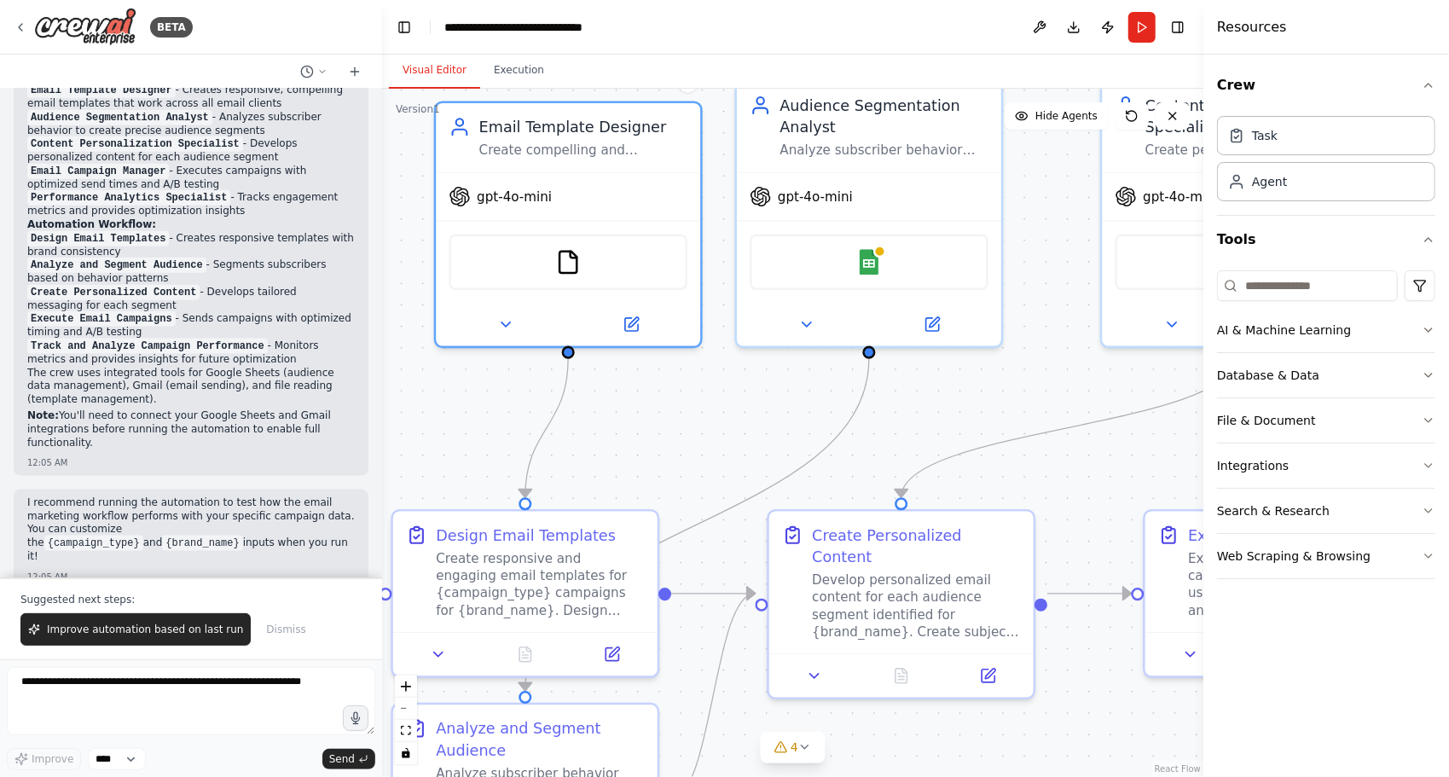
drag, startPoint x: 676, startPoint y: 399, endPoint x: 785, endPoint y: 455, distance: 122.8
click at [795, 473] on div ".deletable-edge-delete-btn { width: 20px; height: 20px; border: 0px solid #ffff…" at bounding box center [792, 433] width 821 height 688
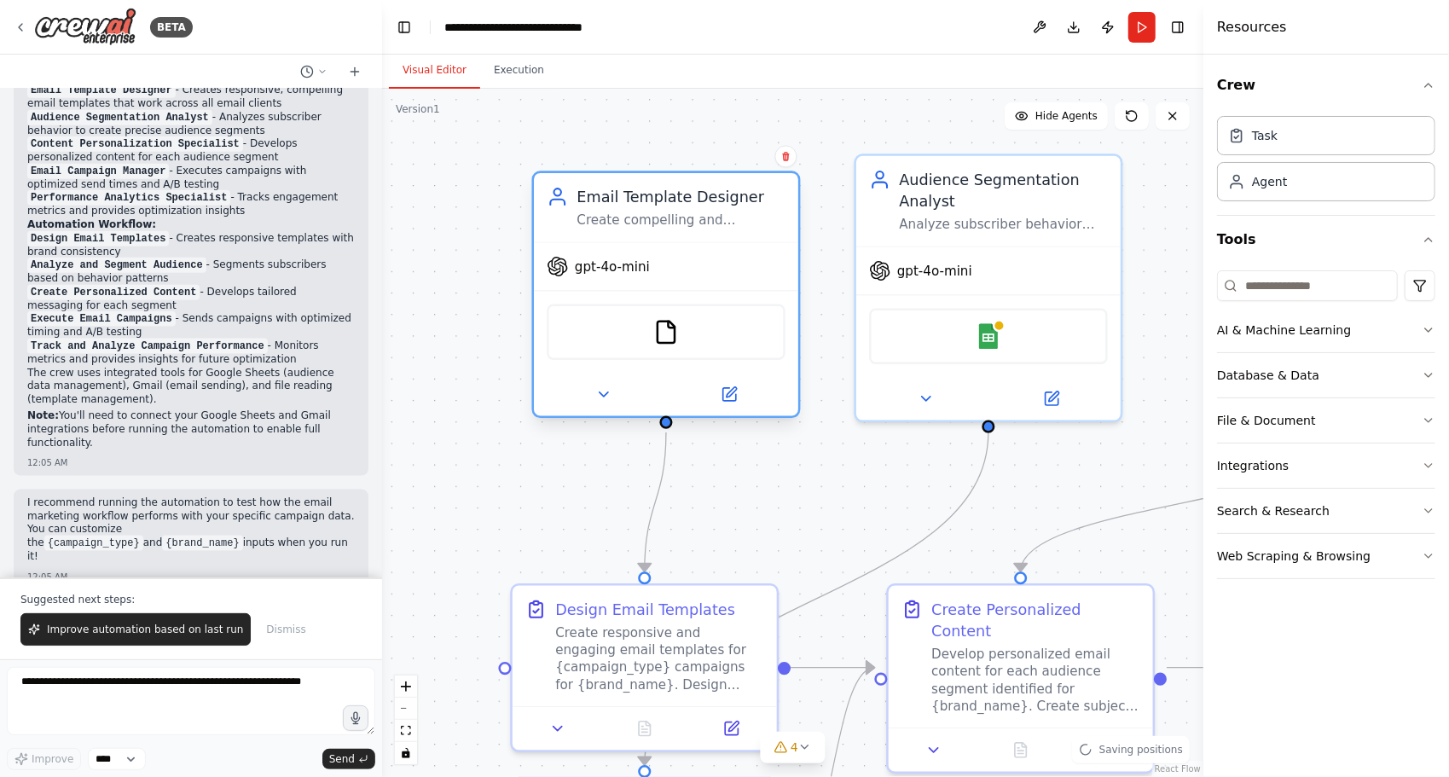
drag, startPoint x: 689, startPoint y: 250, endPoint x: 704, endPoint y: 165, distance: 85.7
click at [647, 243] on div "gpt-4o-mini" at bounding box center [666, 266] width 264 height 47
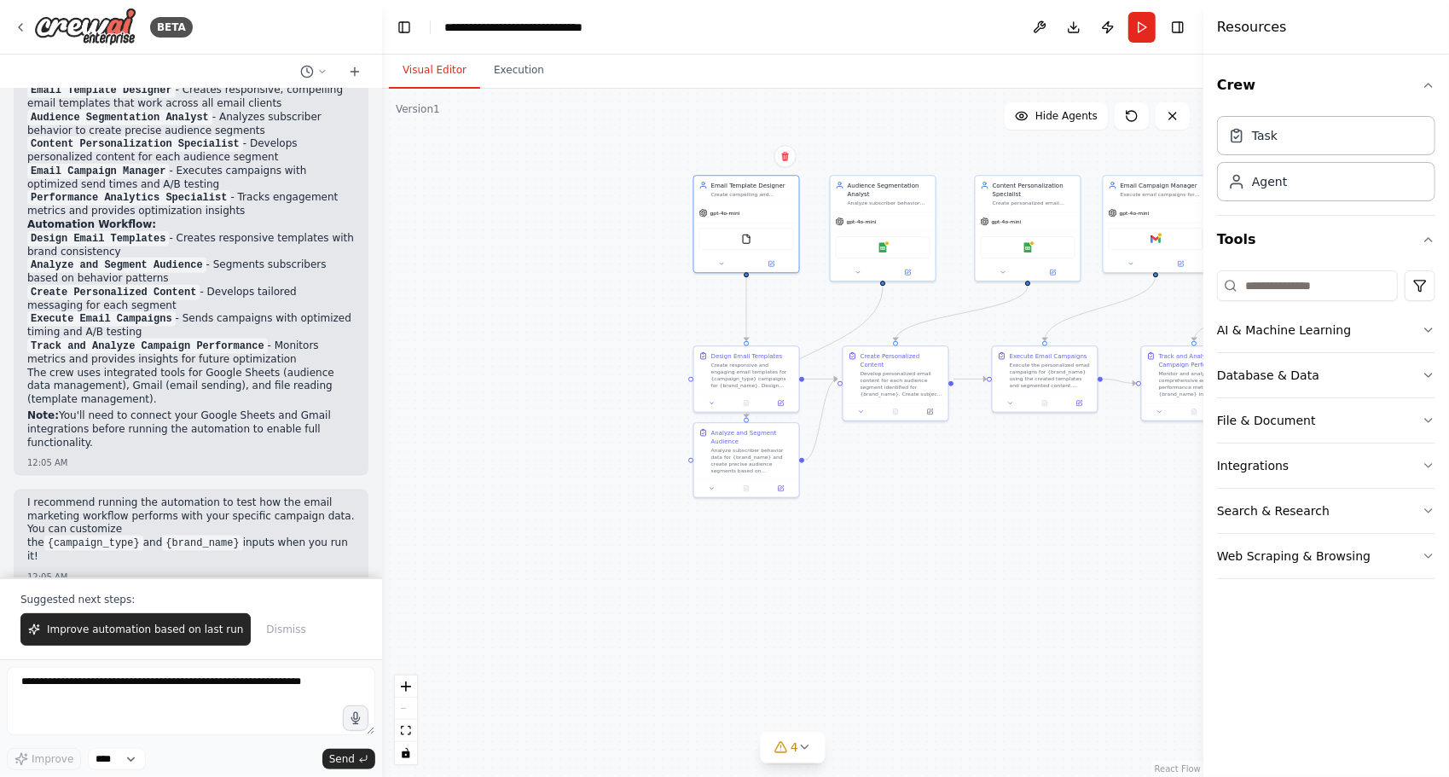
drag, startPoint x: 983, startPoint y: 314, endPoint x: 853, endPoint y: 316, distance: 129.7
click at [853, 316] on div ".deletable-edge-delete-btn { width: 20px; height: 20px; border: 0px solid #ffff…" at bounding box center [792, 433] width 821 height 688
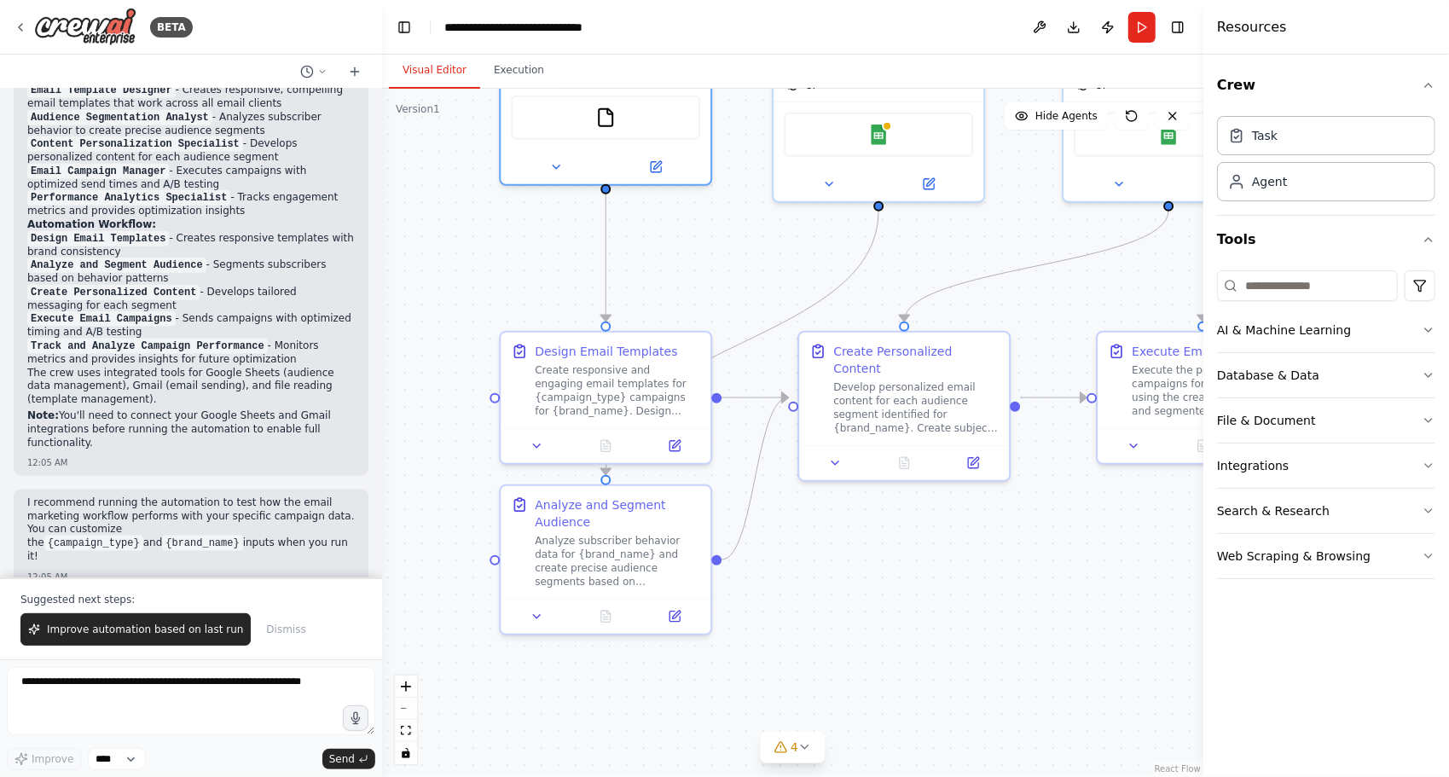
drag, startPoint x: 832, startPoint y: 250, endPoint x: 621, endPoint y: 325, distance: 223.7
click at [621, 325] on div ".deletable-edge-delete-btn { width: 20px; height: 20px; border: 0px solid #ffff…" at bounding box center [792, 433] width 821 height 688
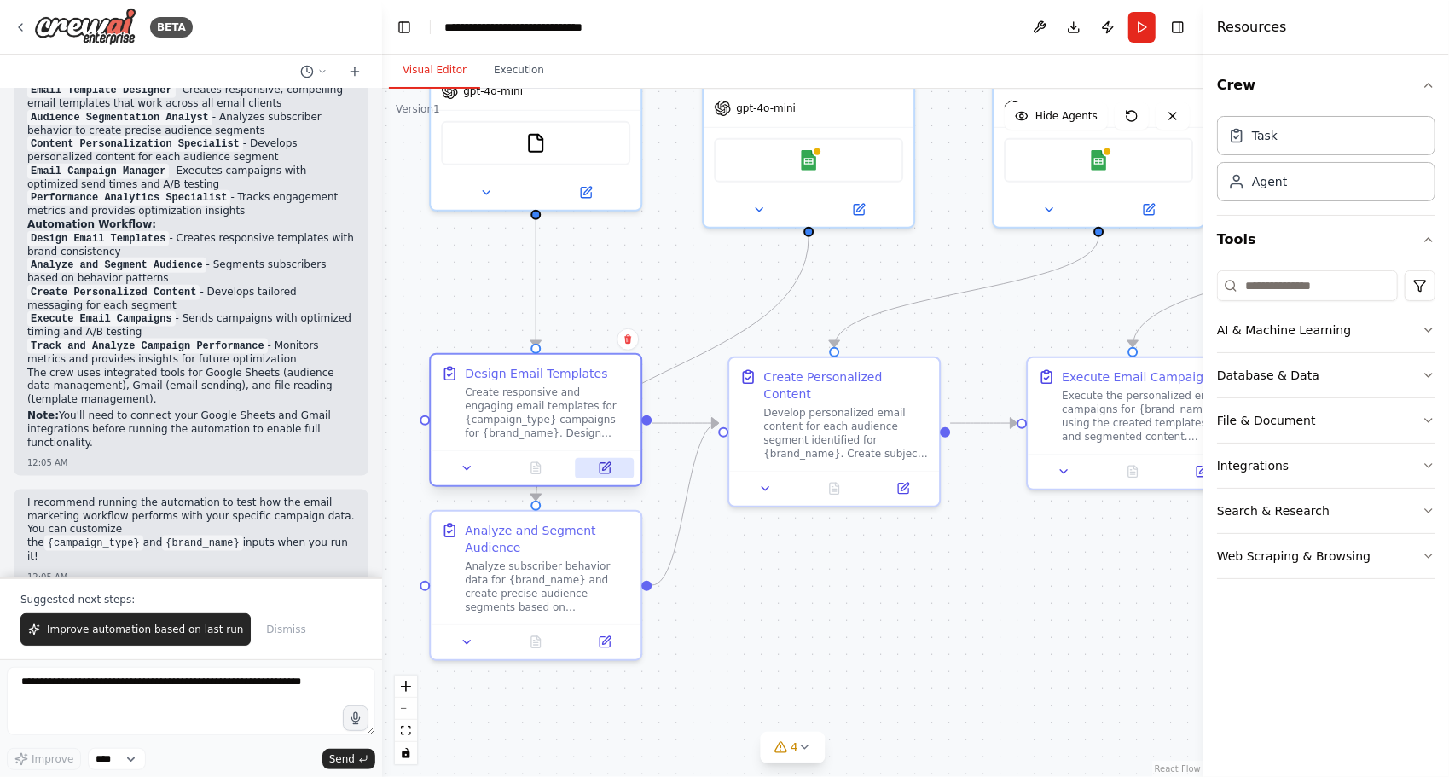
click at [613, 470] on button at bounding box center [605, 468] width 59 height 20
drag, startPoint x: 1031, startPoint y: 283, endPoint x: 872, endPoint y: 274, distance: 159.8
click at [865, 272] on div ".deletable-edge-delete-btn { width: 20px; height: 20px; border: 0px solid #ffff…" at bounding box center [792, 433] width 821 height 688
click at [833, 305] on div ".deletable-edge-delete-btn { width: 20px; height: 20px; border: 0px solid #ffff…" at bounding box center [792, 433] width 821 height 688
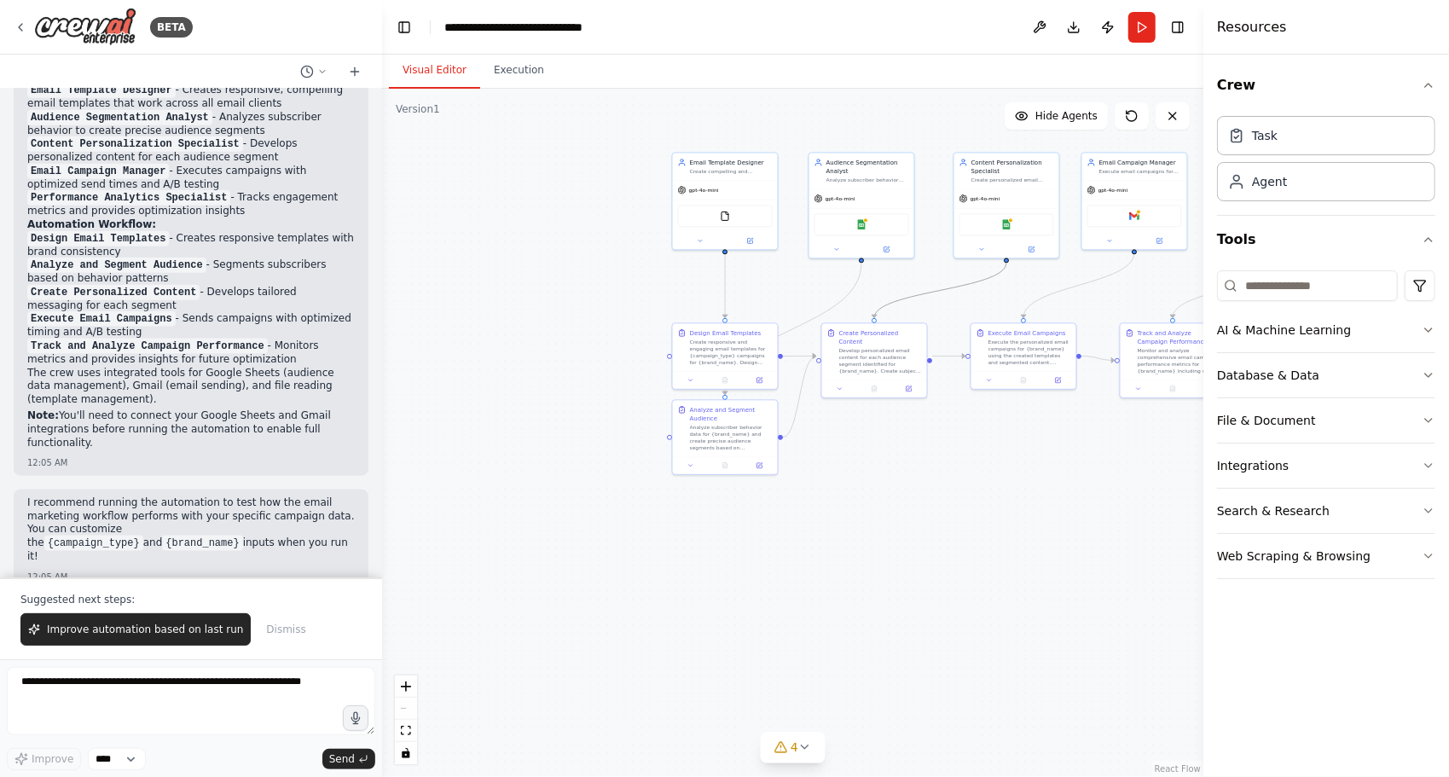
drag, startPoint x: 914, startPoint y: 299, endPoint x: 804, endPoint y: 304, distance: 111.0
click at [804, 305] on div ".deletable-edge-delete-btn { width: 20px; height: 20px; border: 0px solid #ffff…" at bounding box center [792, 433] width 821 height 688
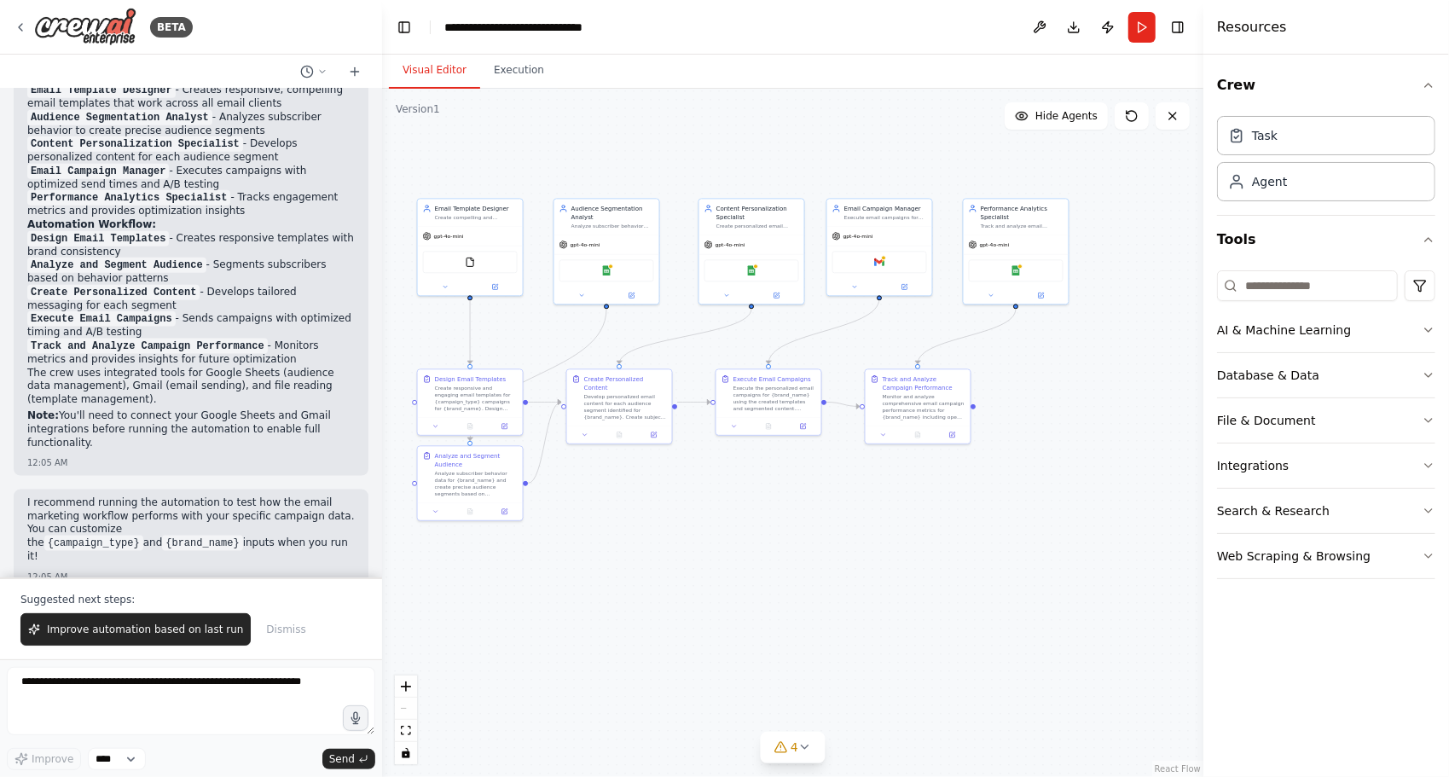
drag, startPoint x: 827, startPoint y: 268, endPoint x: 567, endPoint y: 314, distance: 263.4
click at [567, 314] on div ".deletable-edge-delete-btn { width: 20px; height: 20px; border: 0px solid #ffff…" at bounding box center [792, 433] width 821 height 688
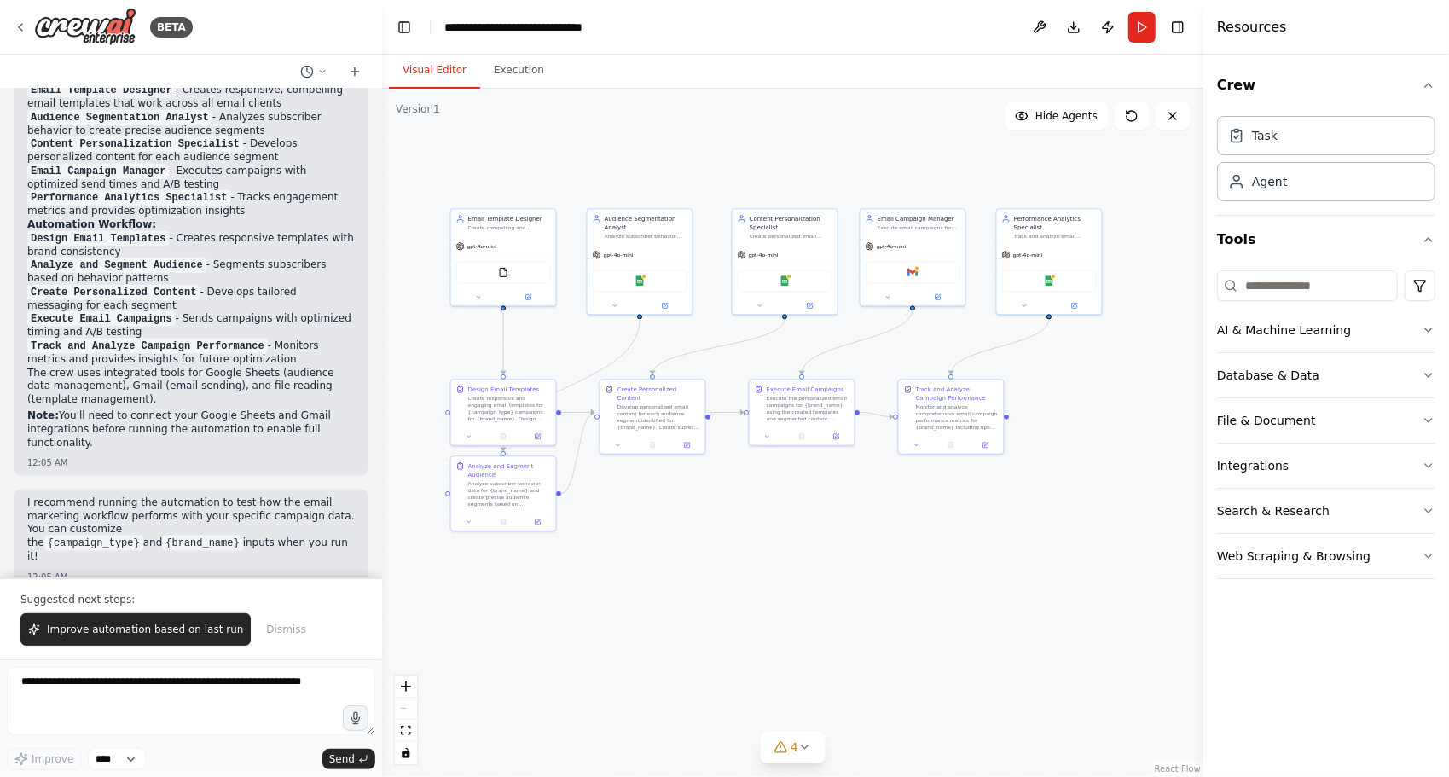
drag, startPoint x: 576, startPoint y: 319, endPoint x: 609, endPoint y: 326, distance: 34.0
click at [609, 326] on div ".deletable-edge-delete-btn { width: 20px; height: 20px; border: 0px solid #ffff…" at bounding box center [792, 433] width 821 height 688
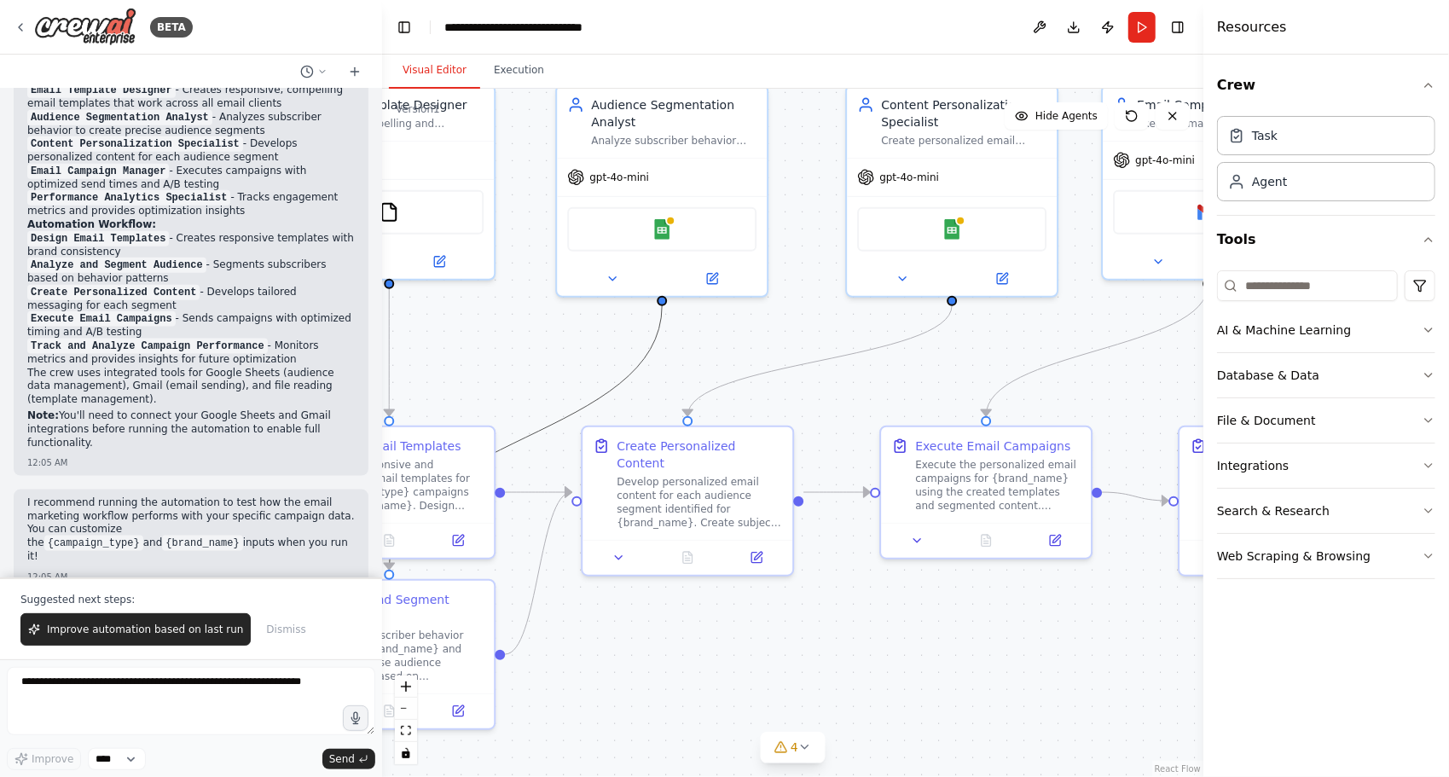
drag, startPoint x: 644, startPoint y: 347, endPoint x: 705, endPoint y: 339, distance: 61.2
click at [705, 339] on div ".deletable-edge-delete-btn { width: 20px; height: 20px; border: 0px solid #ffff…" at bounding box center [792, 433] width 821 height 688
click at [1322, 374] on button "Database & Data" at bounding box center [1326, 375] width 218 height 44
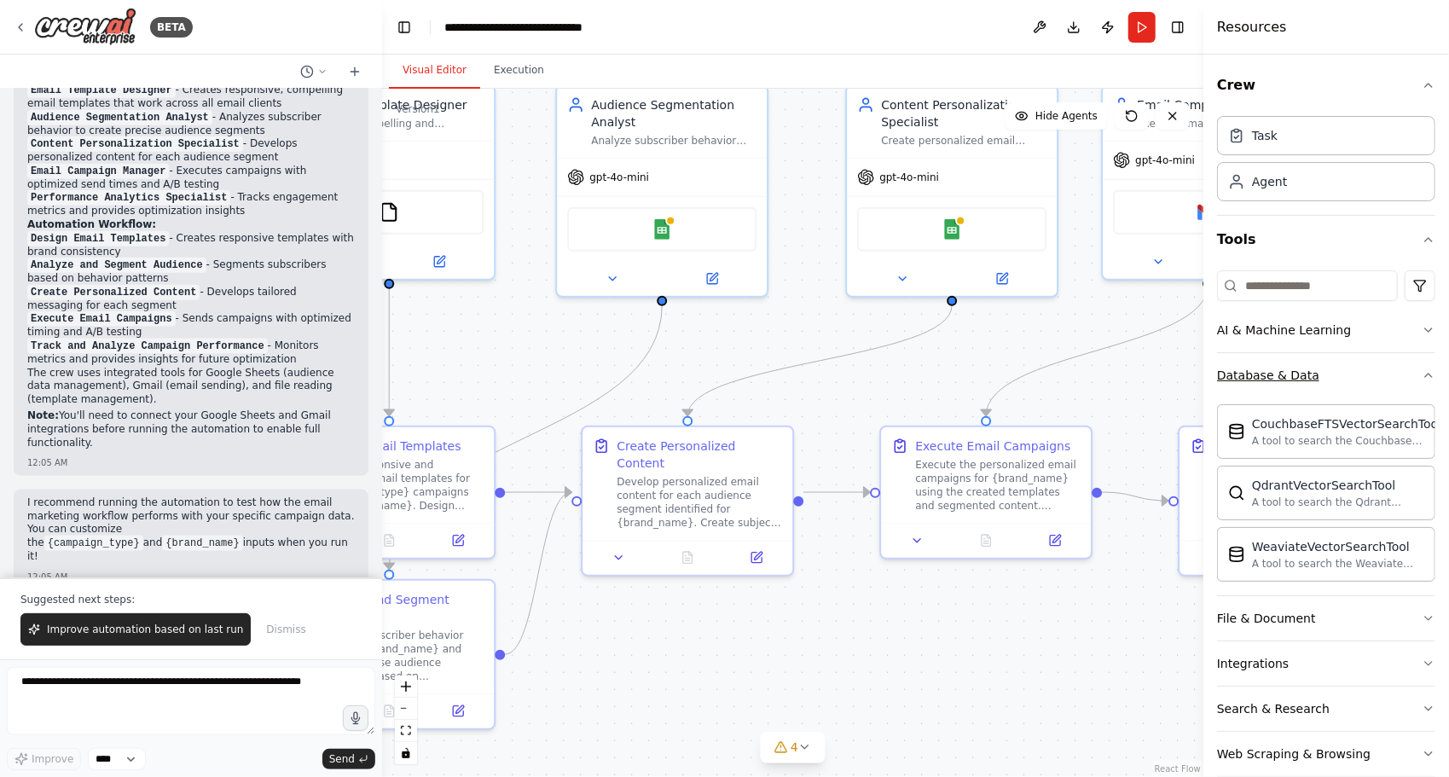
click at [1322, 374] on button "Database & Data" at bounding box center [1326, 375] width 218 height 44
